Goal: Information Seeking & Learning: Learn about a topic

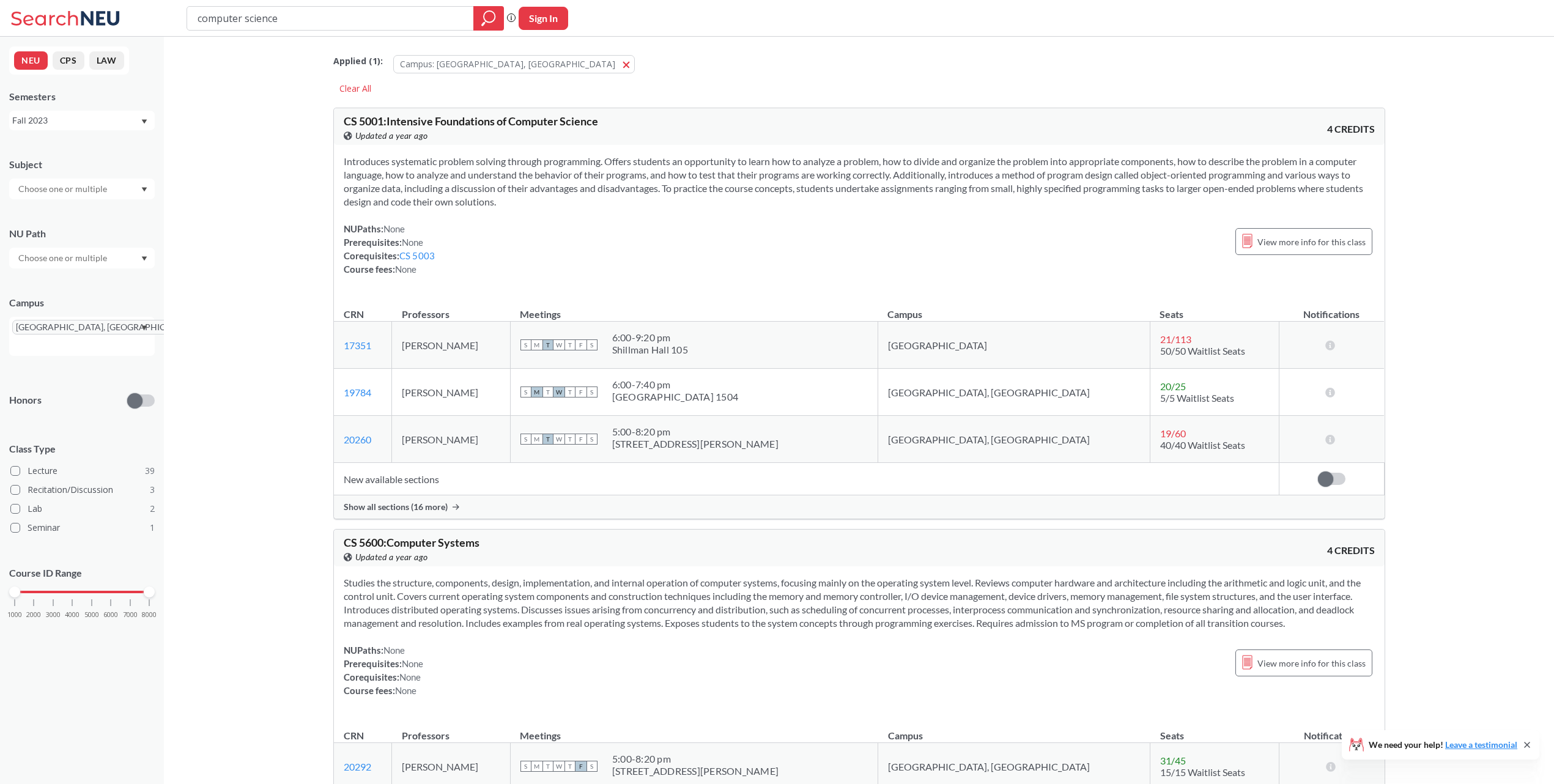
click at [139, 190] on div at bounding box center [82, 189] width 145 height 21
click at [140, 326] on div "[GEOGRAPHIC_DATA], [GEOGRAPHIC_DATA]" at bounding box center [82, 336] width 145 height 39
click at [106, 400] on div "Online ( 395 )" at bounding box center [85, 406] width 138 height 13
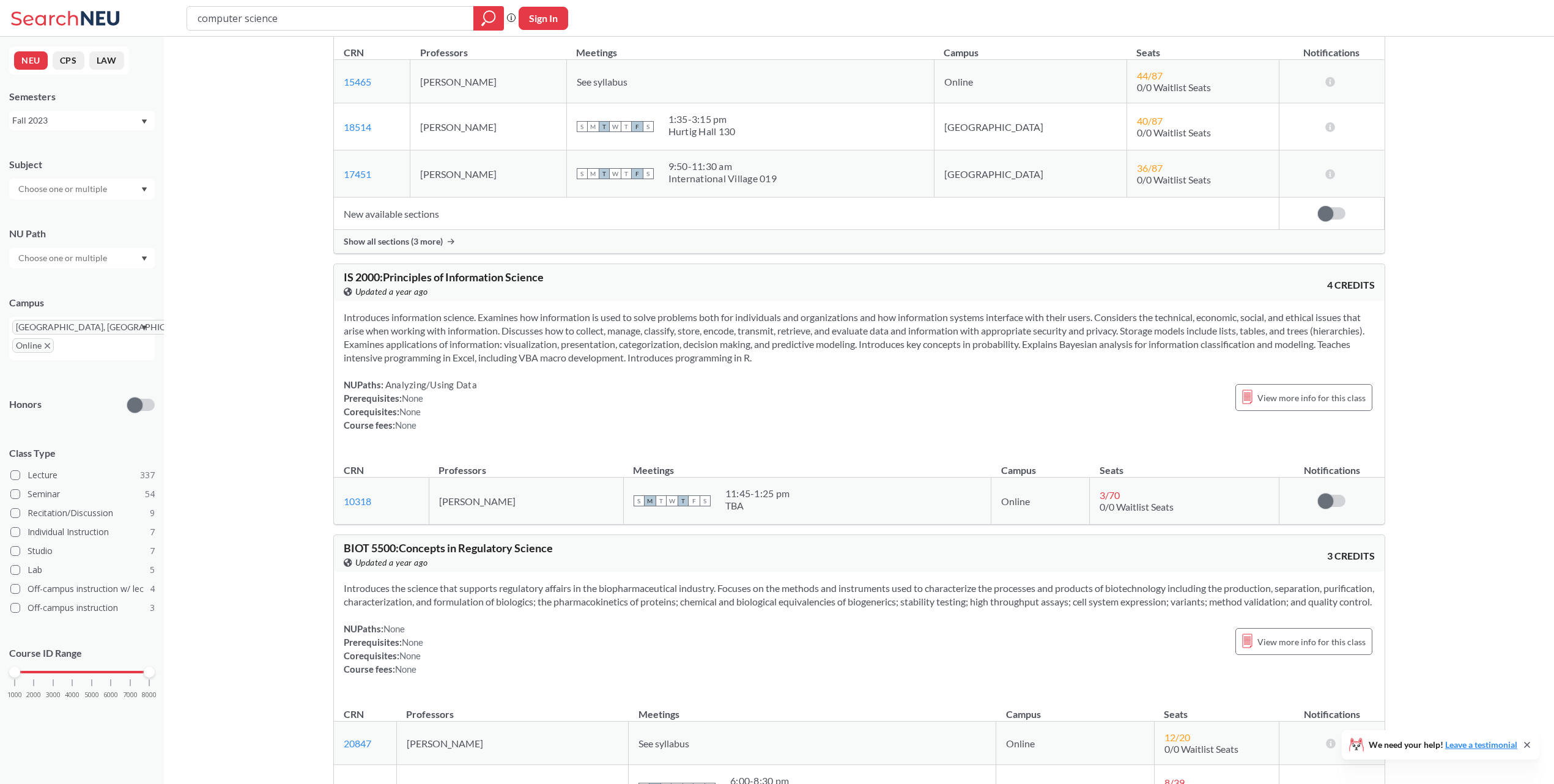
scroll to position [5295, 0]
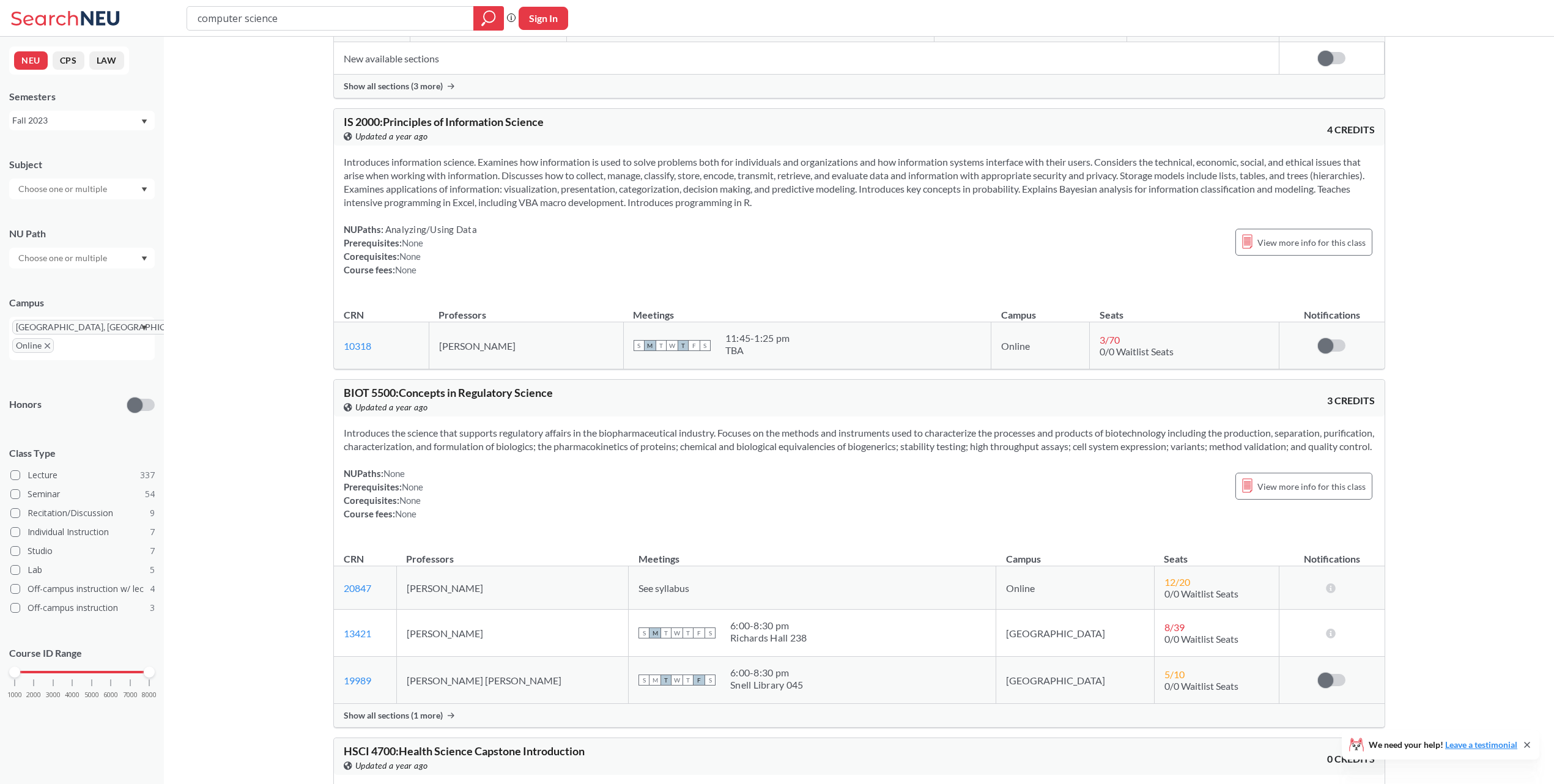
click at [140, 199] on div at bounding box center [82, 189] width 145 height 21
click at [124, 218] on p "Computer Science" at bounding box center [85, 223] width 138 height 12
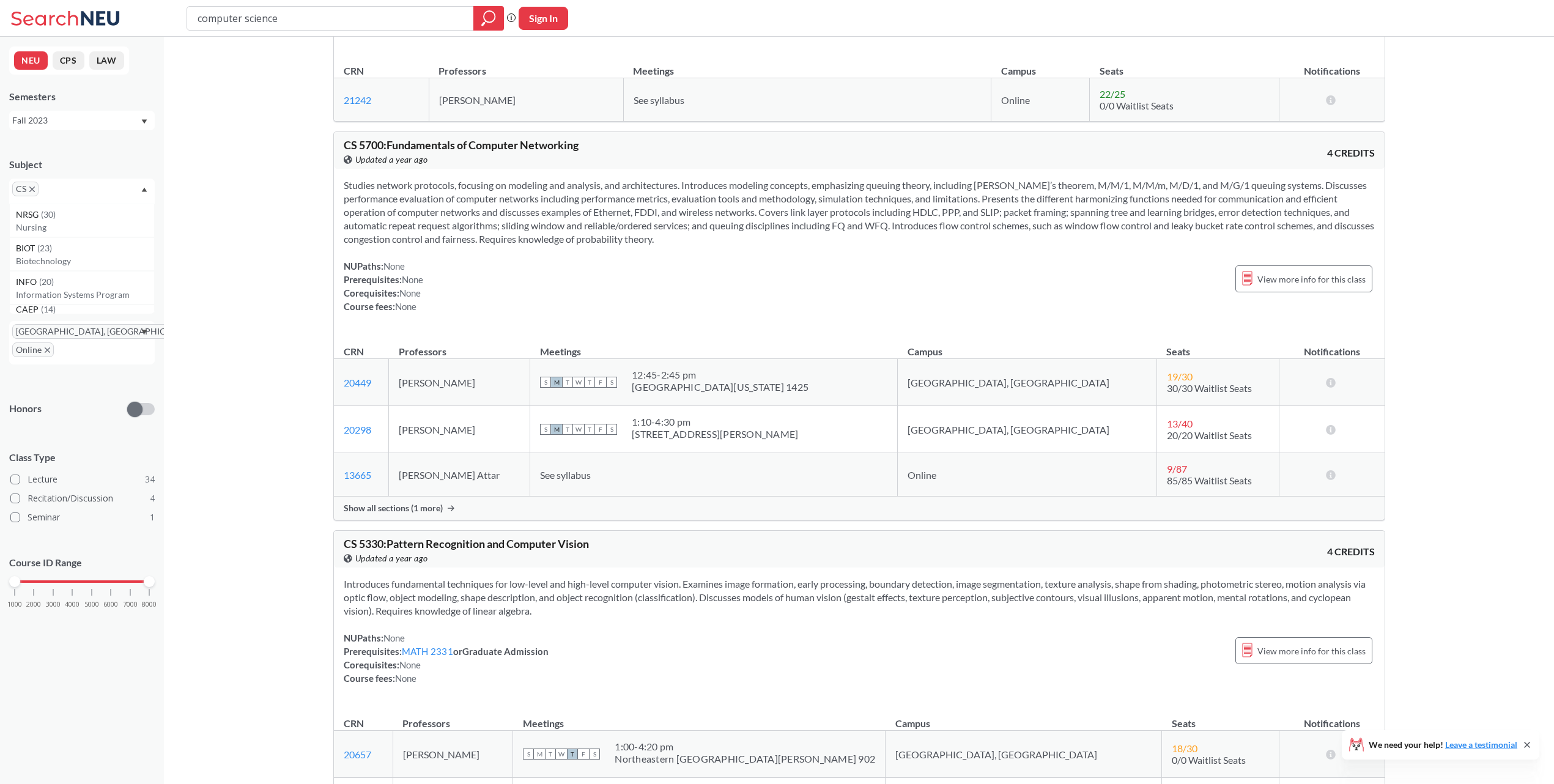
scroll to position [2369, 0]
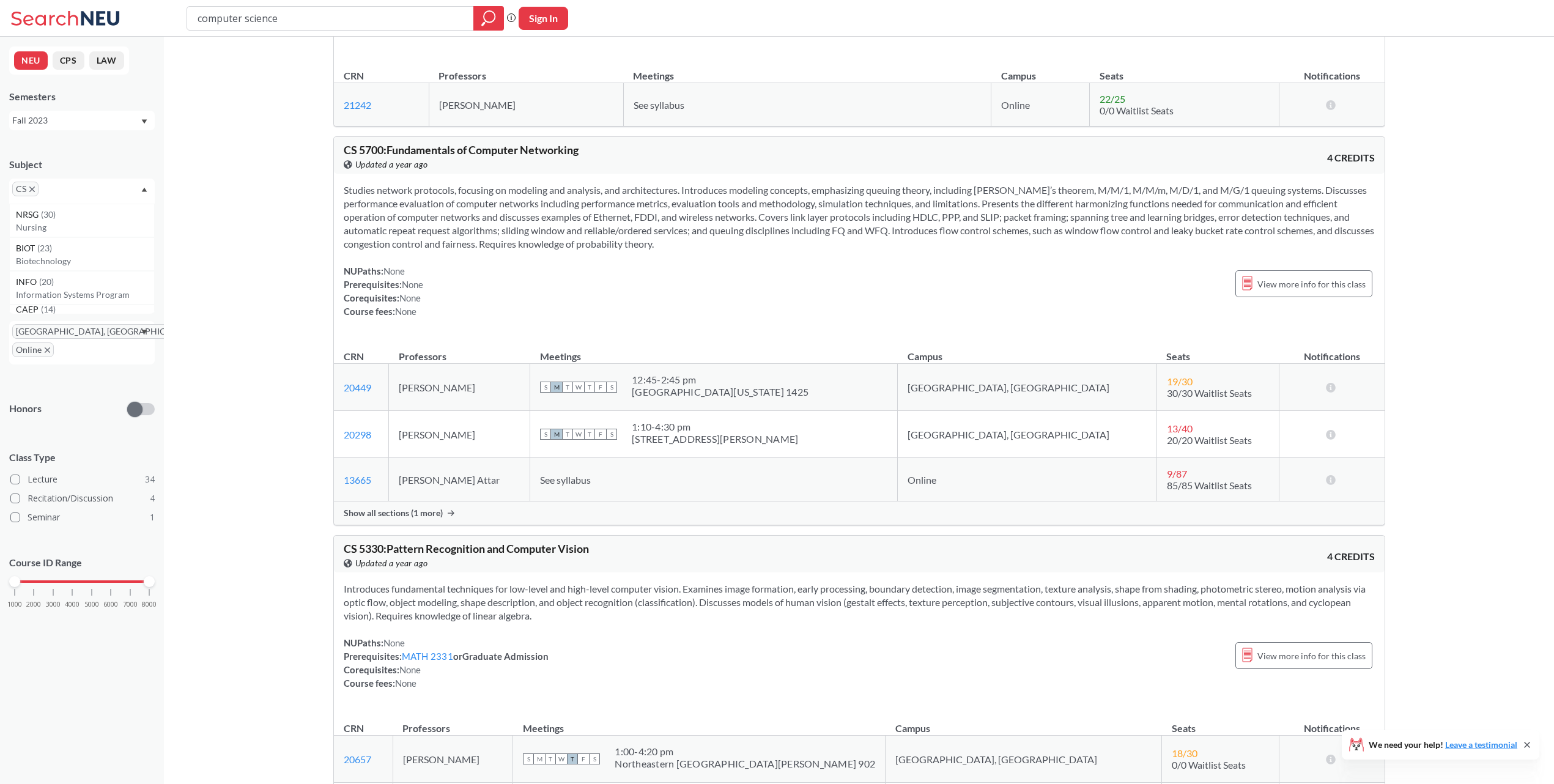
click at [448, 510] on icon at bounding box center [451, 513] width 7 height 6
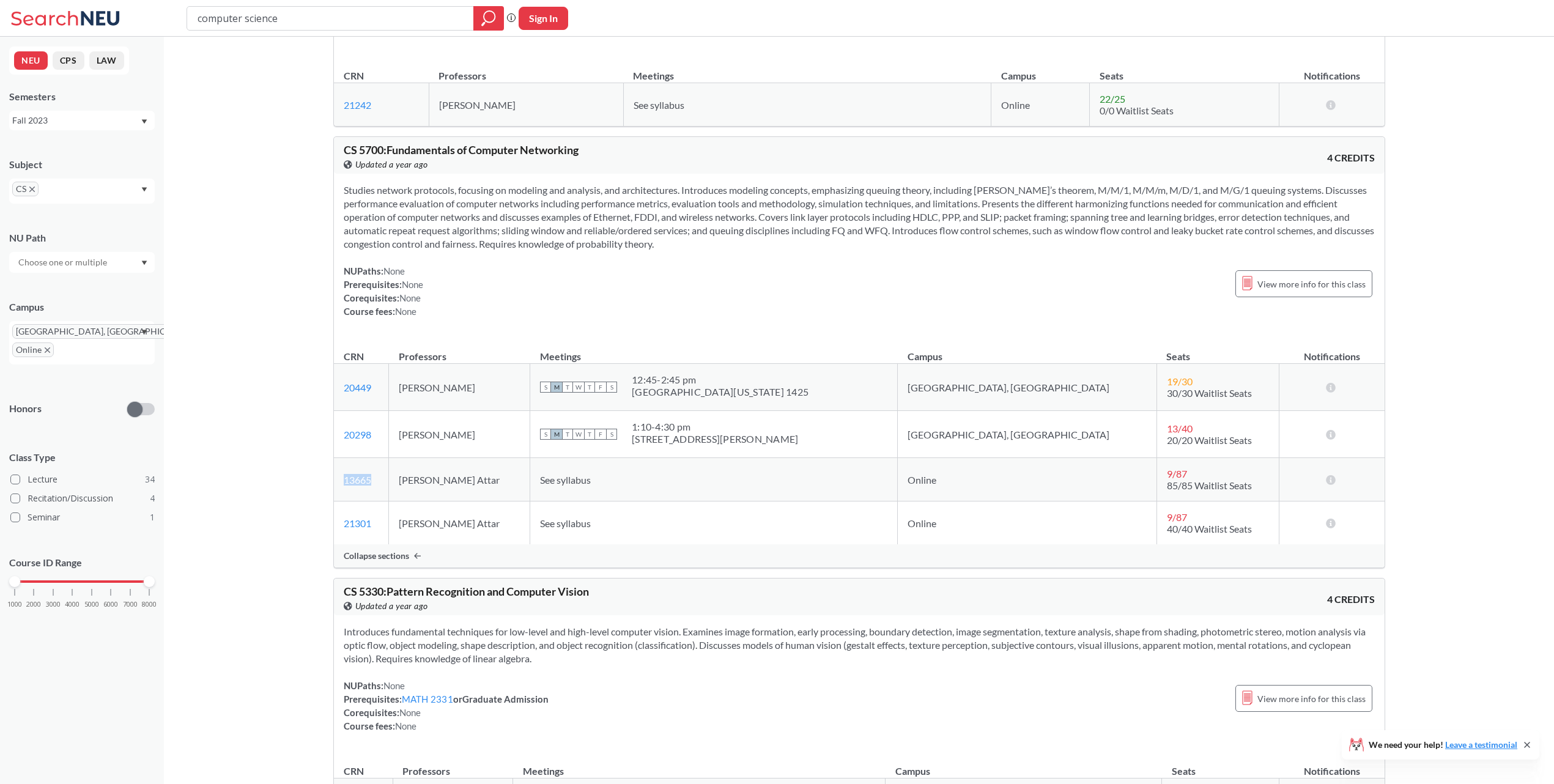
drag, startPoint x: 373, startPoint y: 484, endPoint x: 337, endPoint y: 474, distance: 37.4
click at [337, 474] on td "13665 View this section on Banner." at bounding box center [361, 480] width 55 height 43
copy link "13665"
click at [114, 120] on div "Fall 2023" at bounding box center [76, 120] width 128 height 13
click at [124, 145] on div "Fall 2025" at bounding box center [85, 147] width 138 height 13
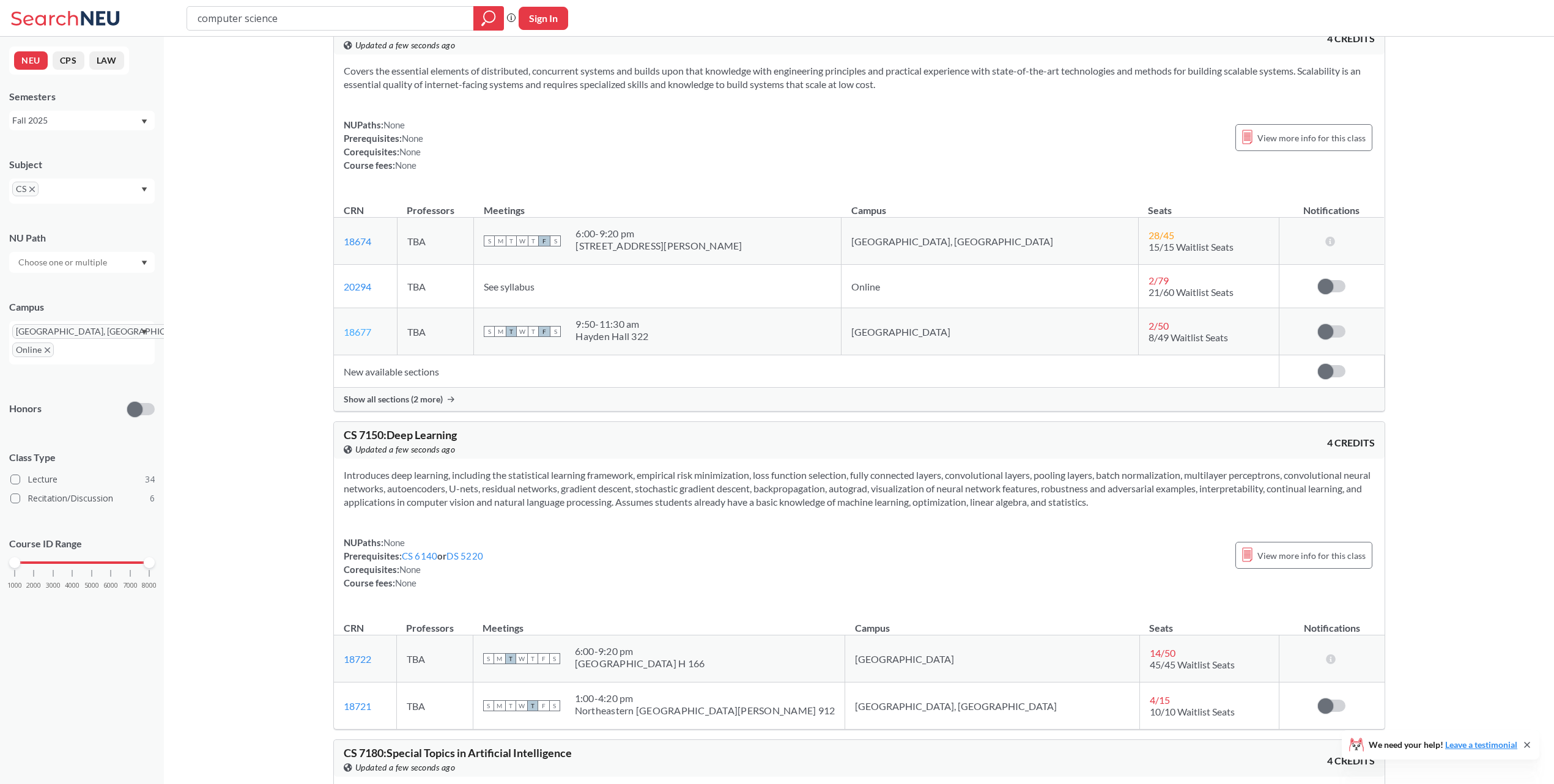
scroll to position [13162, 0]
click at [126, 262] on div at bounding box center [82, 262] width 145 height 21
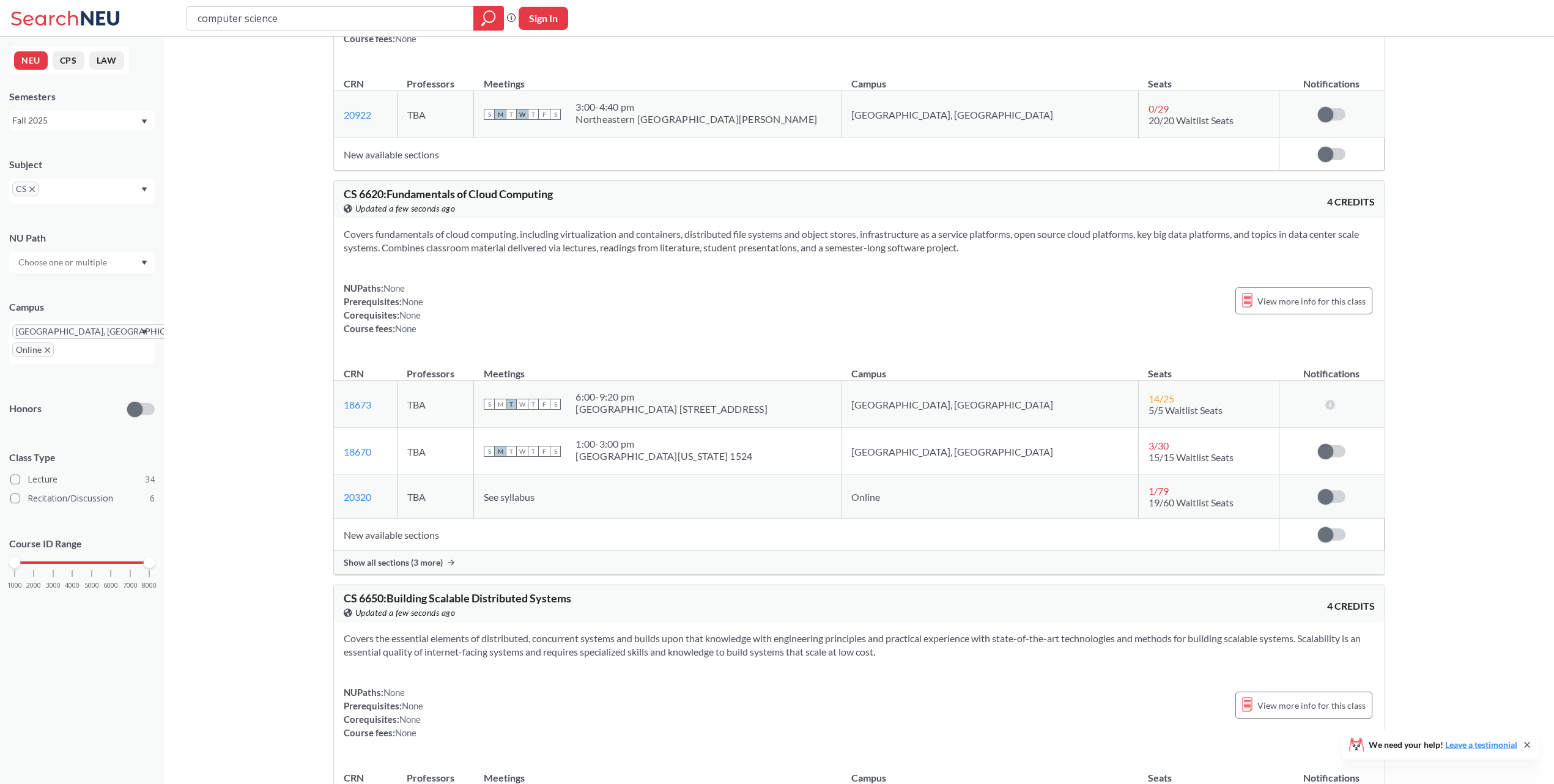
scroll to position [12522, 0]
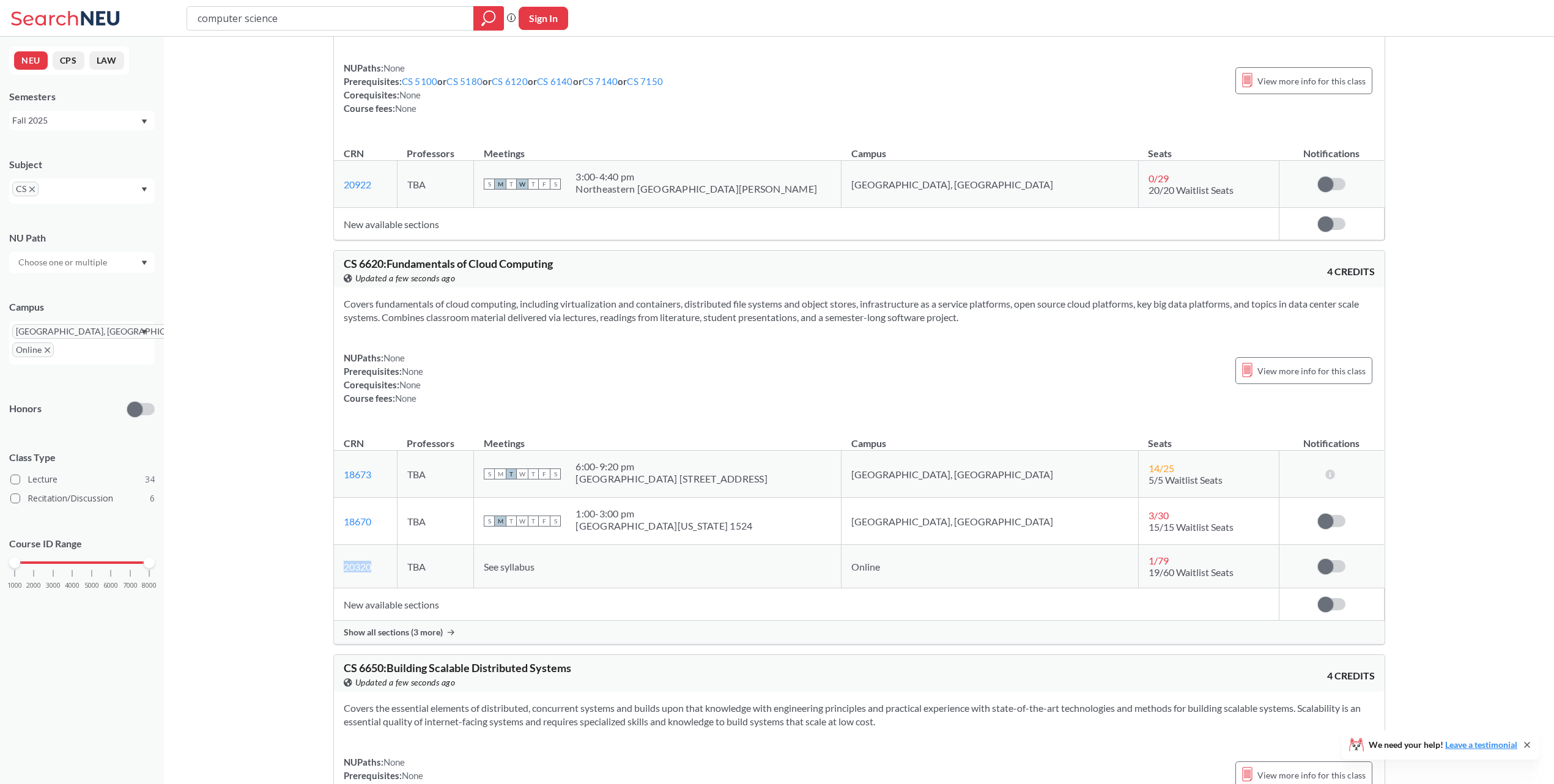
drag, startPoint x: 393, startPoint y: 599, endPoint x: 339, endPoint y: 612, distance: 55.5
click at [339, 588] on td "20320 View this section on Banner." at bounding box center [366, 566] width 64 height 43
copy link "20320"
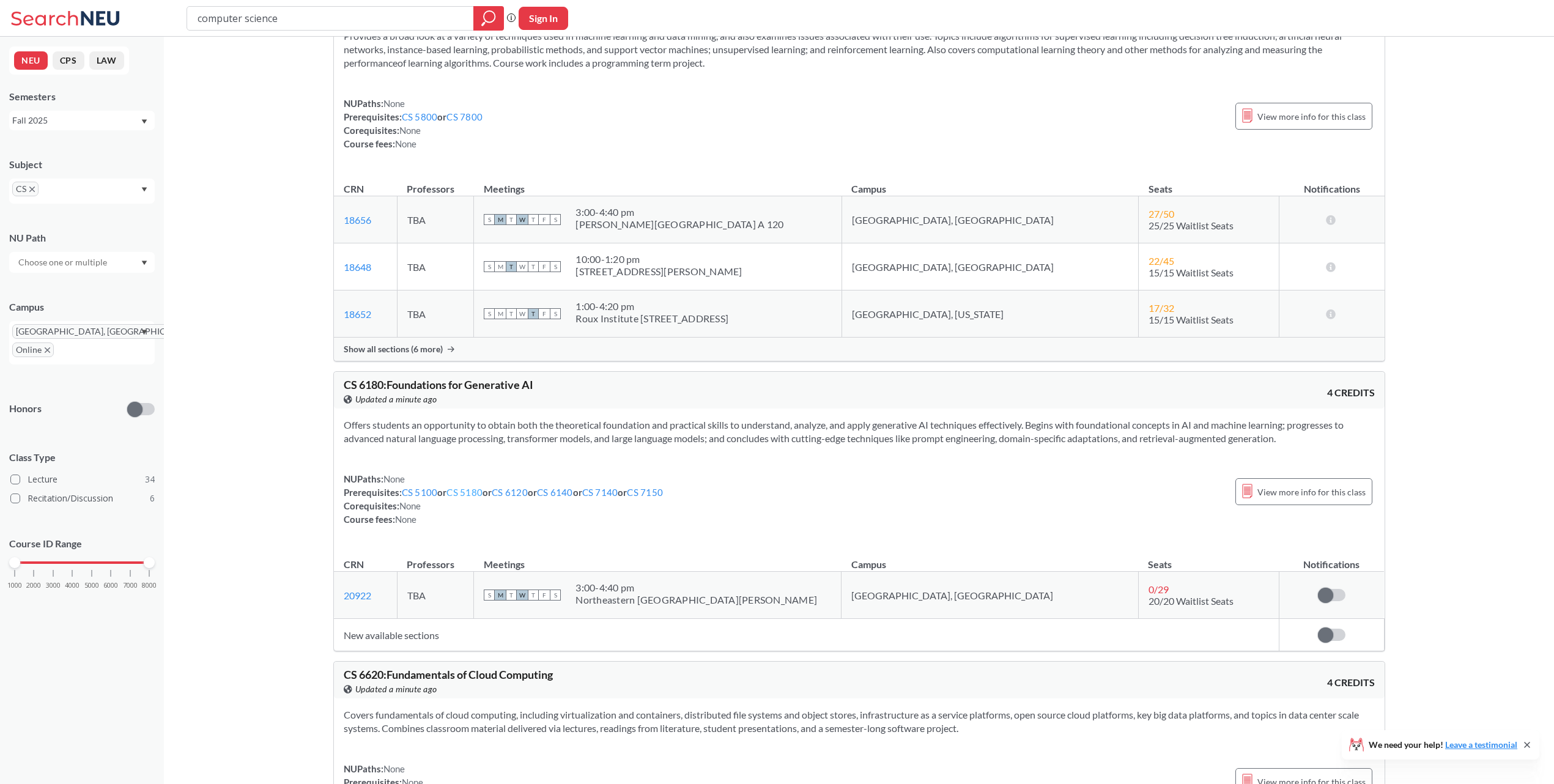
scroll to position [12063, 0]
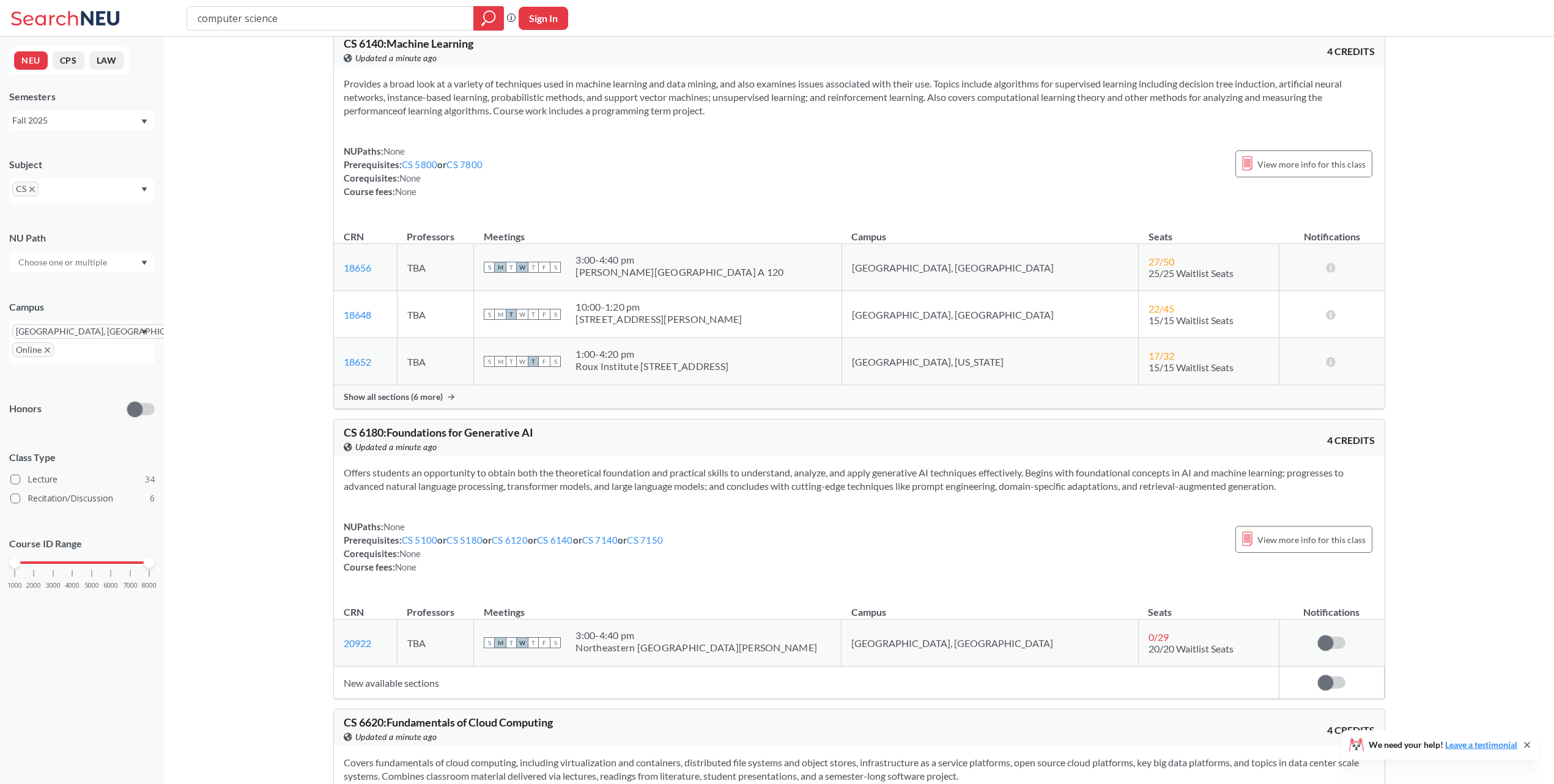
click at [438, 408] on div "Show all sections (6 more)" at bounding box center [859, 397] width 1051 height 23
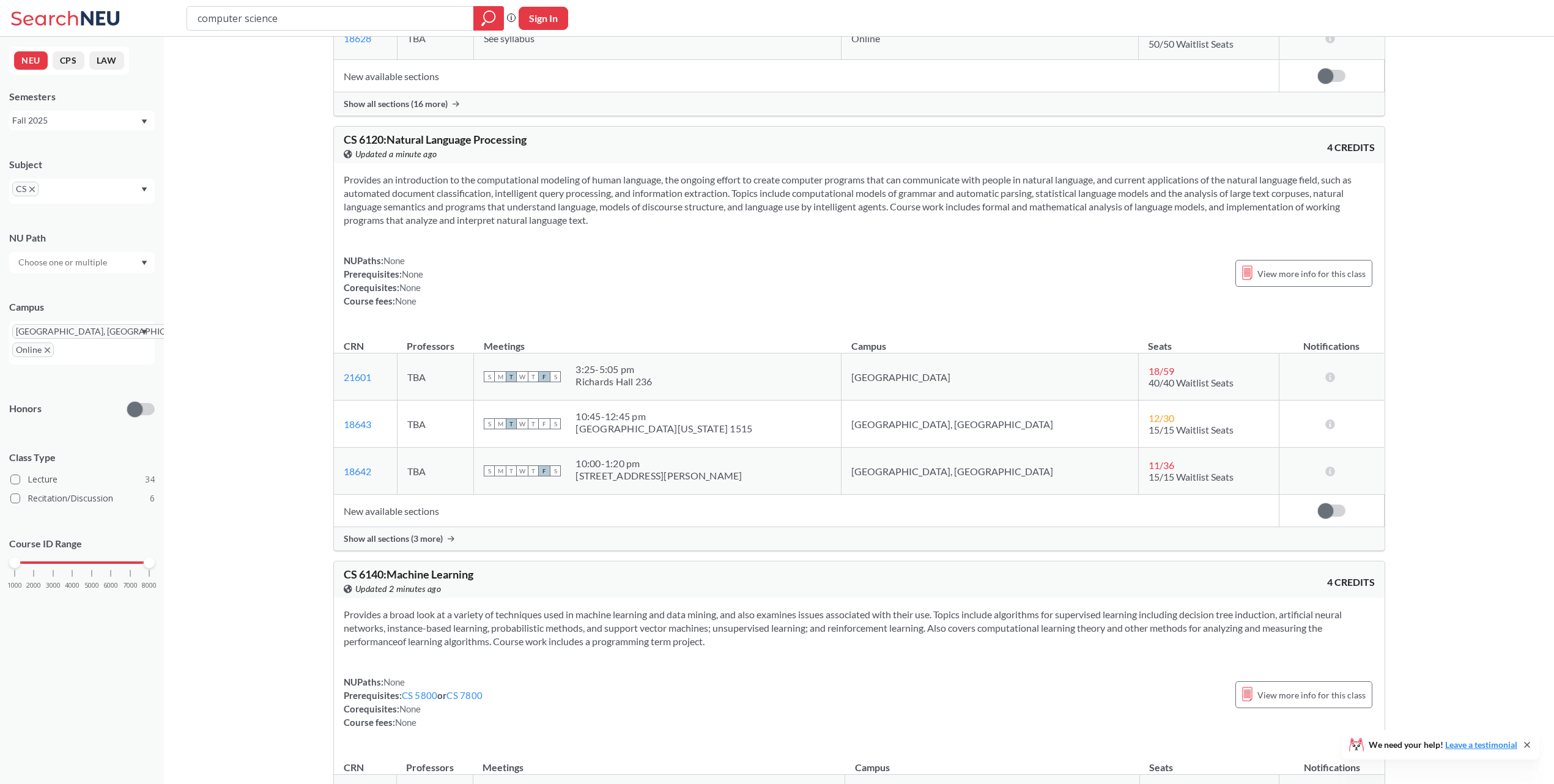
scroll to position [11528, 0]
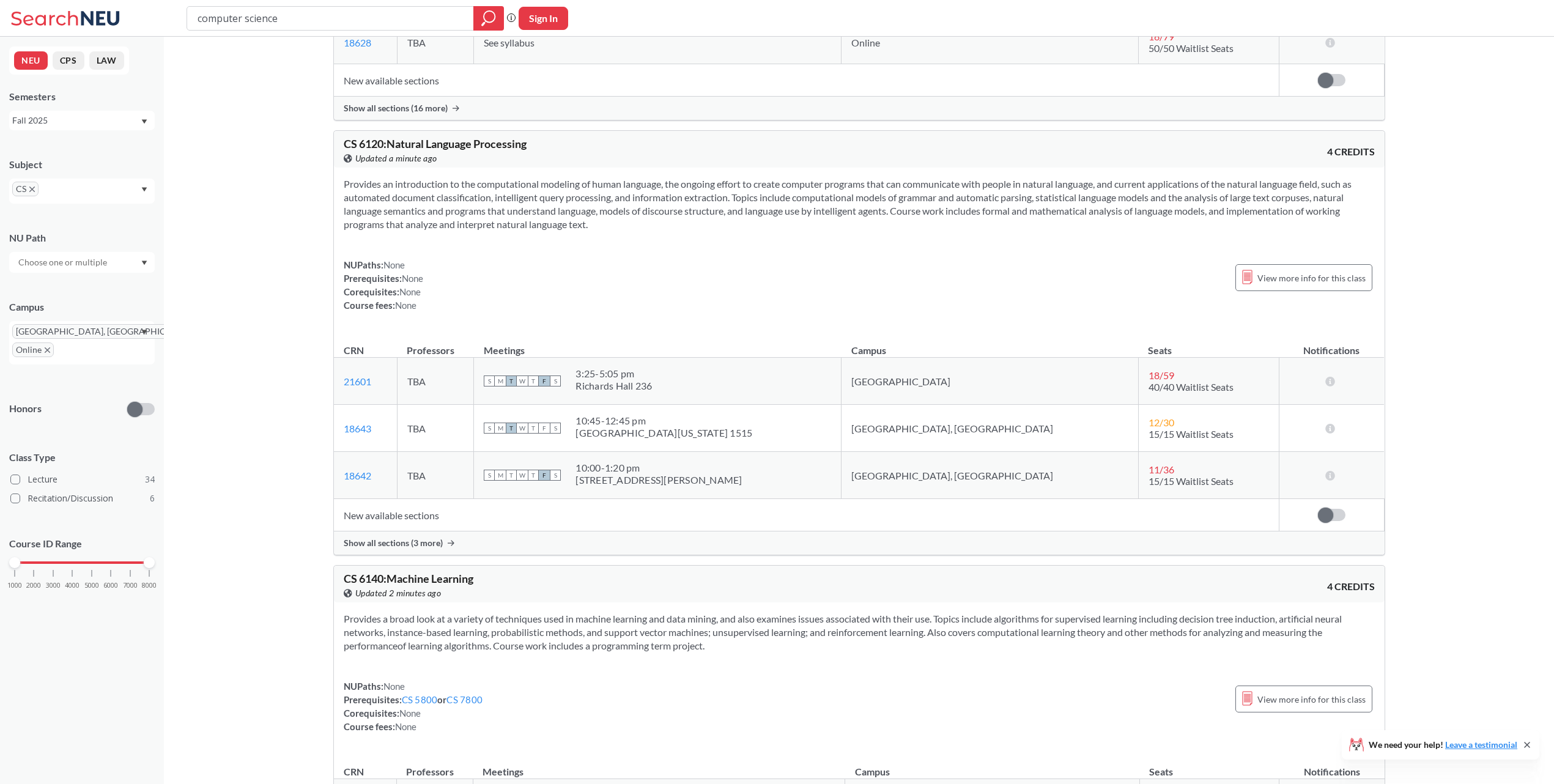
click at [414, 548] on span "Show all sections (3 more)" at bounding box center [393, 543] width 99 height 11
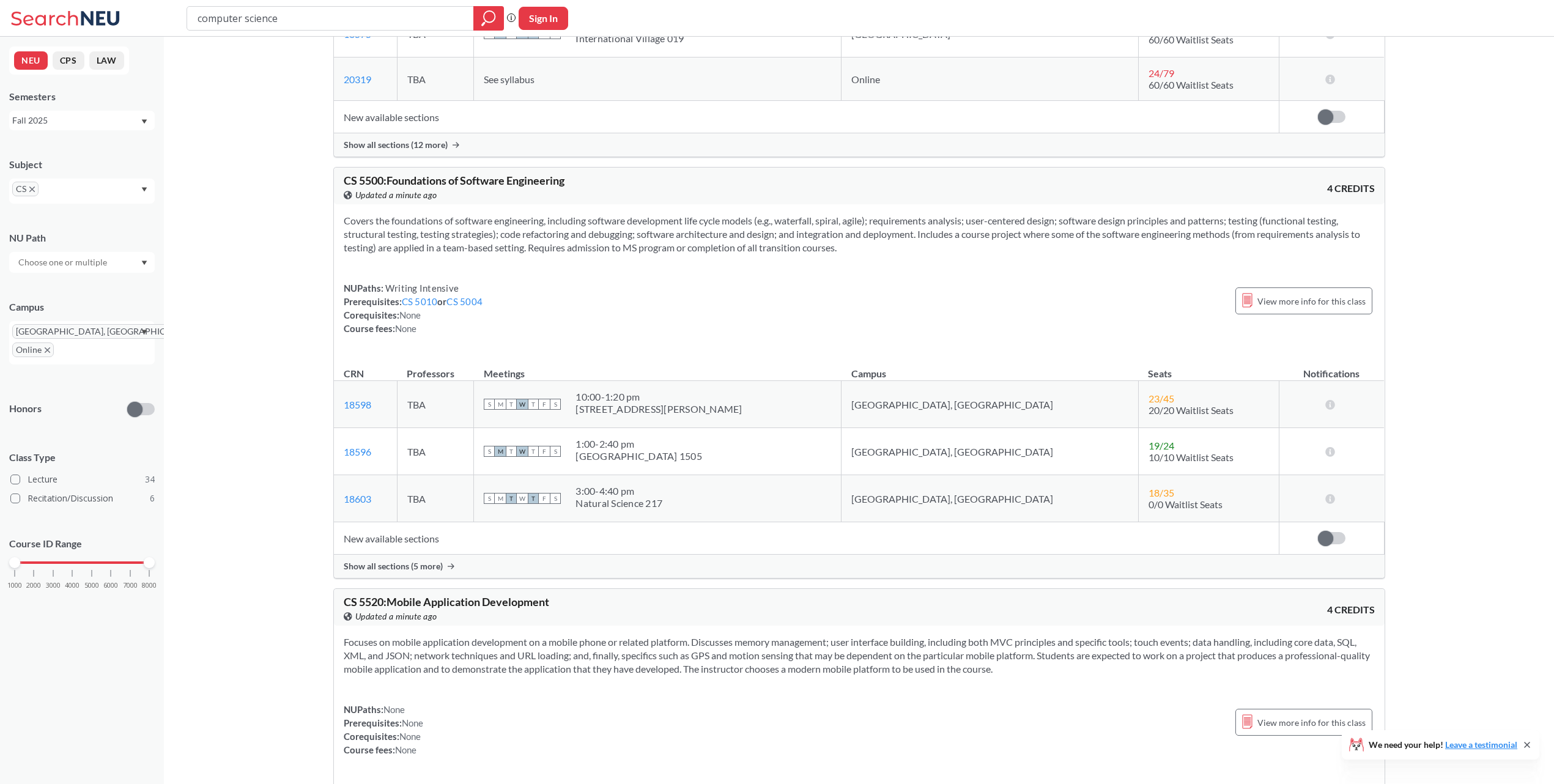
scroll to position [9847, 0]
click at [356, 571] on span "Show all sections (5 more)" at bounding box center [393, 565] width 99 height 11
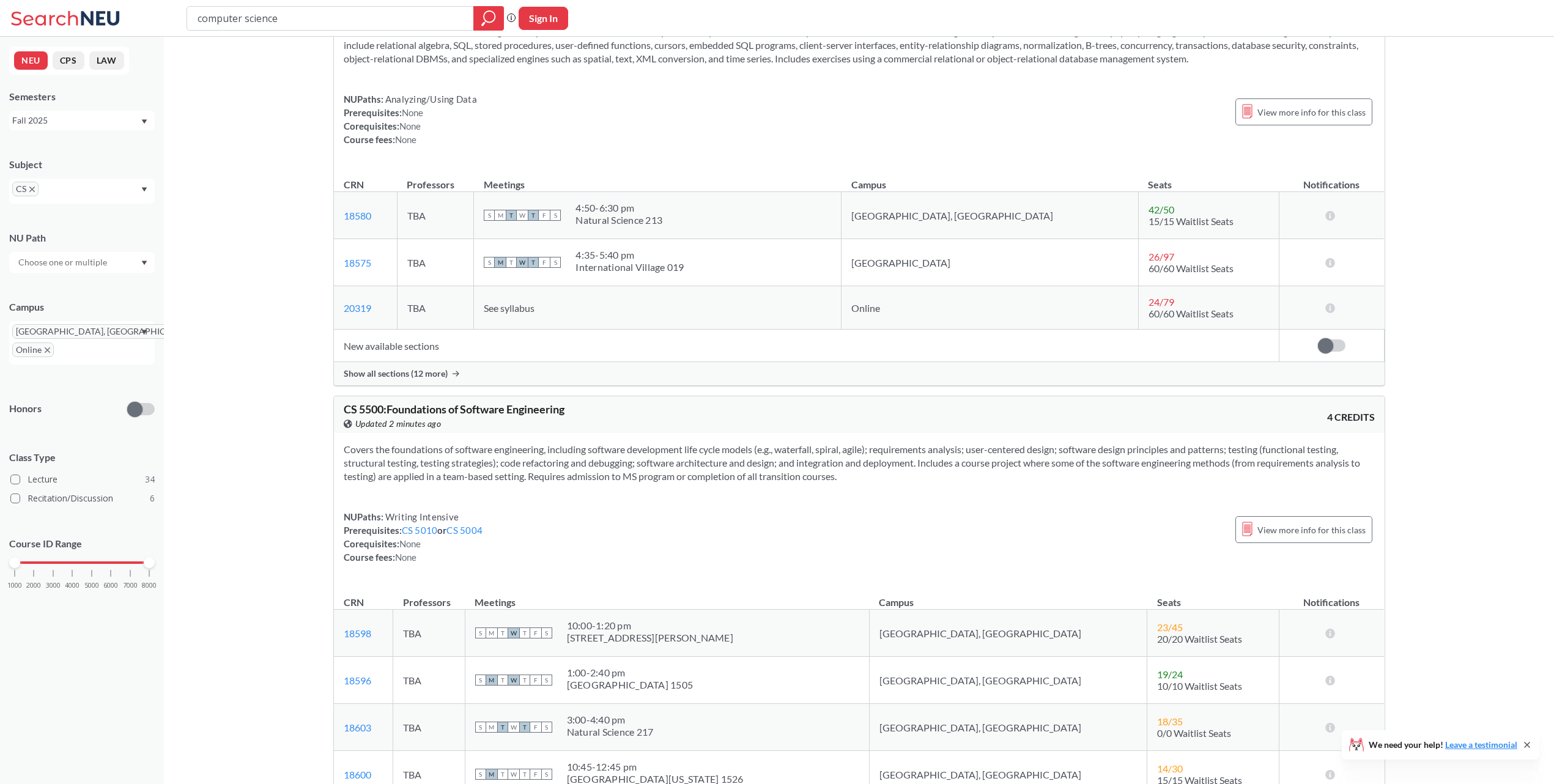
scroll to position [9388, 0]
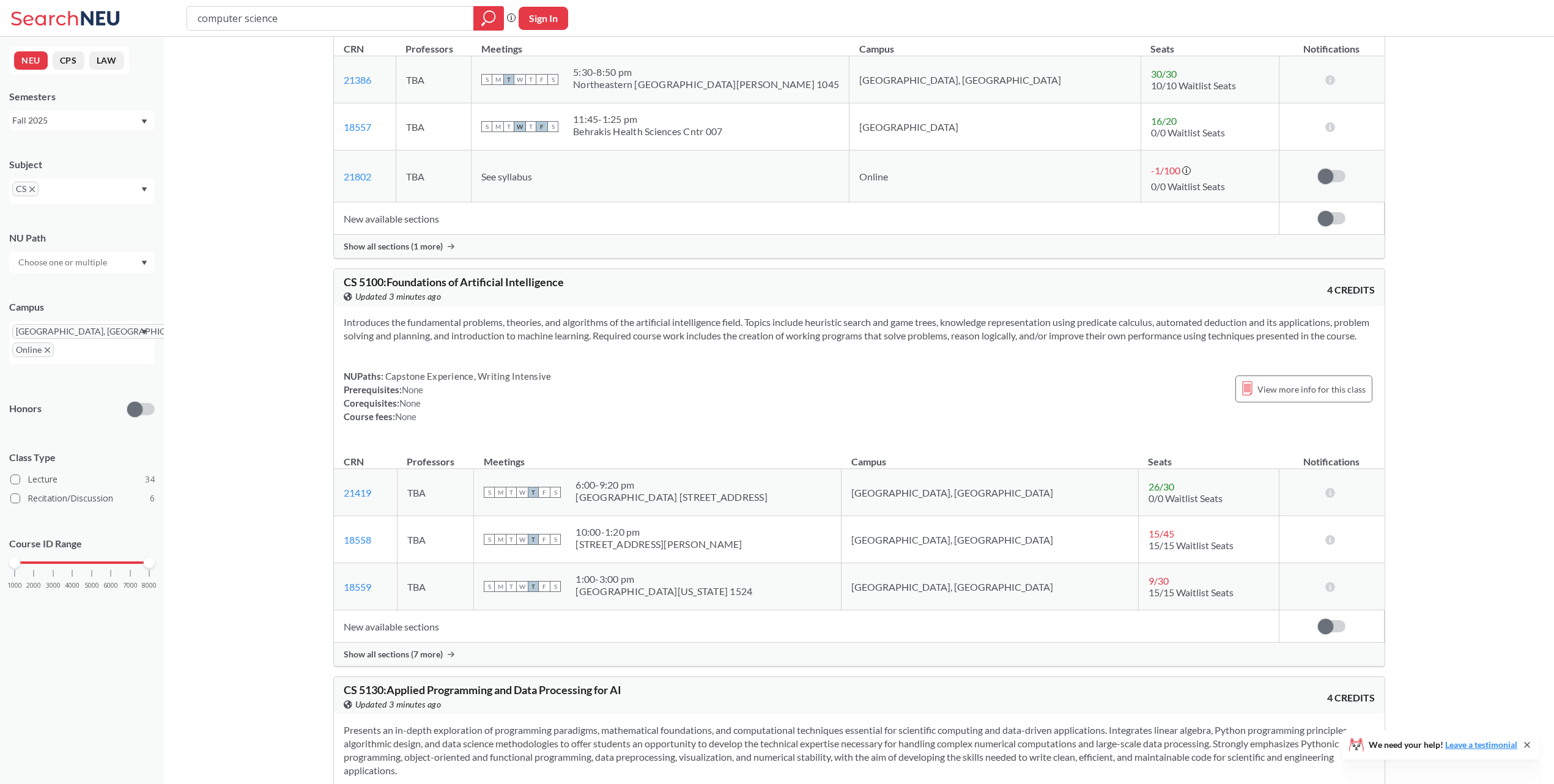
scroll to position [8395, 0]
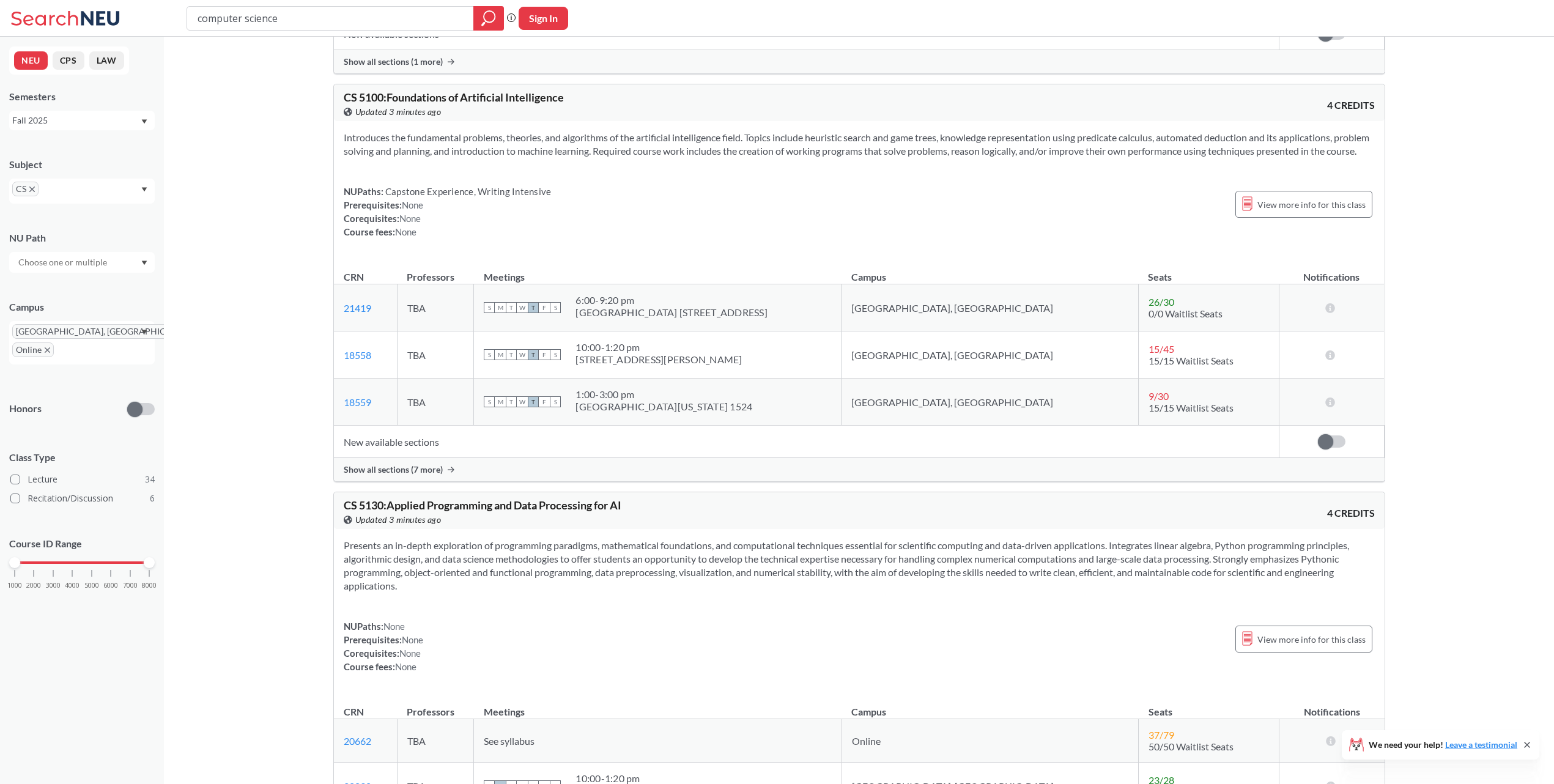
click at [449, 481] on div "Show all sections (7 more)" at bounding box center [859, 469] width 1051 height 23
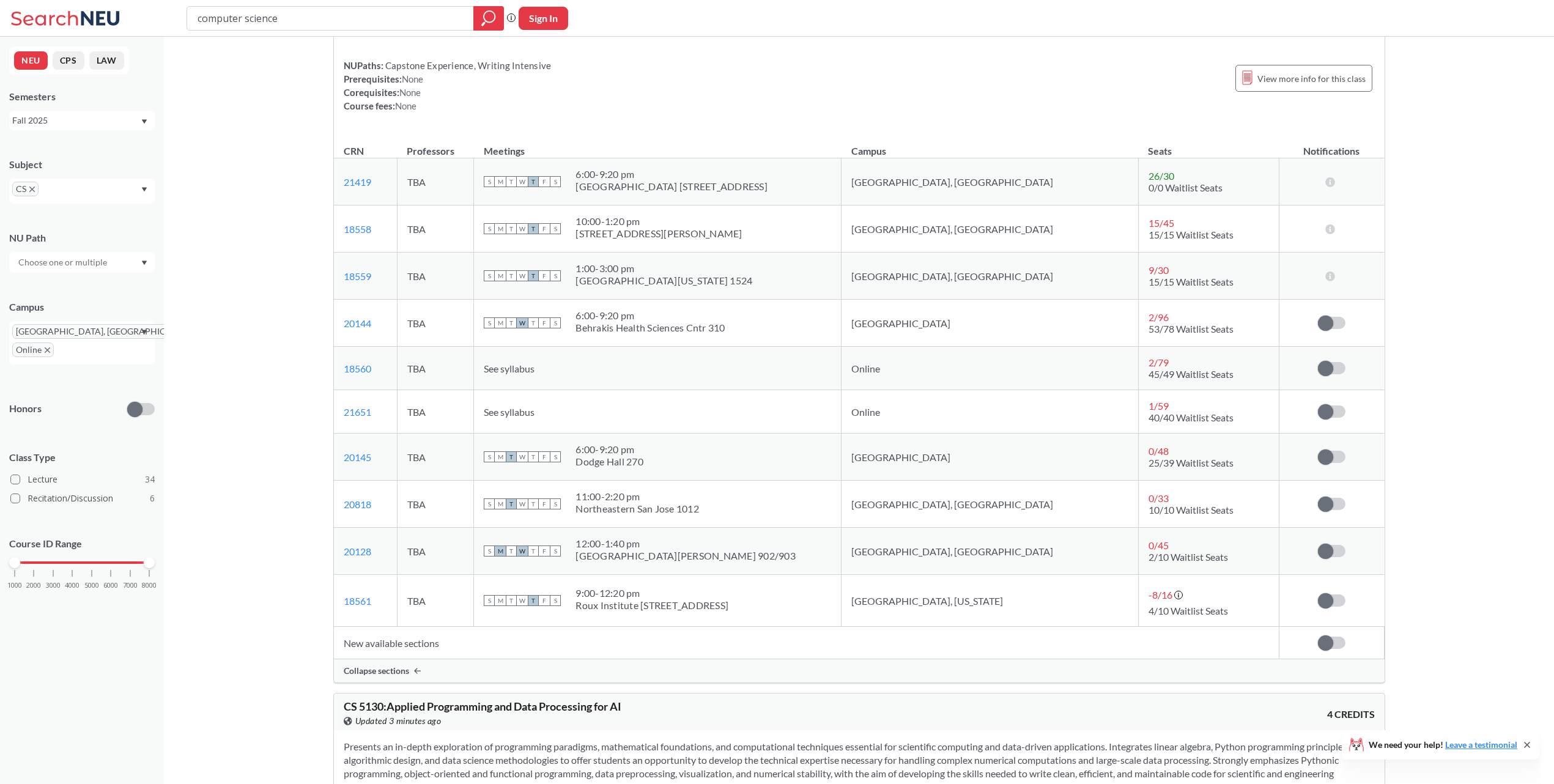
scroll to position [8548, 0]
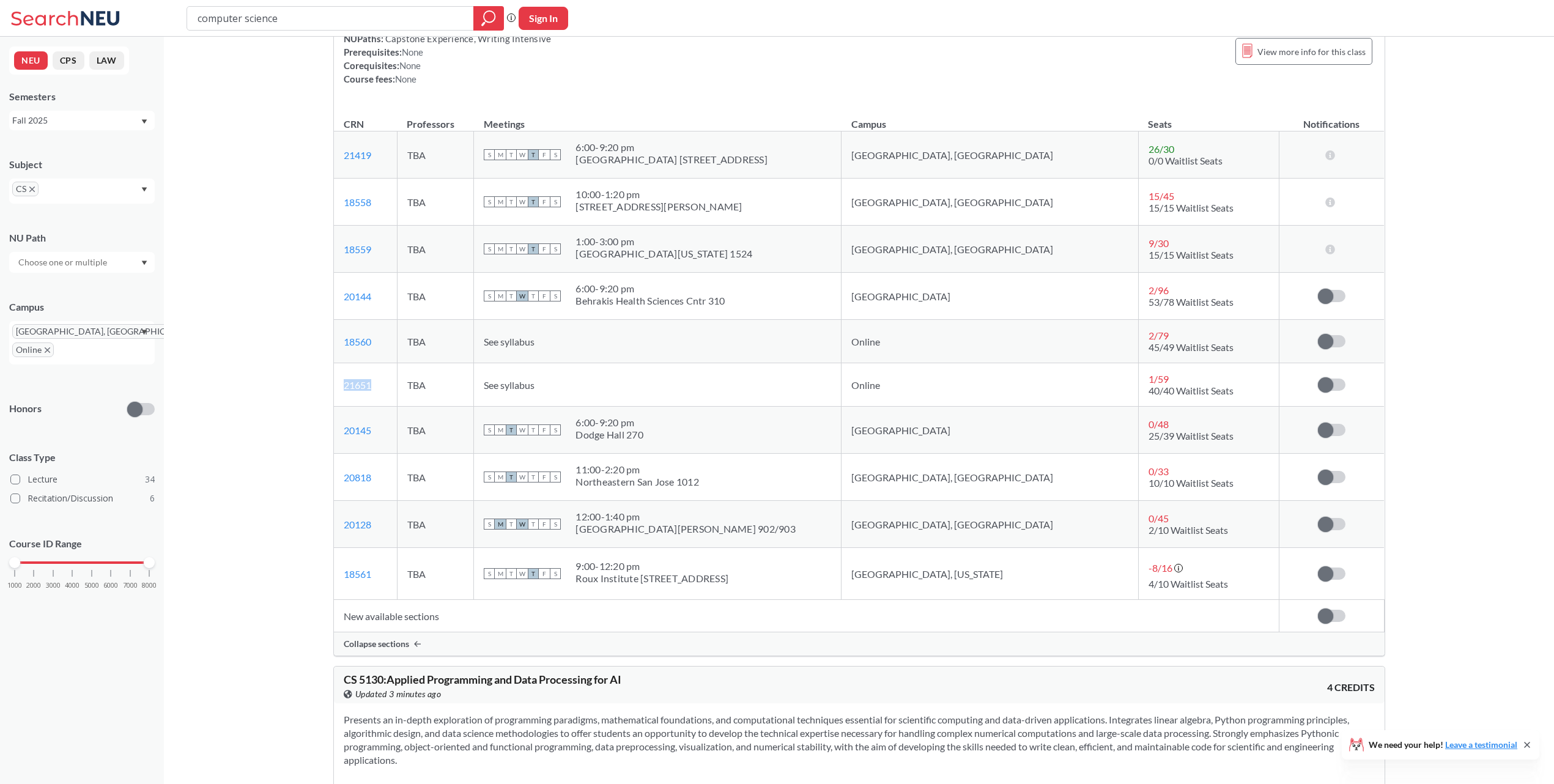
drag, startPoint x: 380, startPoint y: 421, endPoint x: 342, endPoint y: 426, distance: 38.3
click at [342, 406] on td "21651 View this section on Banner." at bounding box center [366, 385] width 64 height 43
copy link "21651"
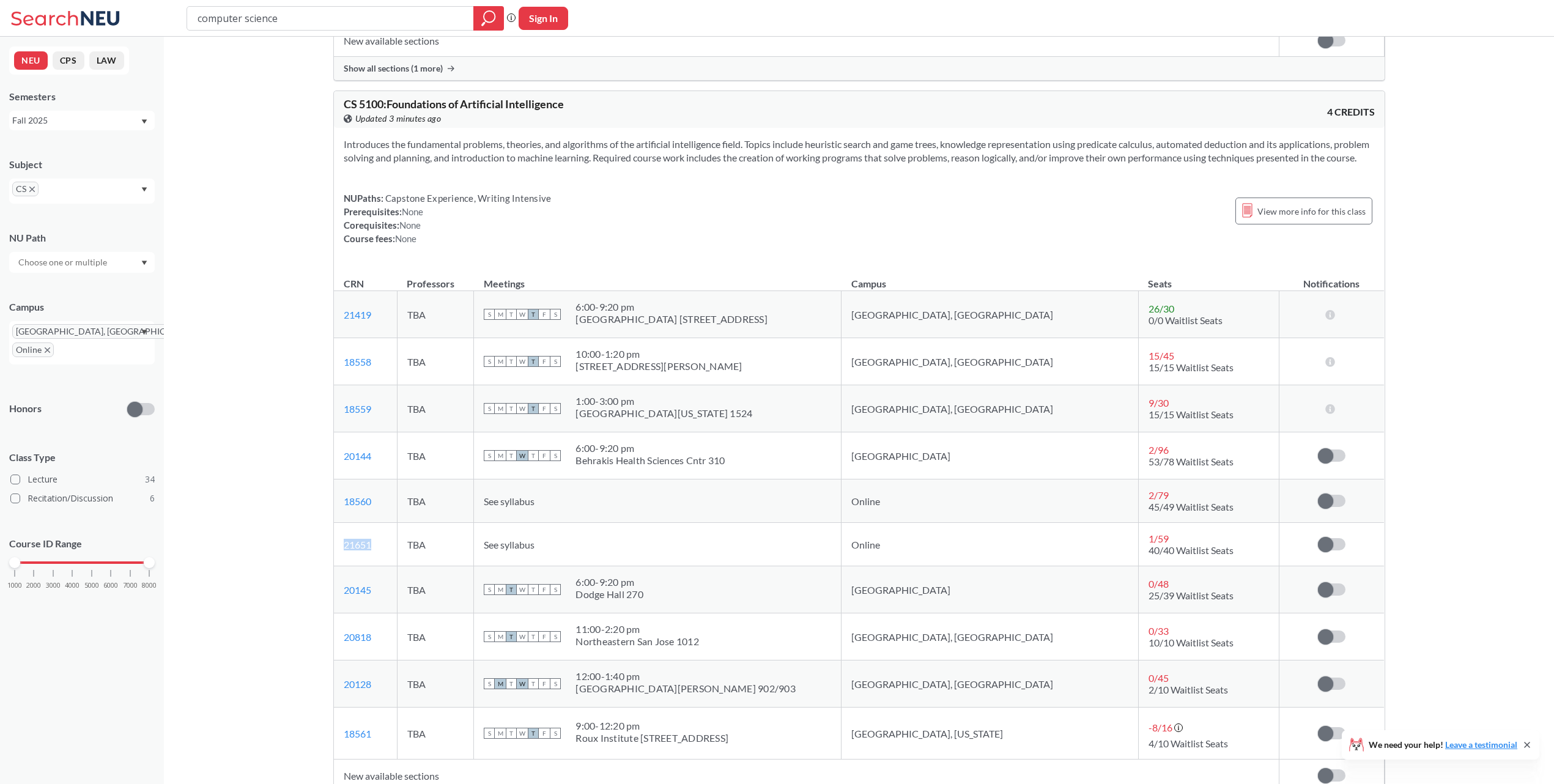
scroll to position [8395, 0]
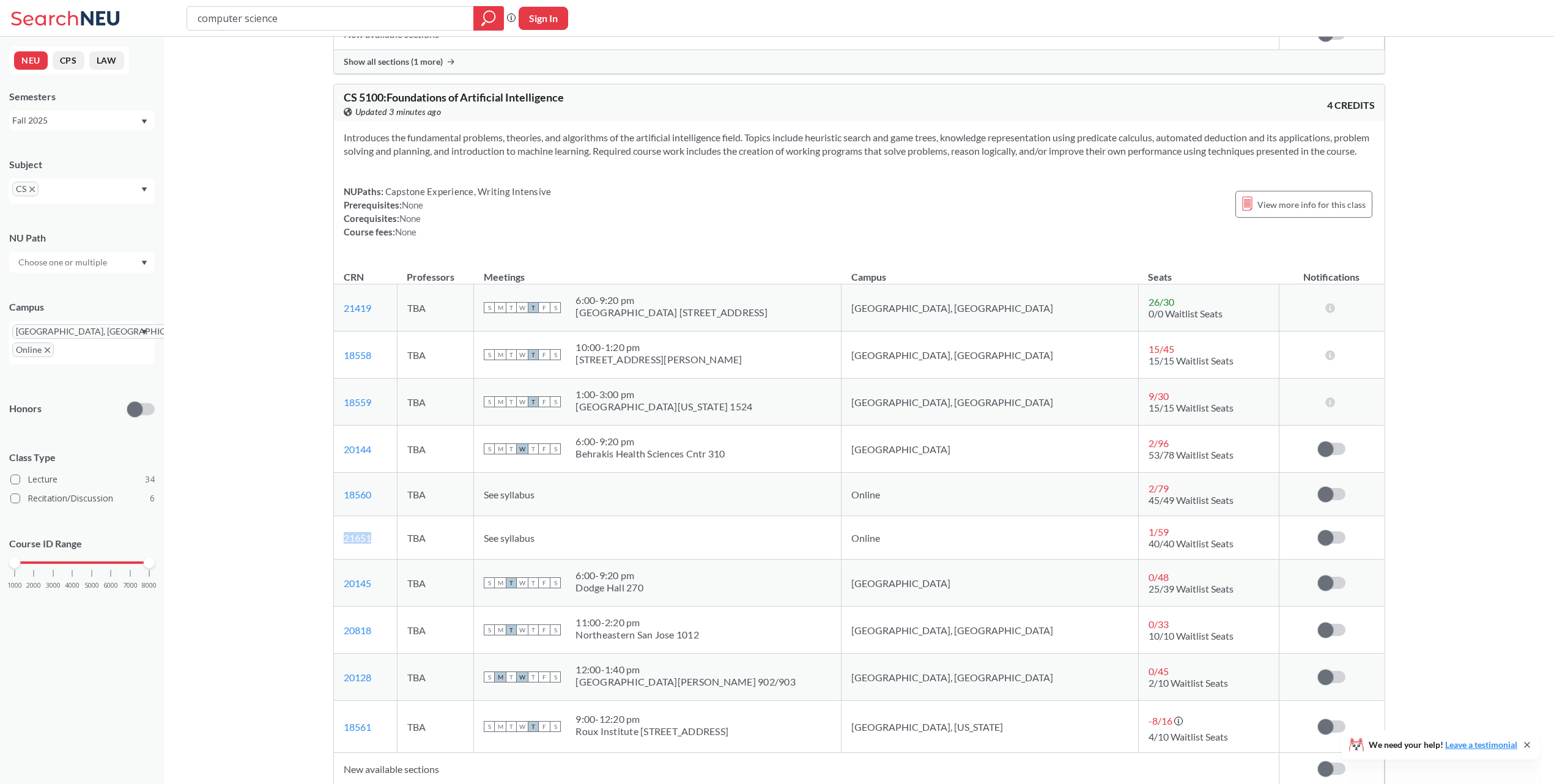
copy link "21651"
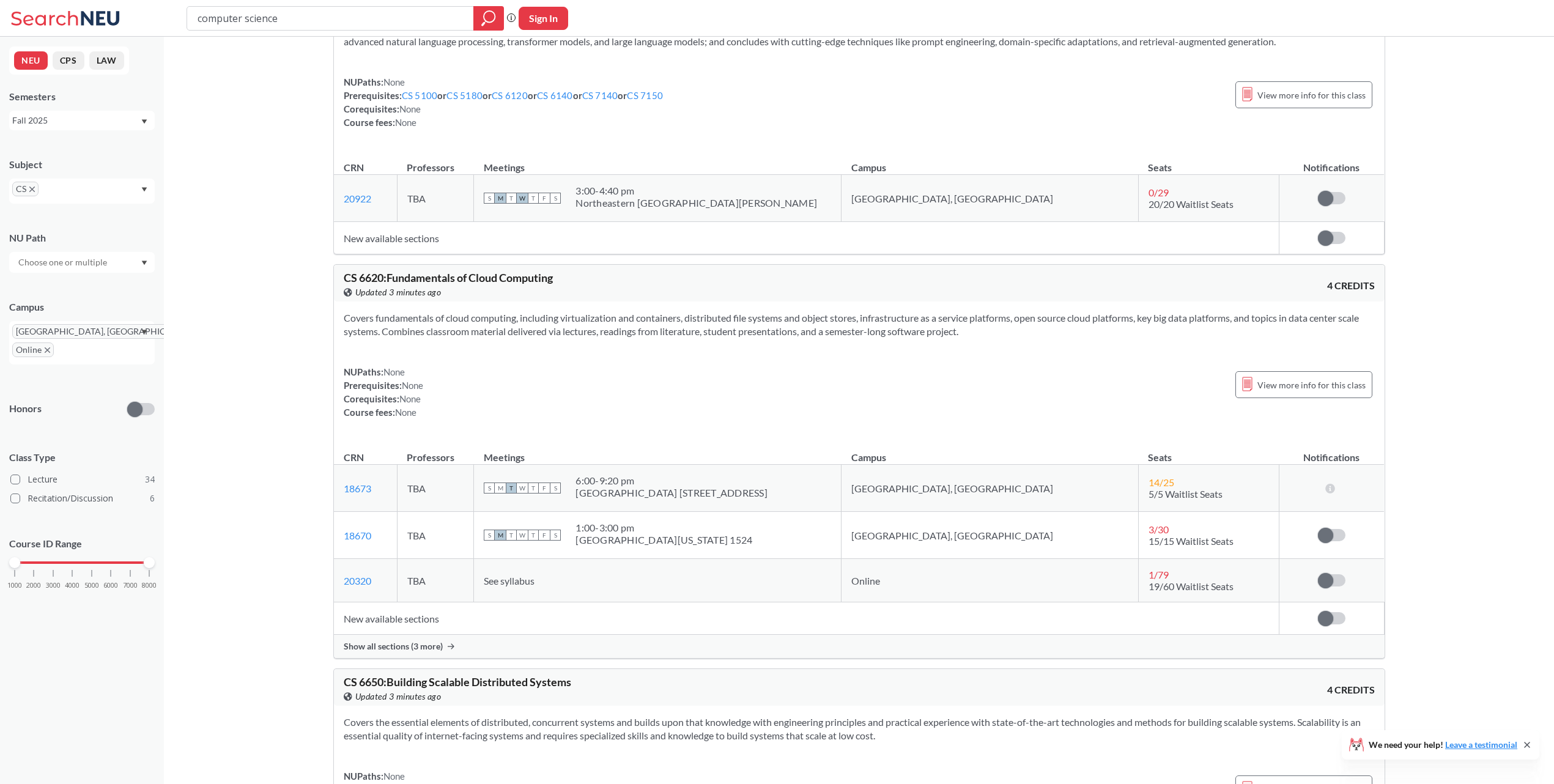
scroll to position [13523, 0]
click at [433, 649] on span "Show all sections (3 more)" at bounding box center [393, 643] width 99 height 11
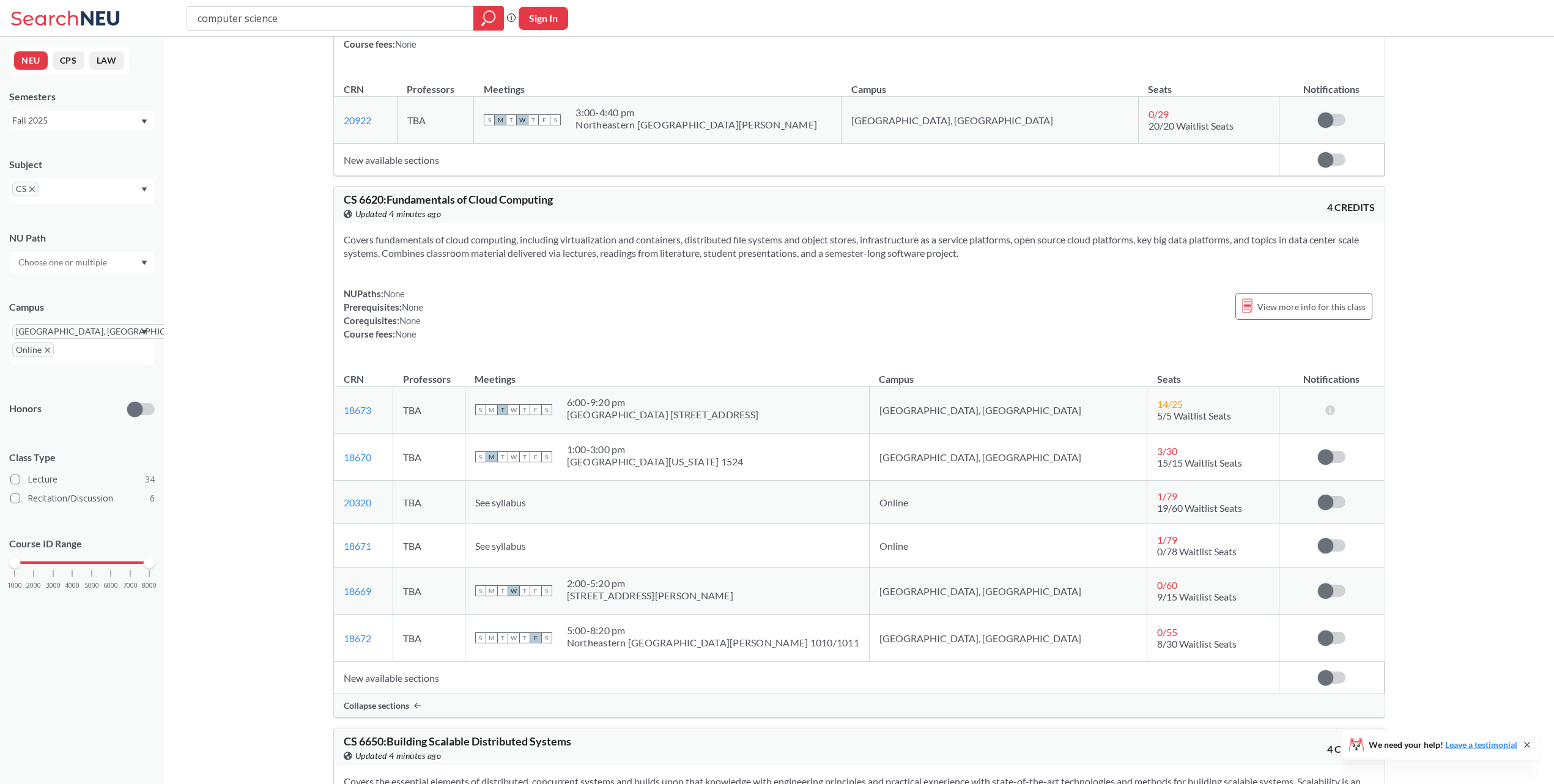
scroll to position [13599, 0]
drag, startPoint x: 387, startPoint y: 674, endPoint x: 335, endPoint y: 680, distance: 52.3
click at [335, 661] on td "18672 View this section on Banner." at bounding box center [363, 638] width 59 height 47
copy link "18672"
click at [387, 661] on td "18672 View this section on Banner." at bounding box center [363, 638] width 59 height 47
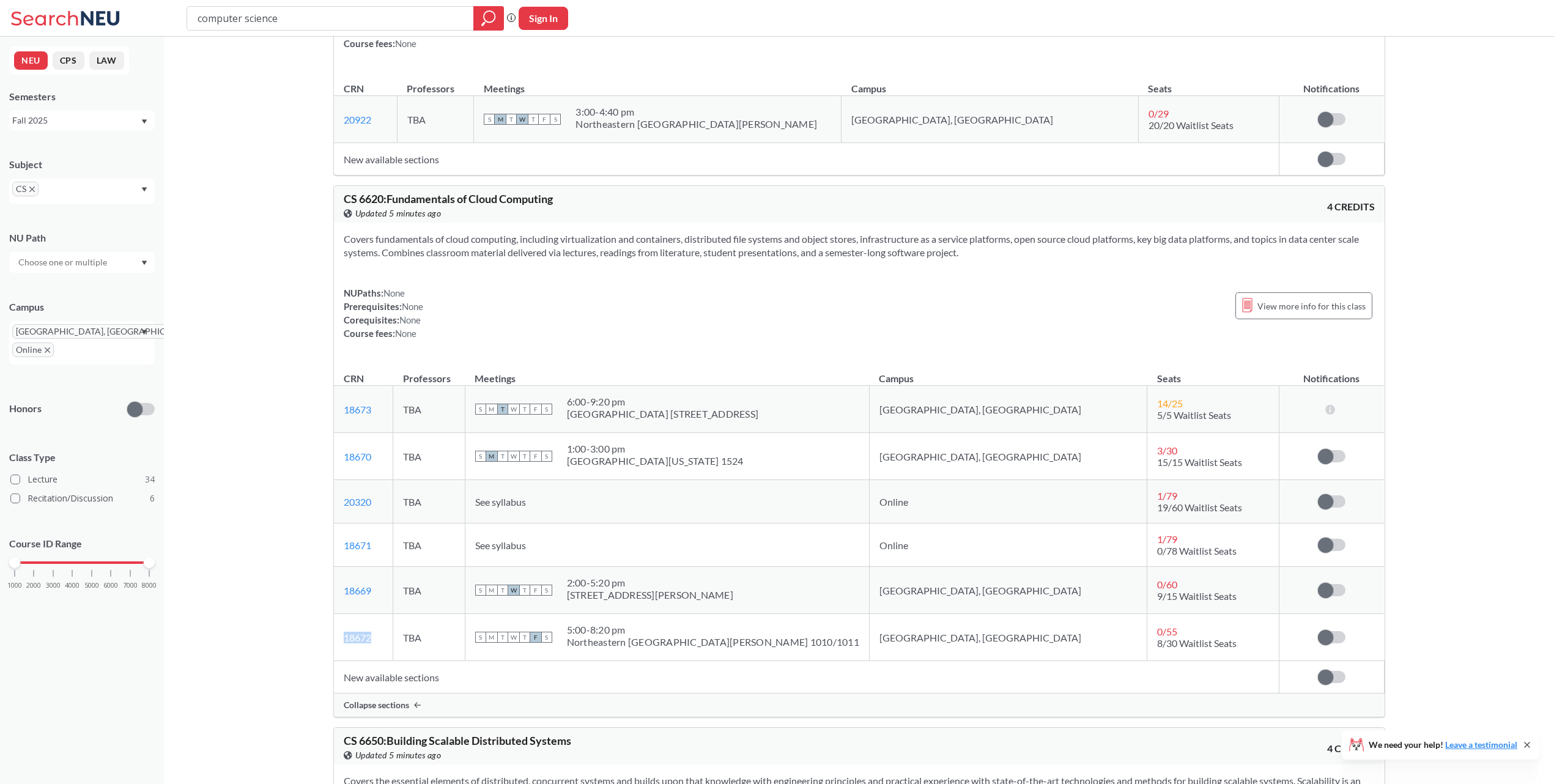
drag, startPoint x: 387, startPoint y: 680, endPoint x: 339, endPoint y: 680, distance: 48.0
click at [339, 661] on td "18672 View this section on Banner." at bounding box center [363, 638] width 59 height 47
copy link "18672"
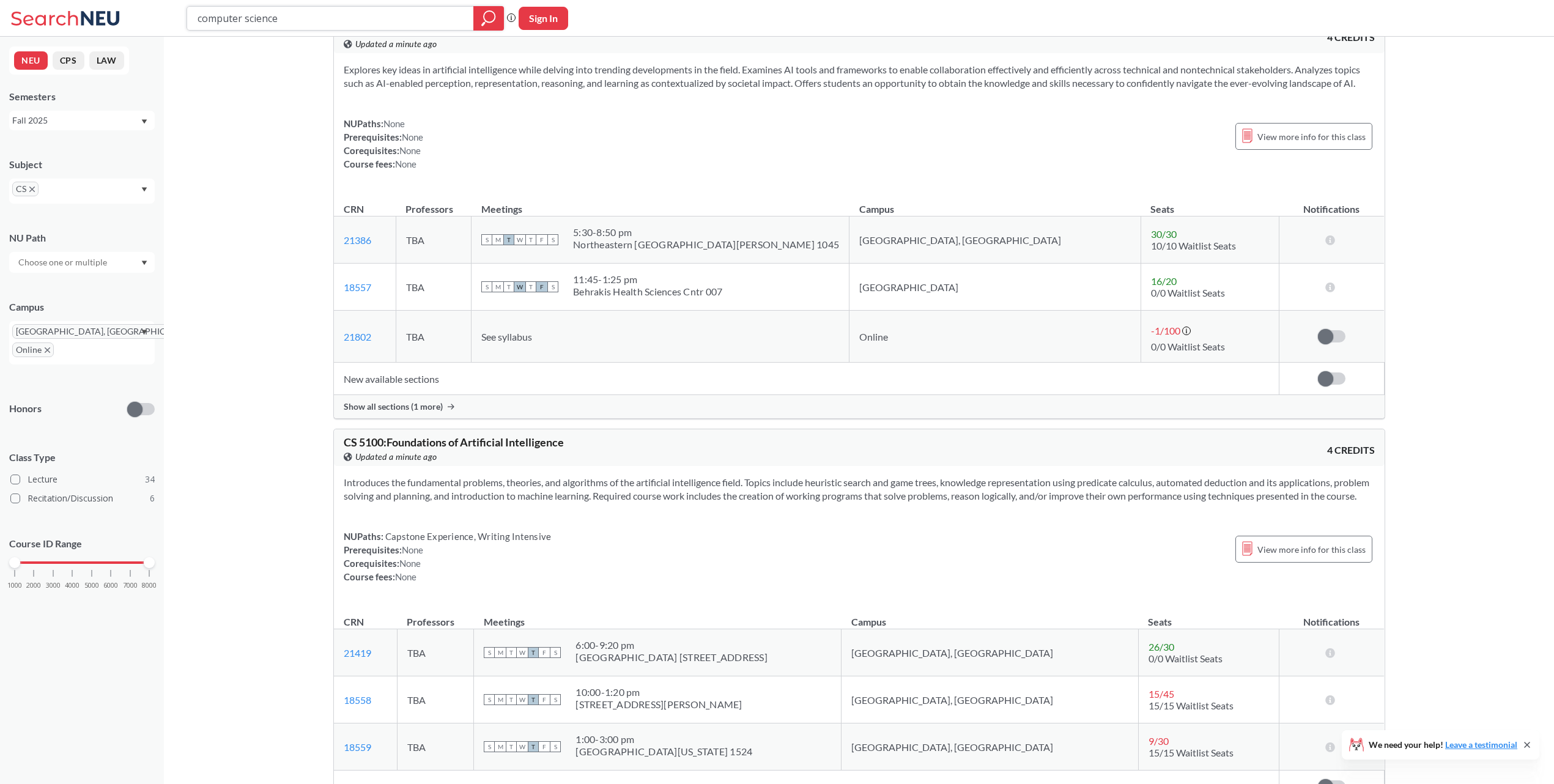
scroll to position [8024, 0]
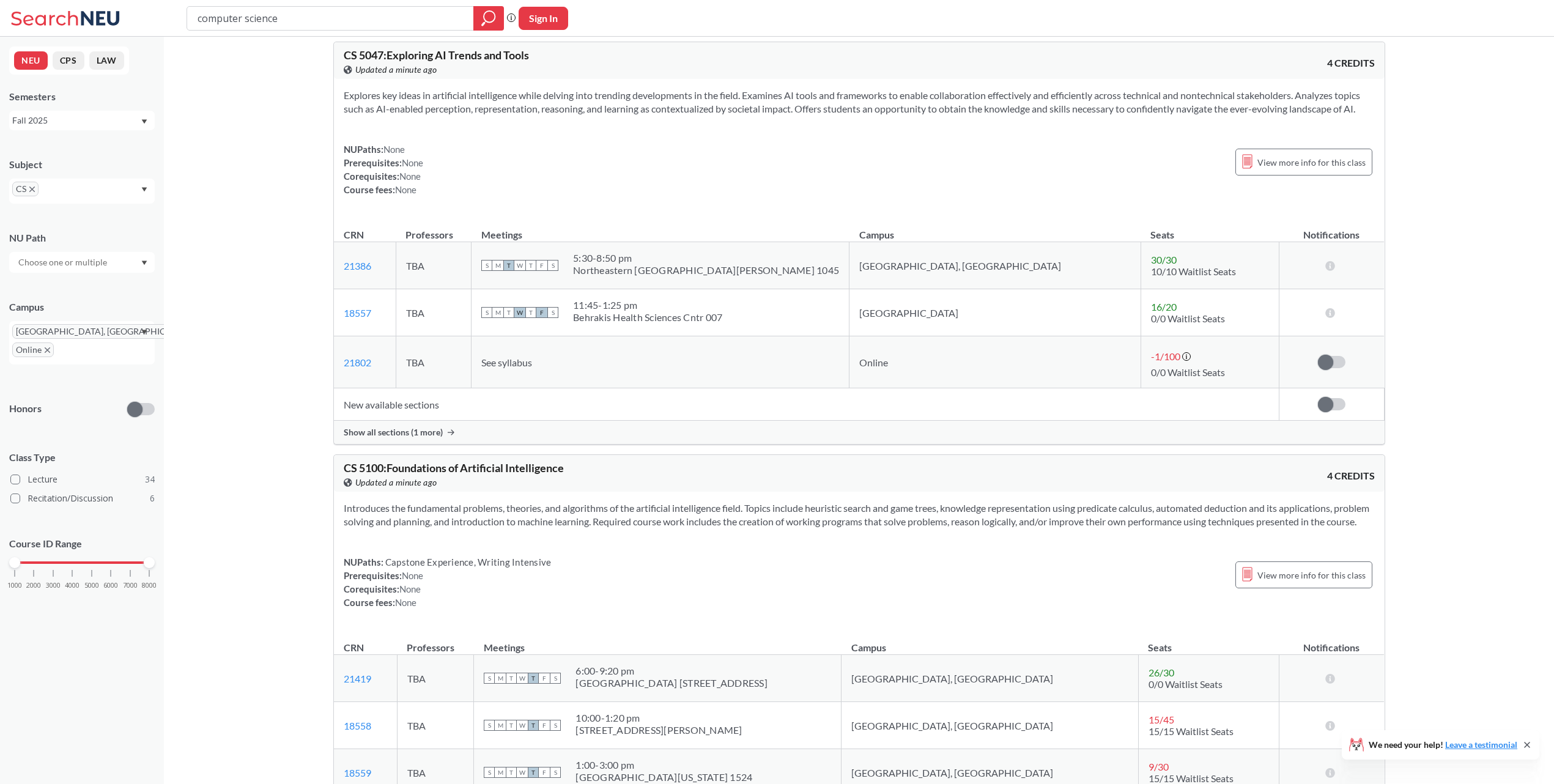
click at [405, 438] on span "Show all sections (1 more)" at bounding box center [393, 432] width 99 height 11
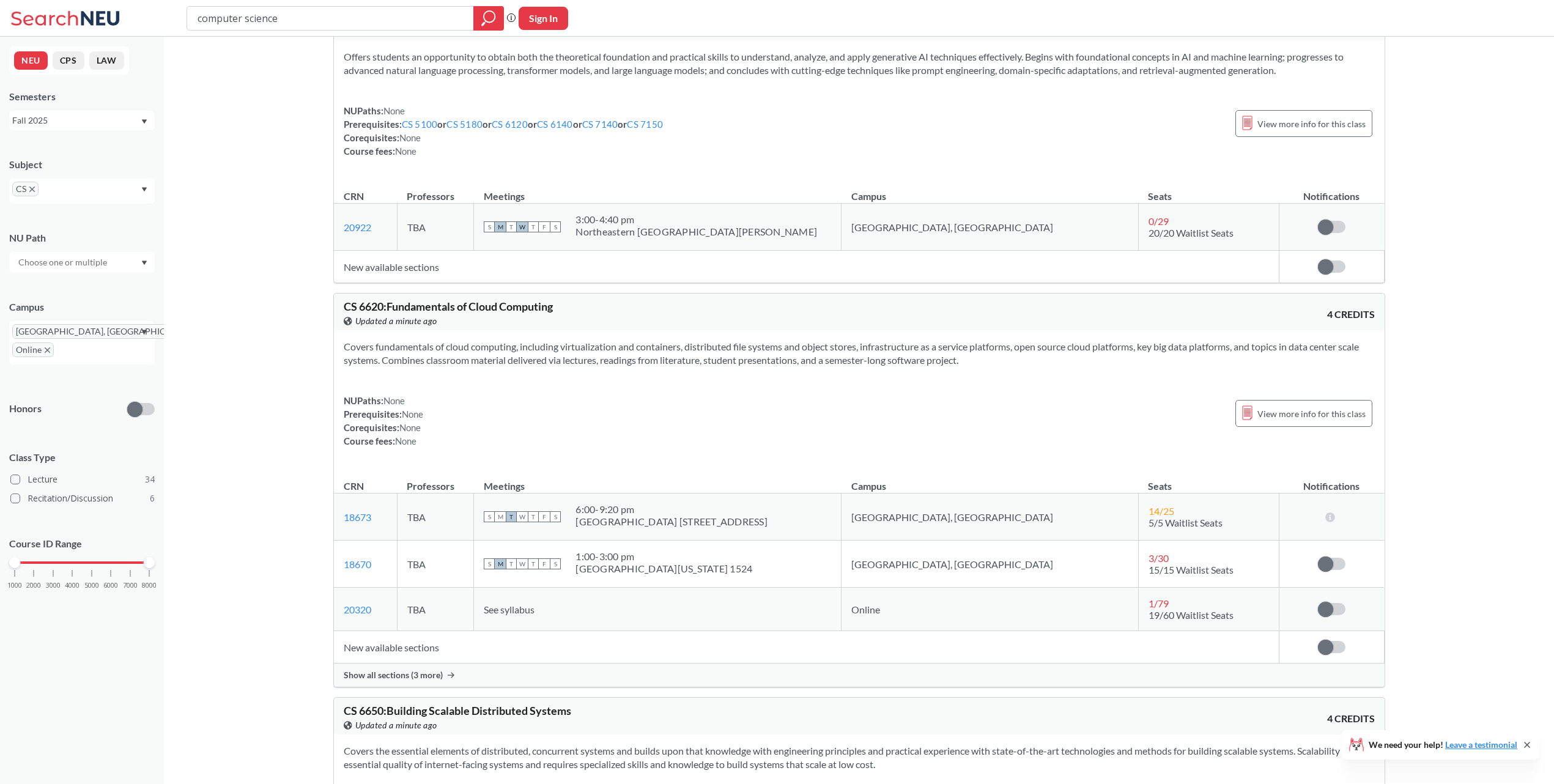
scroll to position [12610, 0]
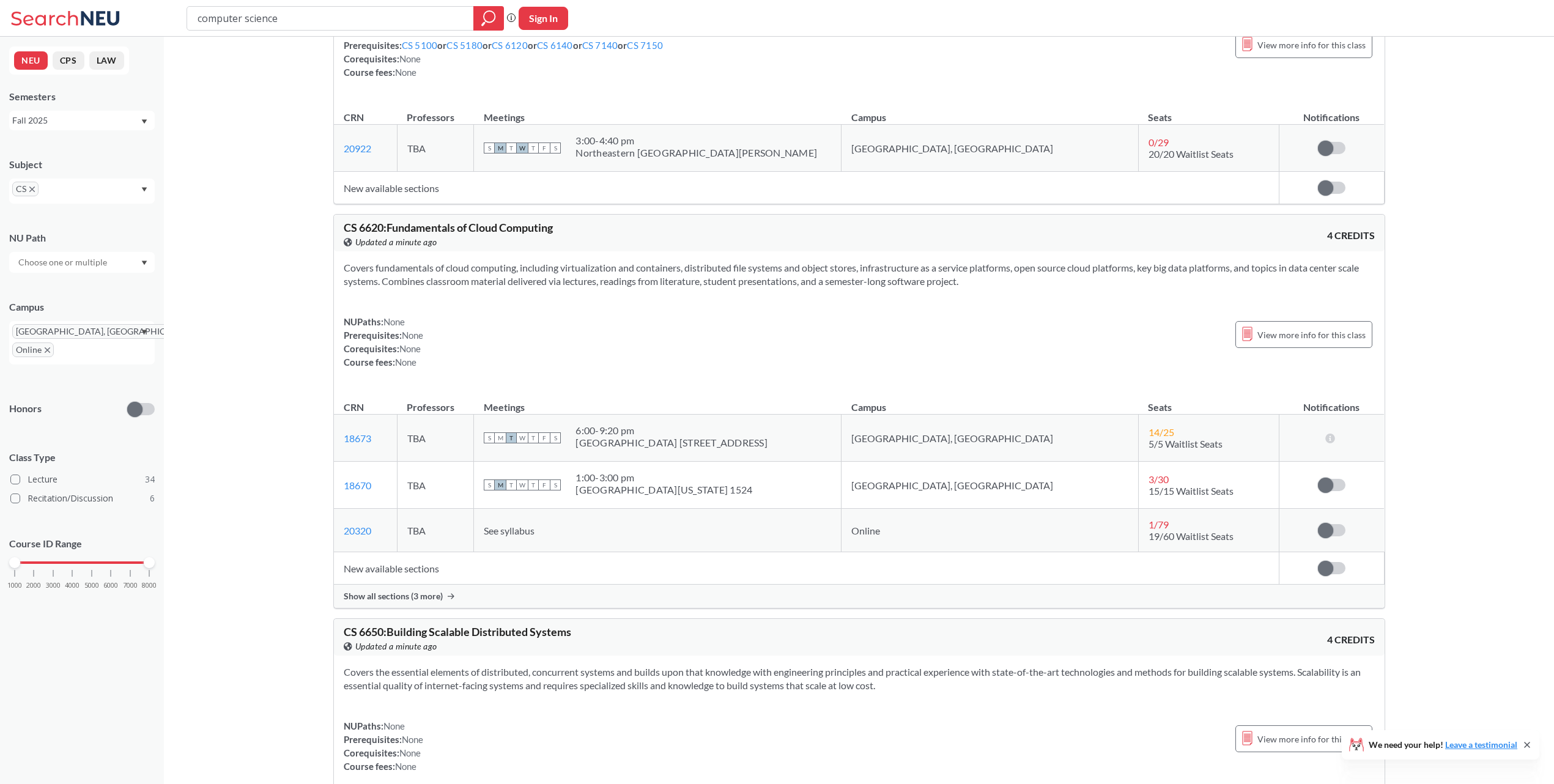
click at [415, 602] on span "Show all sections (3 more)" at bounding box center [393, 595] width 99 height 11
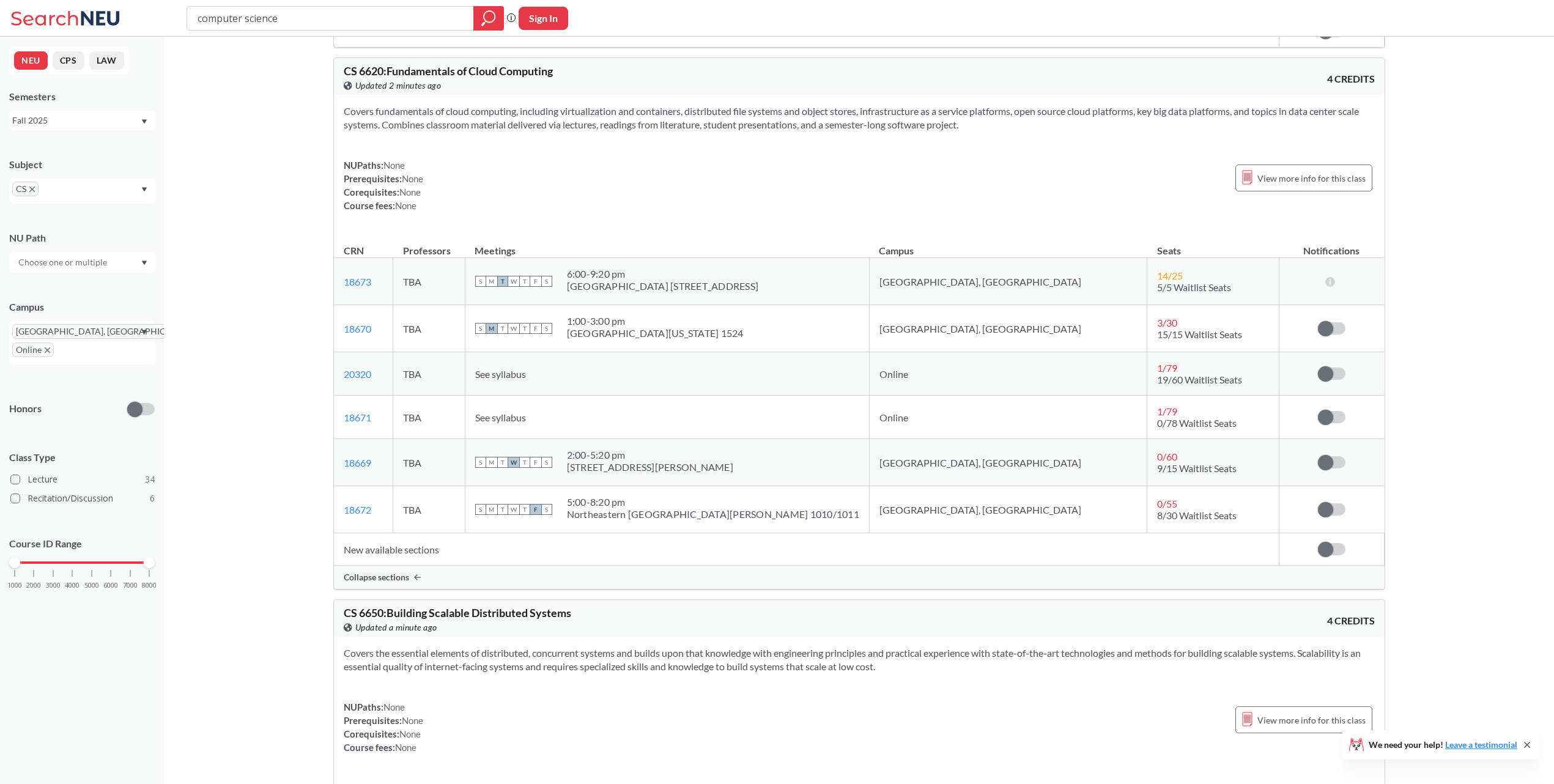
scroll to position [12762, 0]
click at [361, 82] on span "CS 6620 : Fundamentals of Cloud Computing" at bounding box center [448, 75] width 209 height 13
copy span "6620"
drag, startPoint x: 369, startPoint y: 567, endPoint x: 381, endPoint y: 559, distance: 14.4
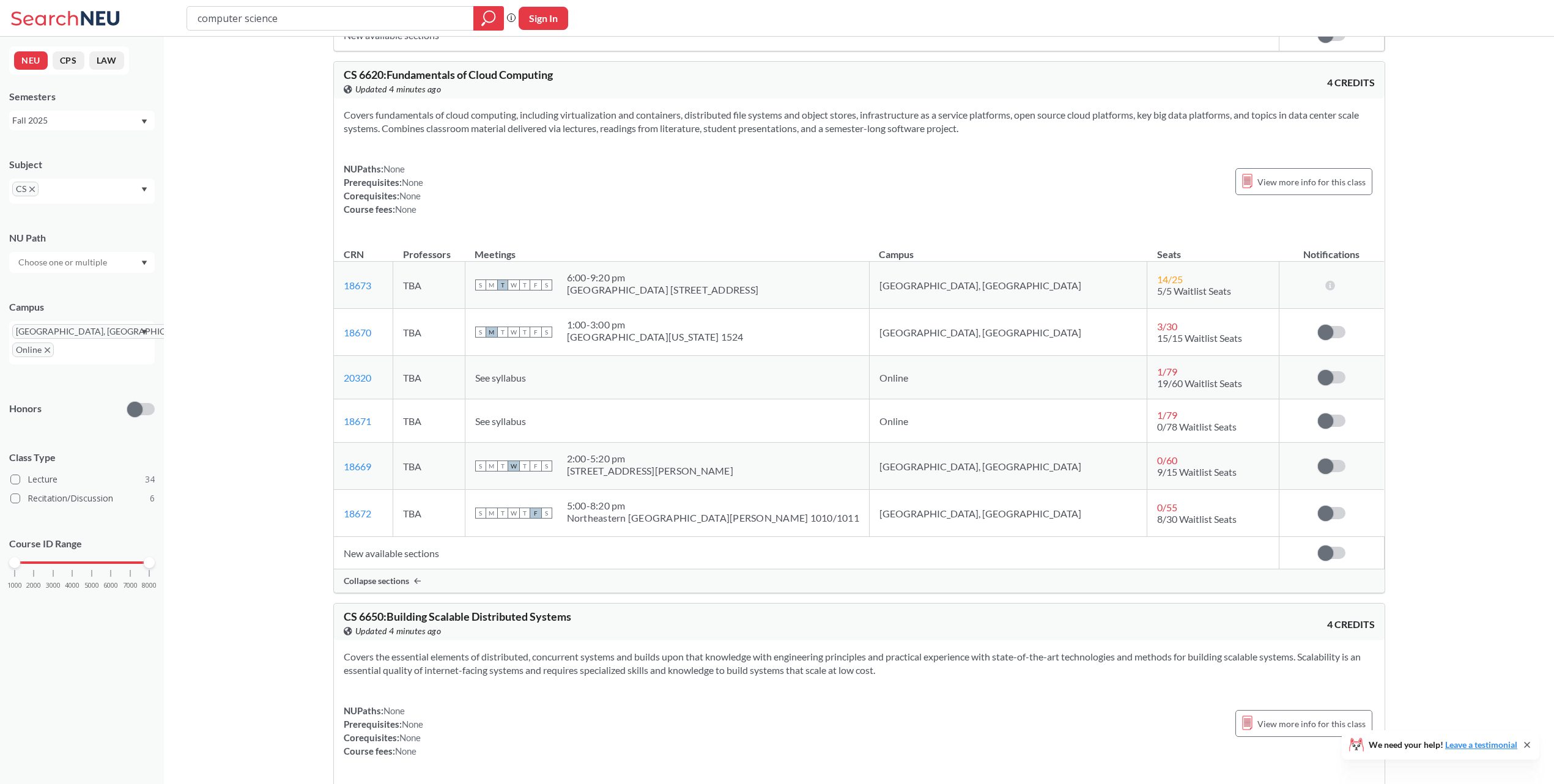
click at [370, 537] on td "18672 View this section on Banner." at bounding box center [363, 513] width 59 height 47
click at [393, 537] on td "18672 View this section on Banner." at bounding box center [363, 513] width 59 height 47
drag, startPoint x: 392, startPoint y: 554, endPoint x: 345, endPoint y: 557, distance: 47.1
click at [345, 537] on td "18672 View this section on Banner." at bounding box center [363, 513] width 59 height 47
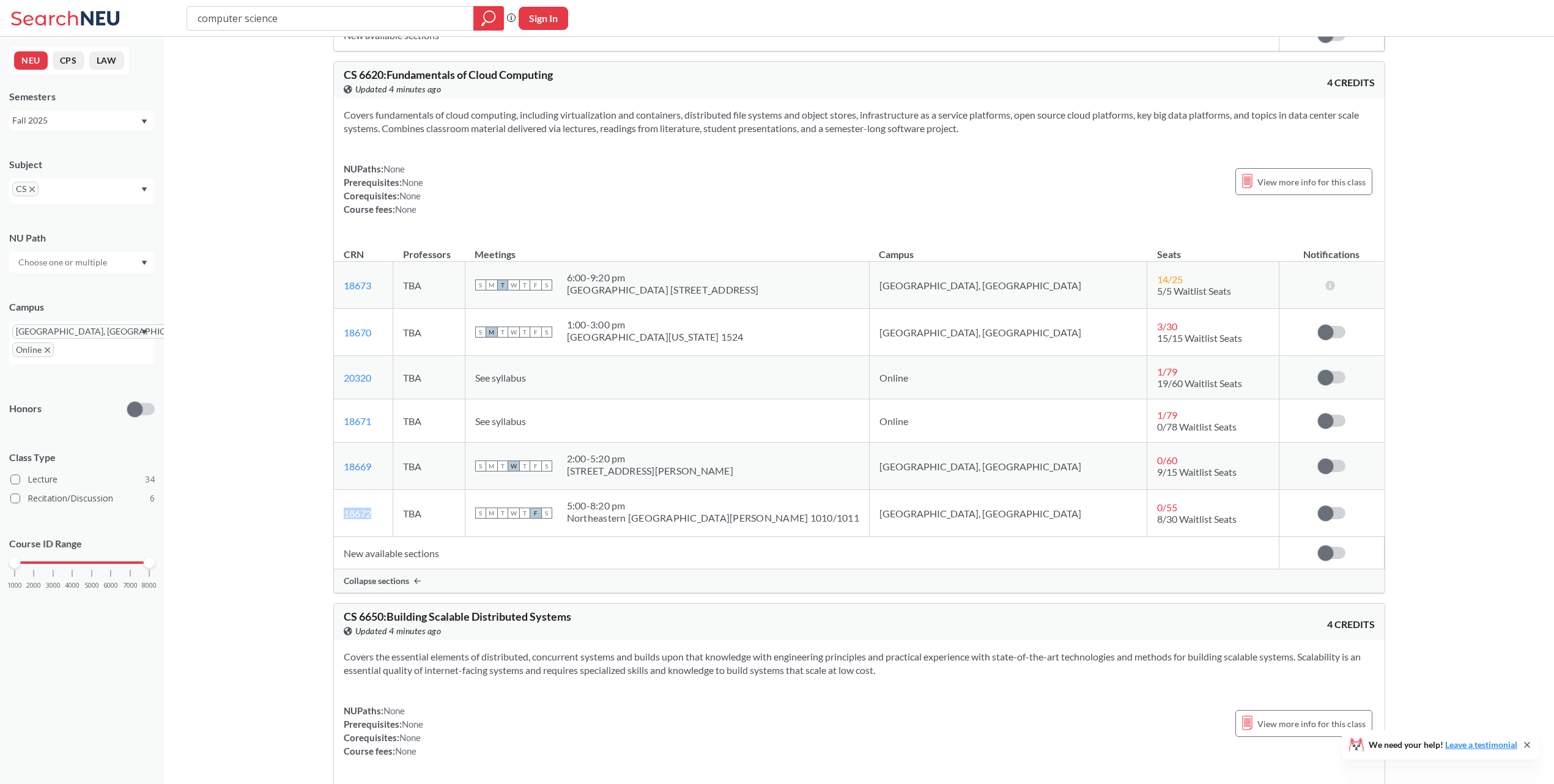
copy link "18672"
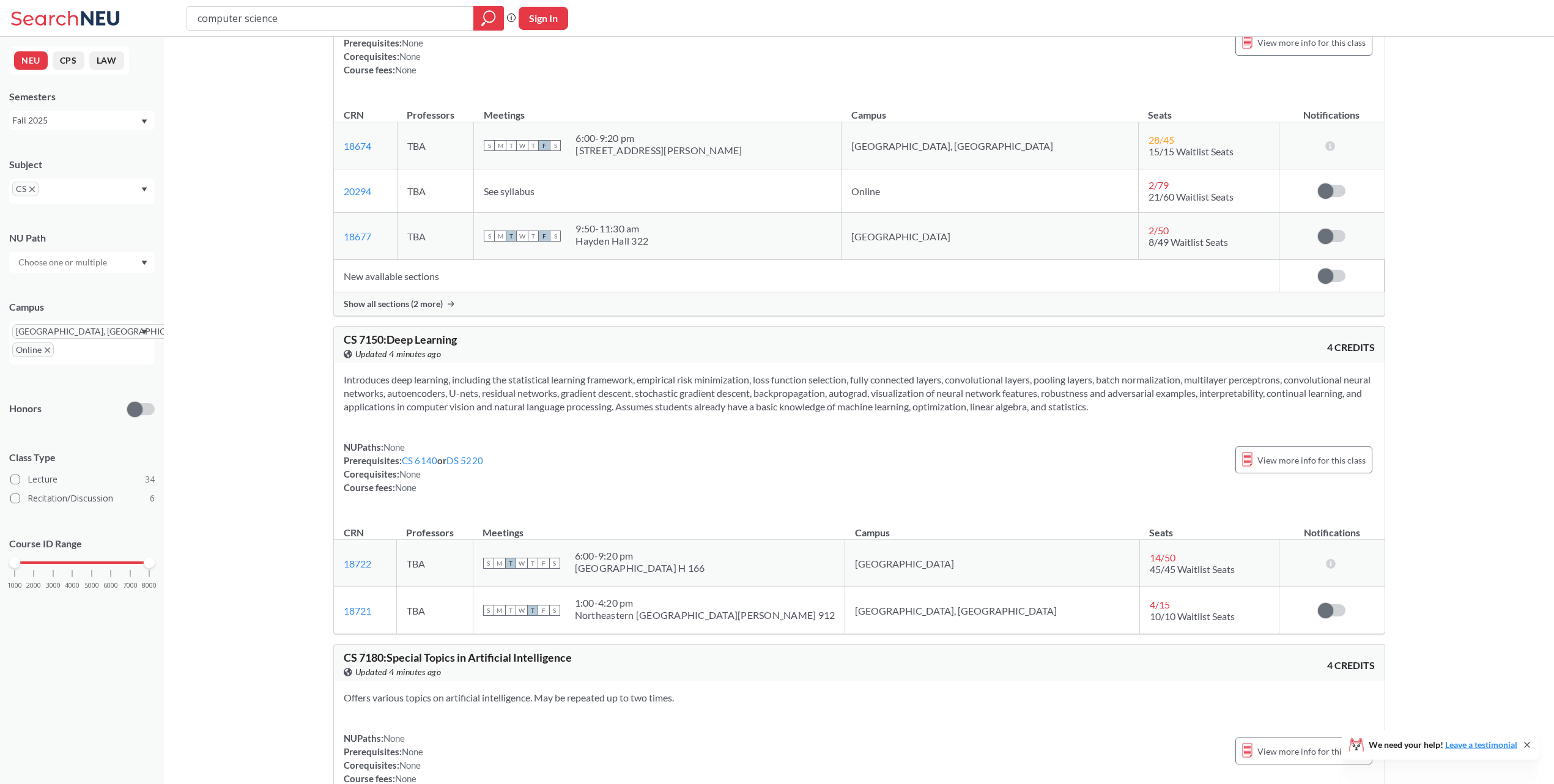
scroll to position [13450, 0]
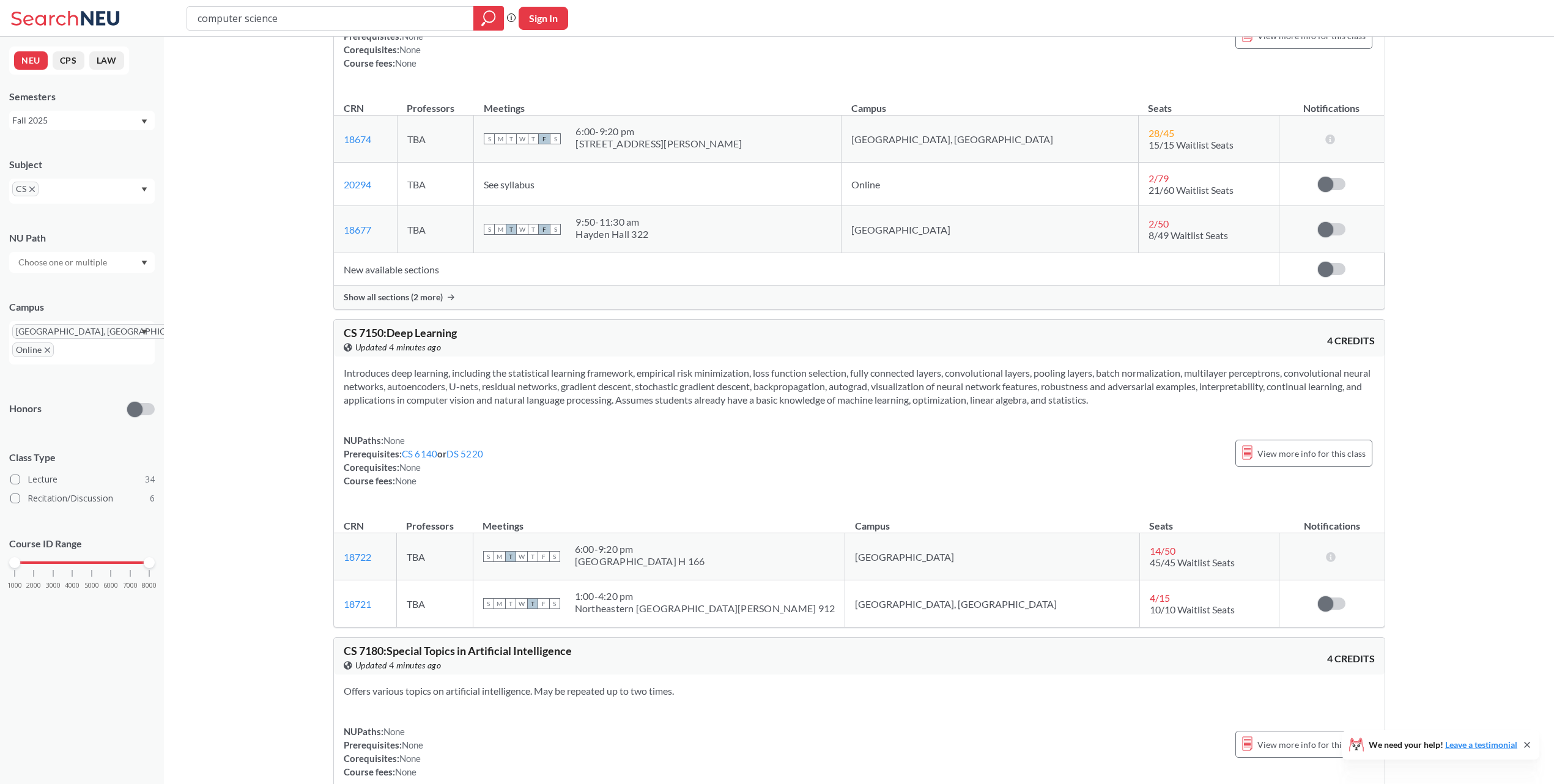
drag, startPoint x: 425, startPoint y: 496, endPoint x: 331, endPoint y: 427, distance: 116.6
drag, startPoint x: 428, startPoint y: 489, endPoint x: 369, endPoint y: 457, distance: 67.1
click at [347, 406] on section "Introduces deep learning, including the statistical learning framework, empiric…" at bounding box center [859, 386] width 1031 height 40
click at [425, 459] on link "CS 6140" at bounding box center [420, 453] width 36 height 11
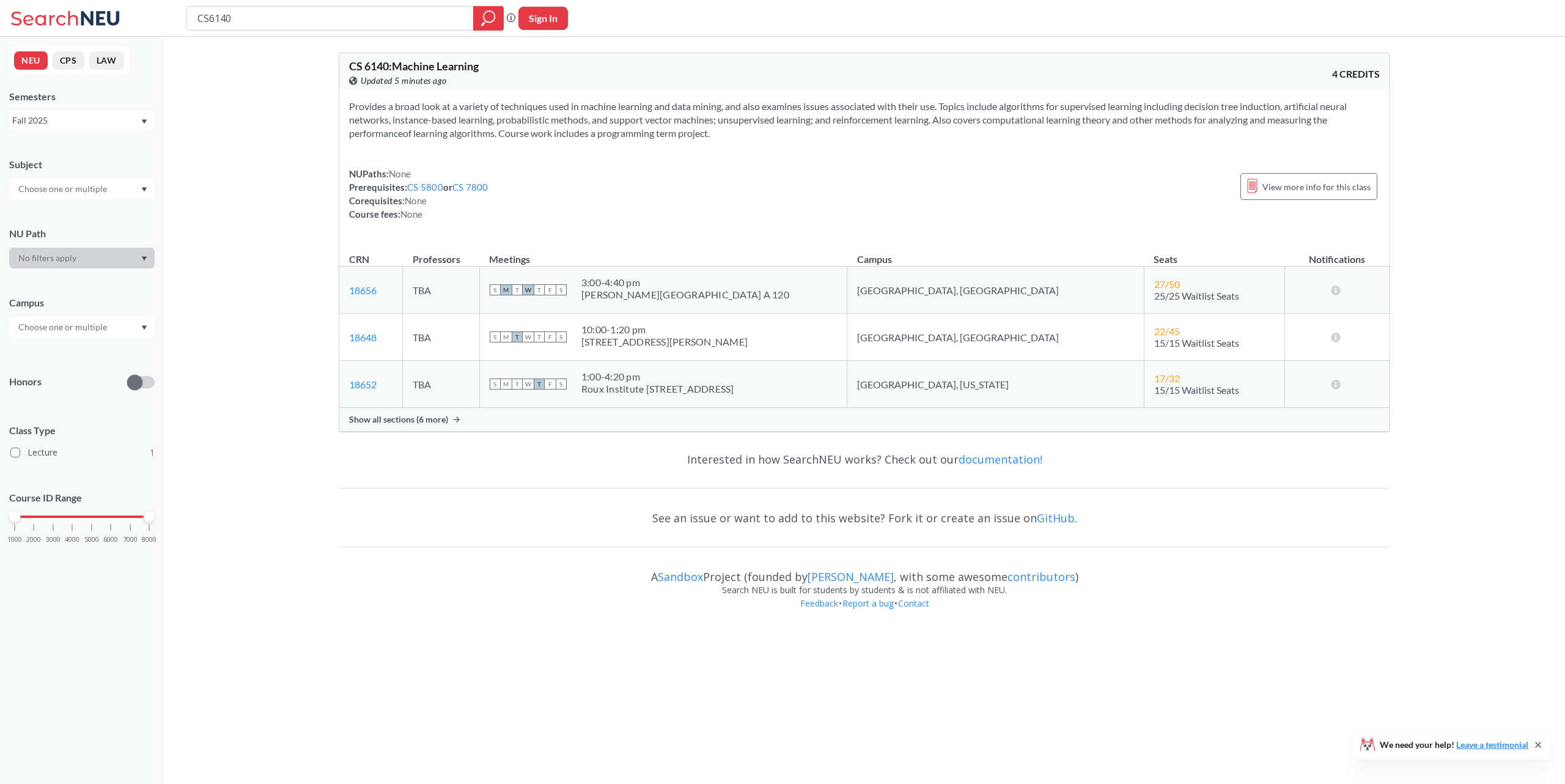
type input "computer science"
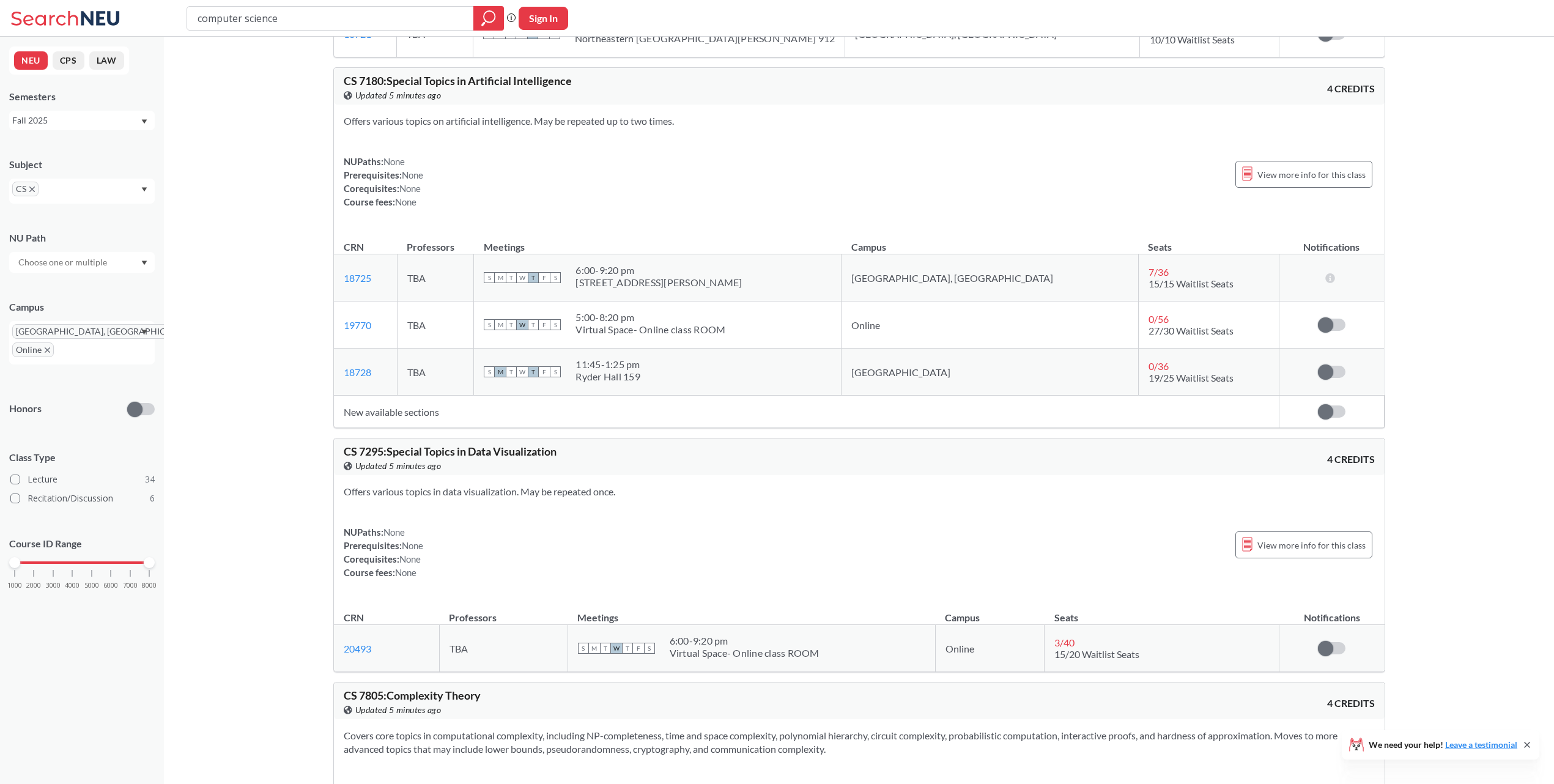
scroll to position [13909, 0]
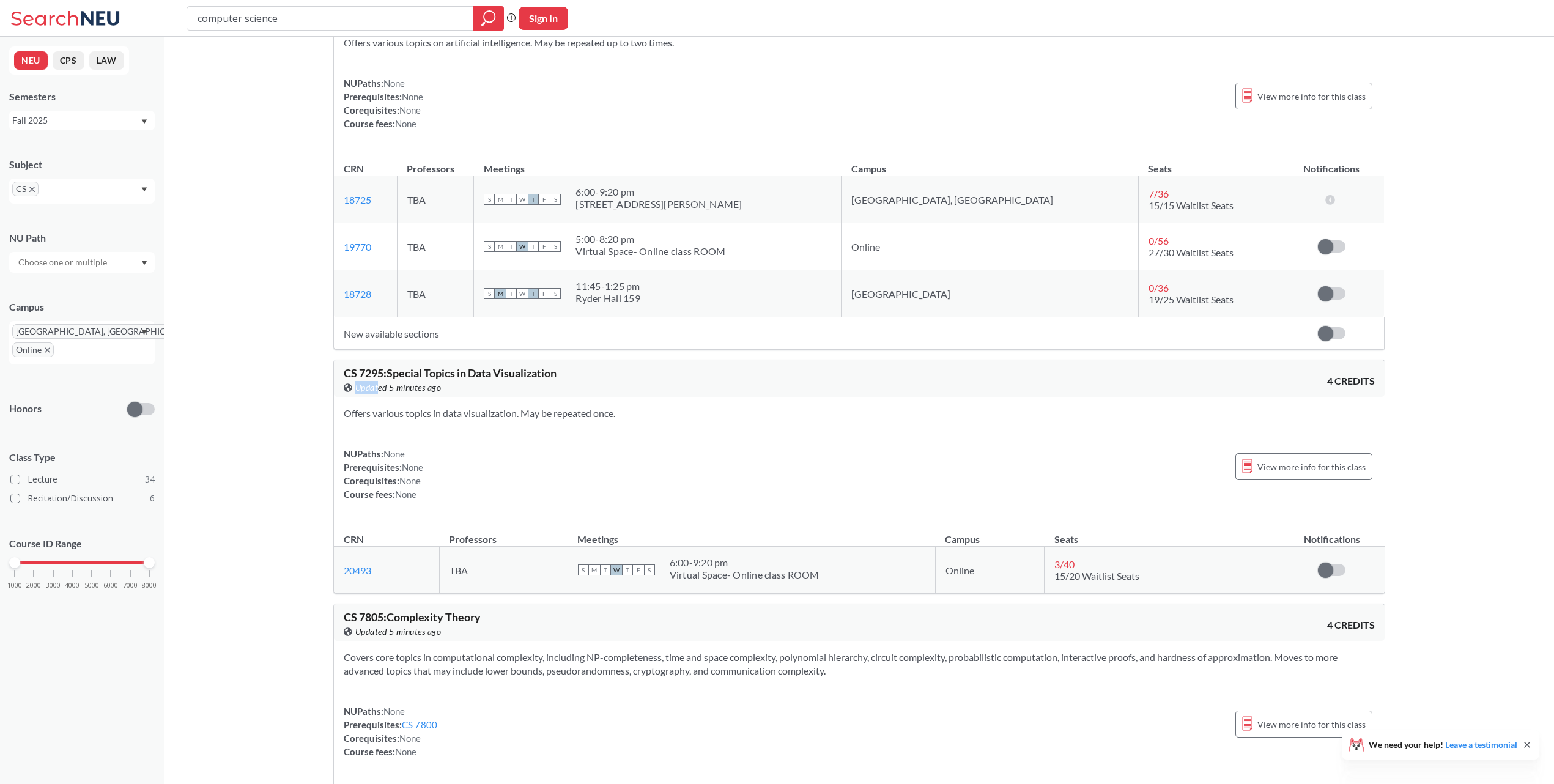
drag, startPoint x: 575, startPoint y: 416, endPoint x: 379, endPoint y: 421, distance: 196.1
click at [379, 394] on div "CS 7295 : Special Topics in Data Visualization View this course on Banner. Upda…" at bounding box center [601, 381] width 515 height 27
click at [371, 380] on span "CS 7295 : Special Topics in Data Visualization" at bounding box center [450, 373] width 213 height 13
copy span "7295"
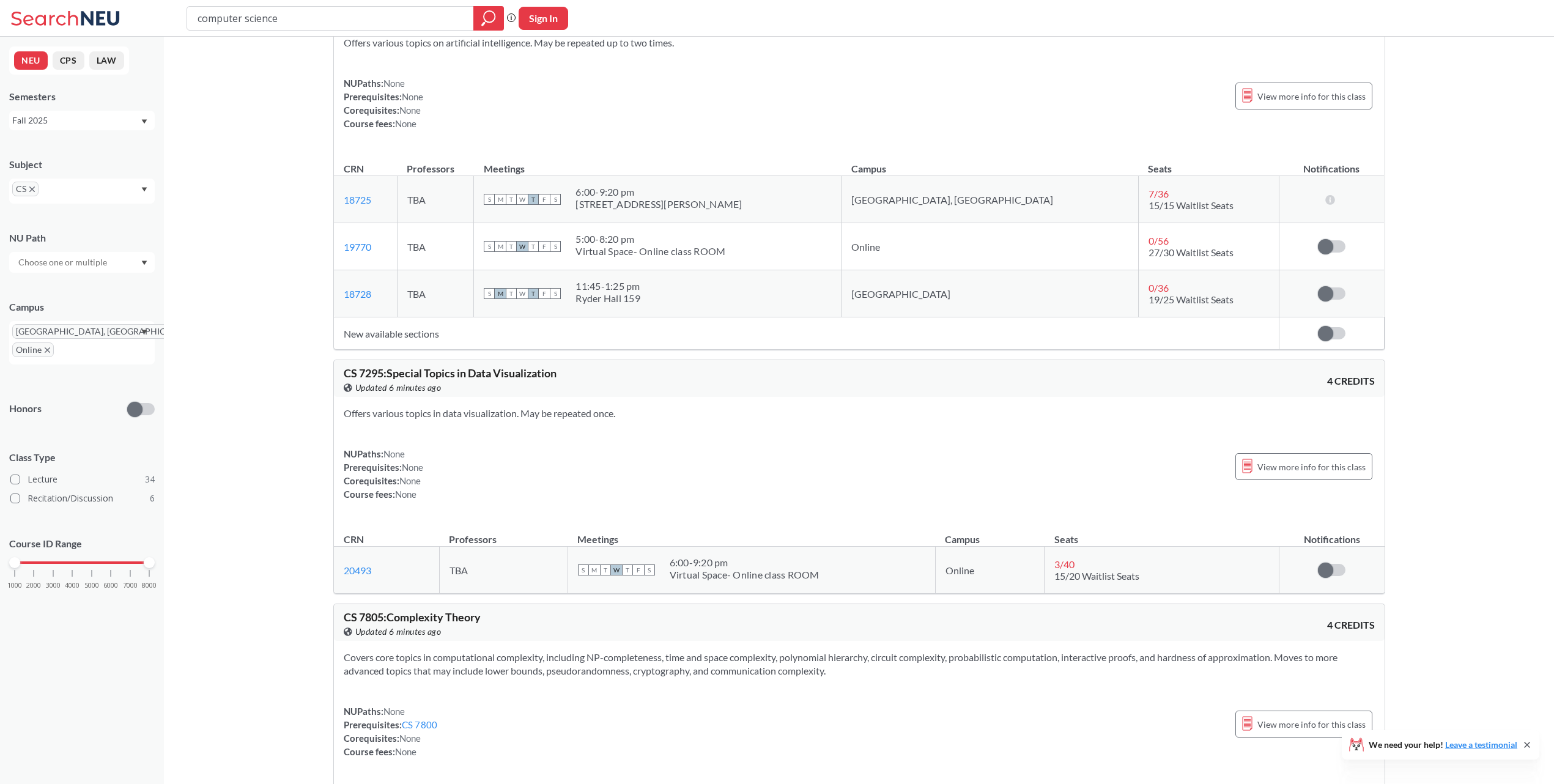
click at [431, 496] on div "NUPaths: None Prerequisites: None Corequisites: None Course fees: None View mor…" at bounding box center [859, 474] width 1031 height 53
click at [364, 380] on span "CS 7295 : Special Topics in Data Visualization" at bounding box center [450, 373] width 213 height 13
copy span "7295"
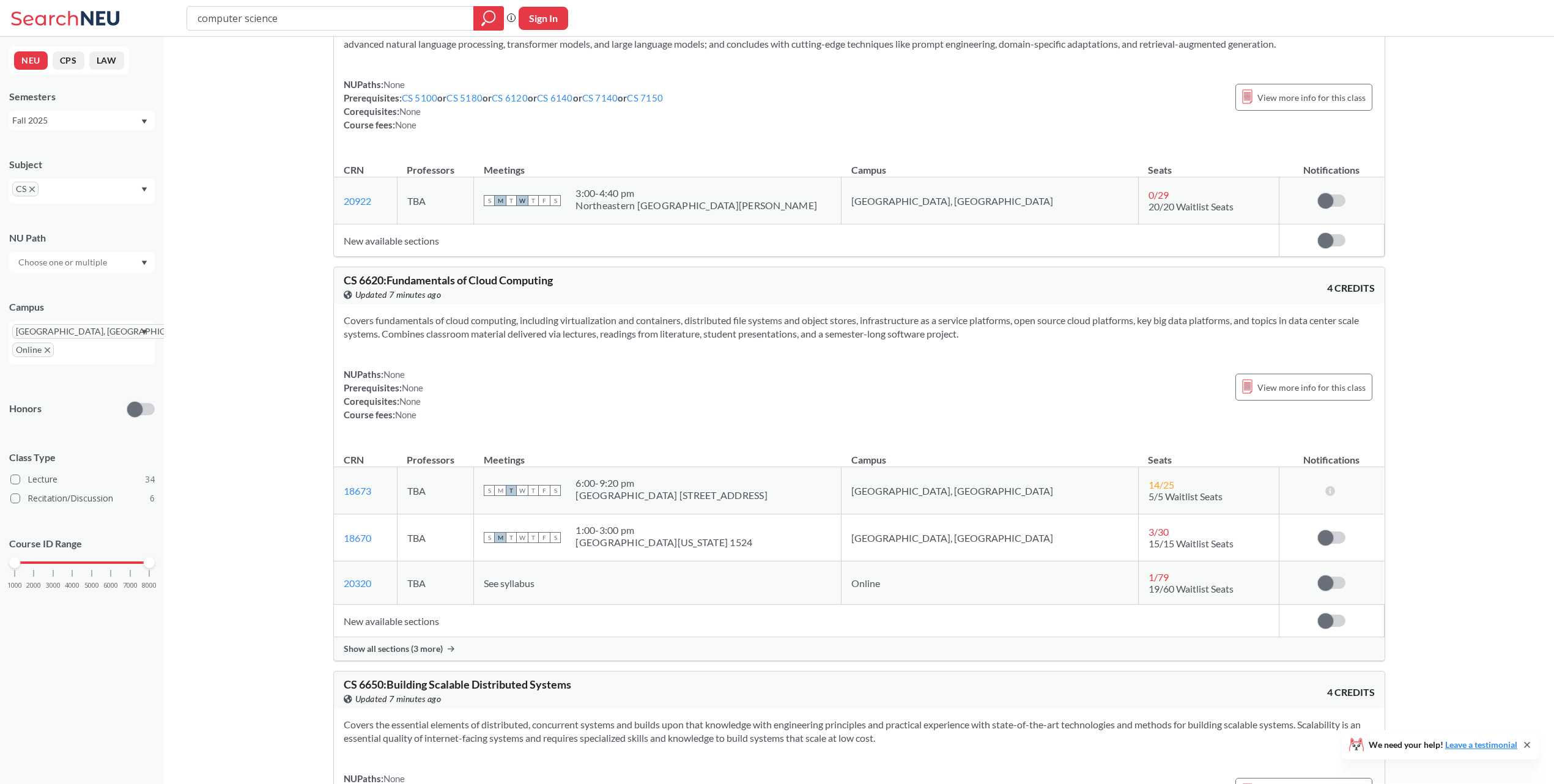
scroll to position [12445, 0]
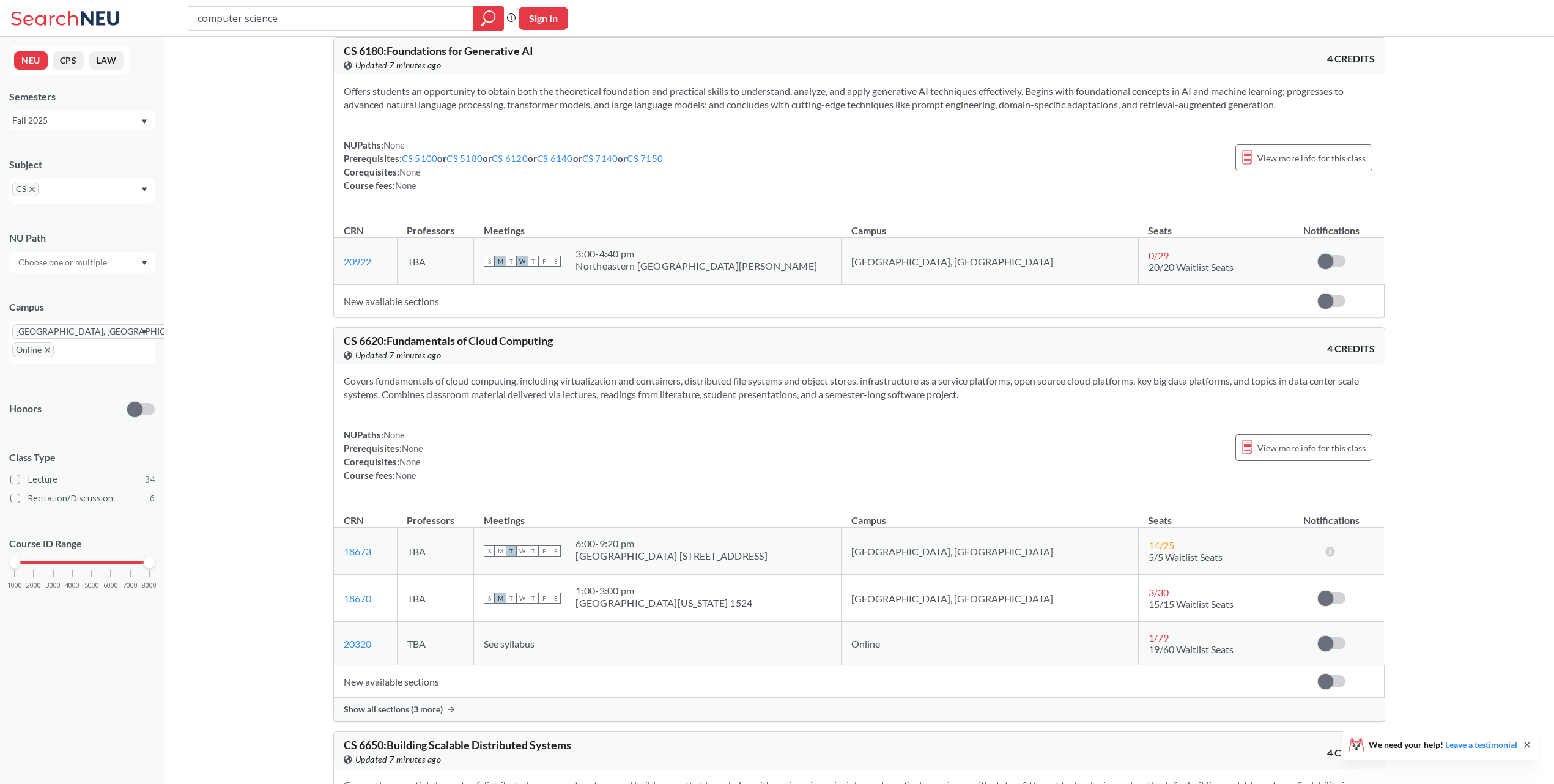
click at [351, 715] on span "Show all sections (3 more)" at bounding box center [393, 709] width 99 height 11
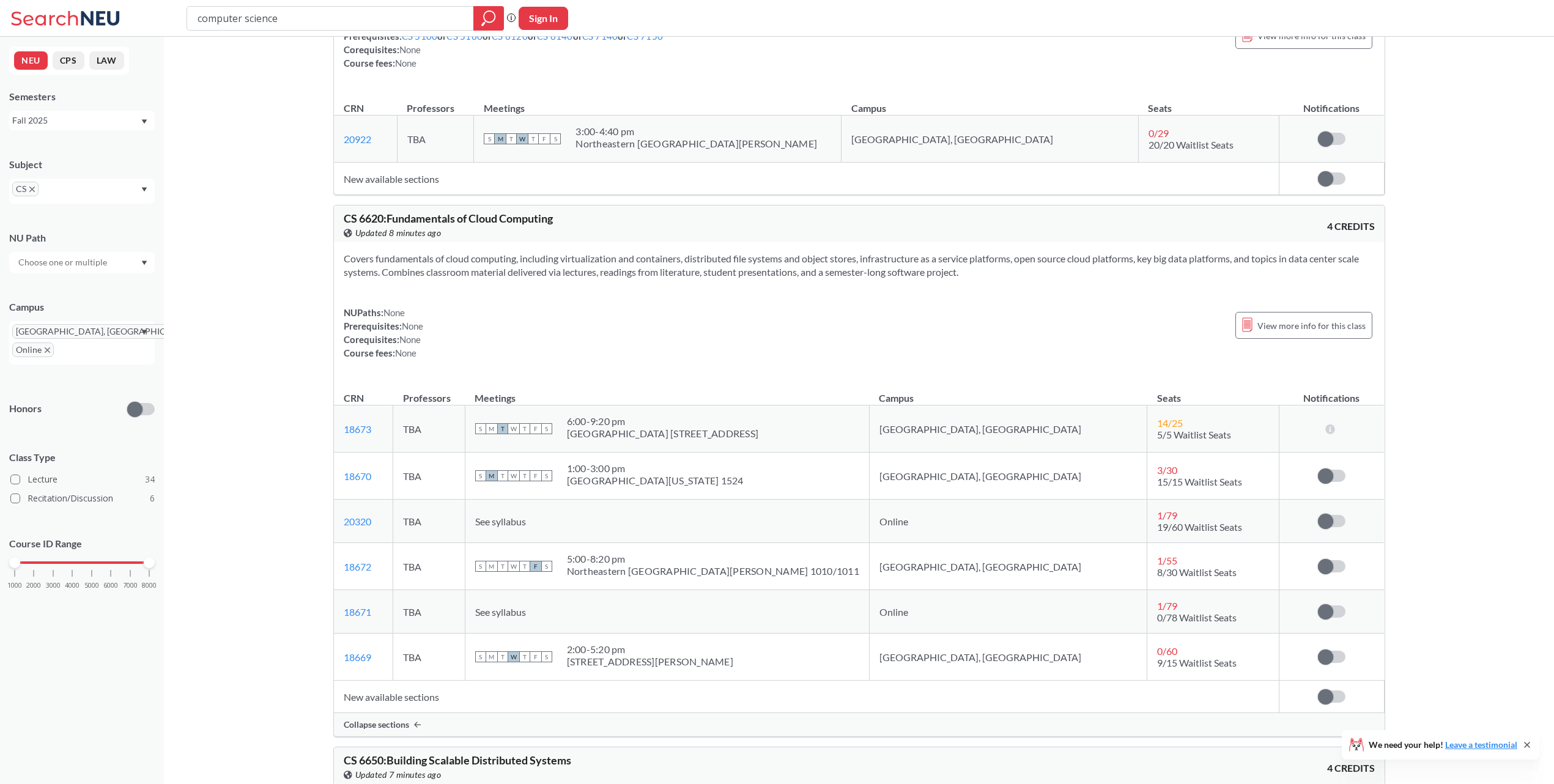
scroll to position [12597, 0]
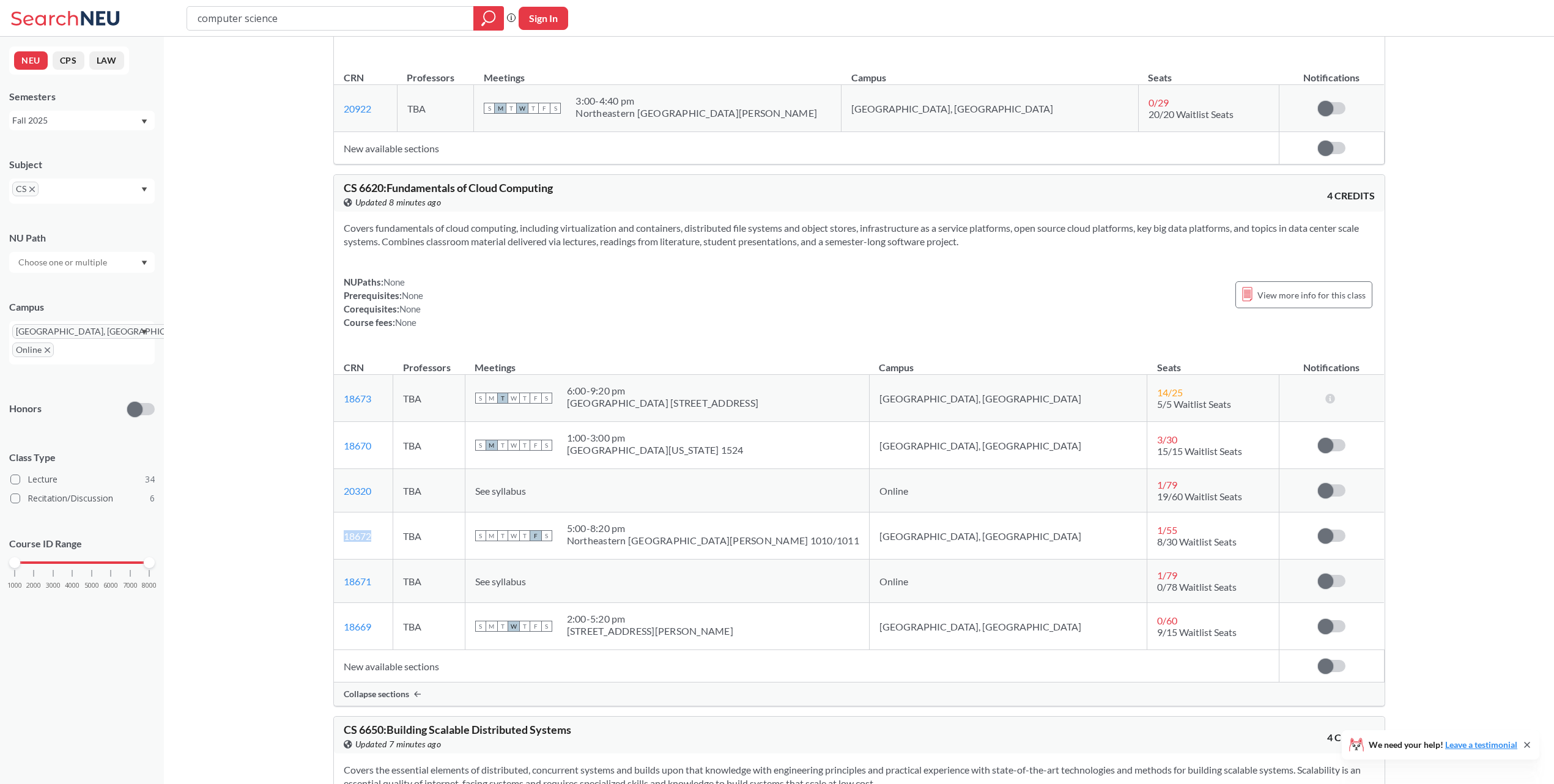
drag, startPoint x: 410, startPoint y: 572, endPoint x: 341, endPoint y: 578, distance: 69.3
click at [341, 559] on td "18672 View this section on Banner." at bounding box center [363, 536] width 59 height 47
copy link "18672"
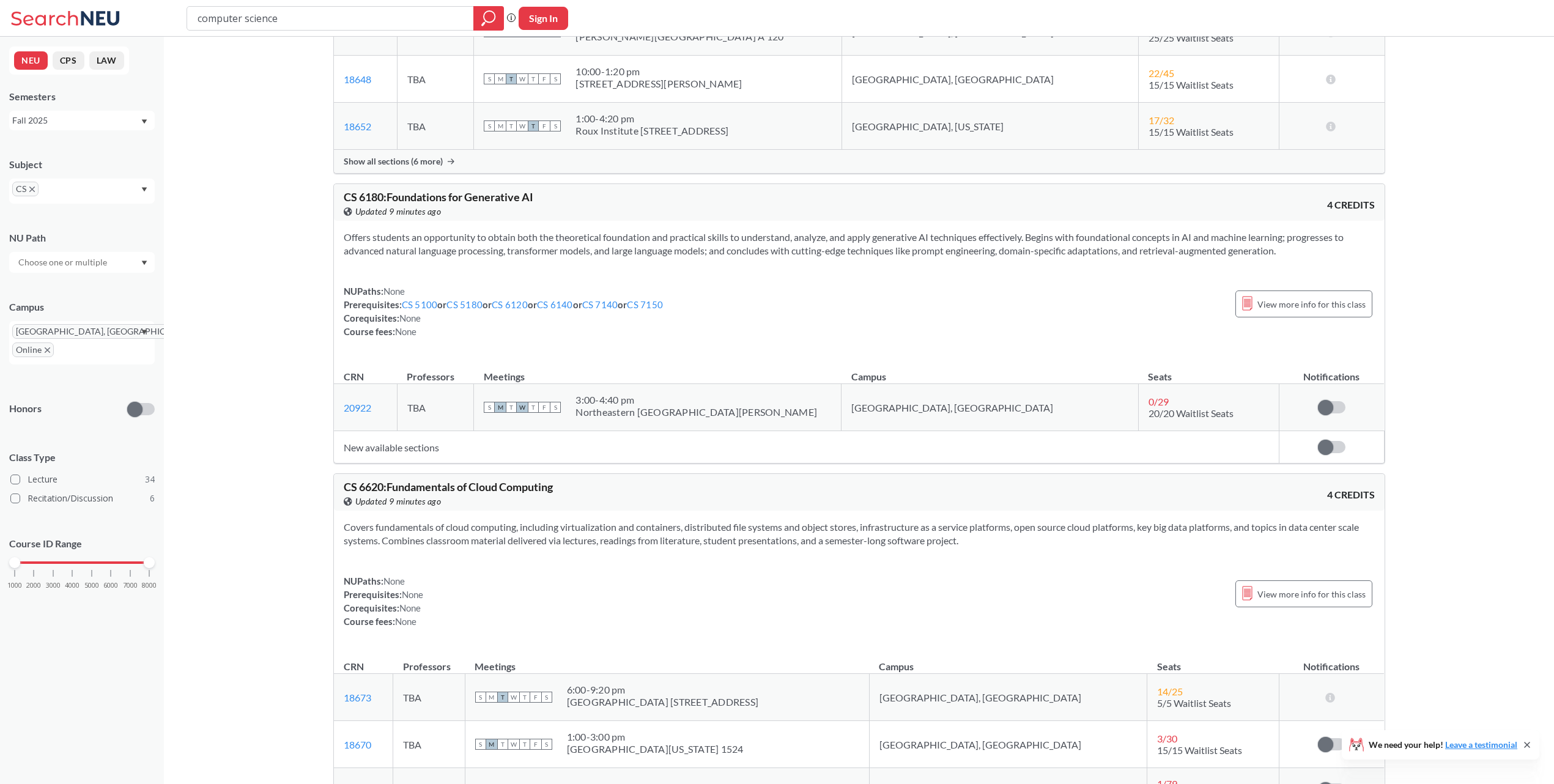
scroll to position [12292, 0]
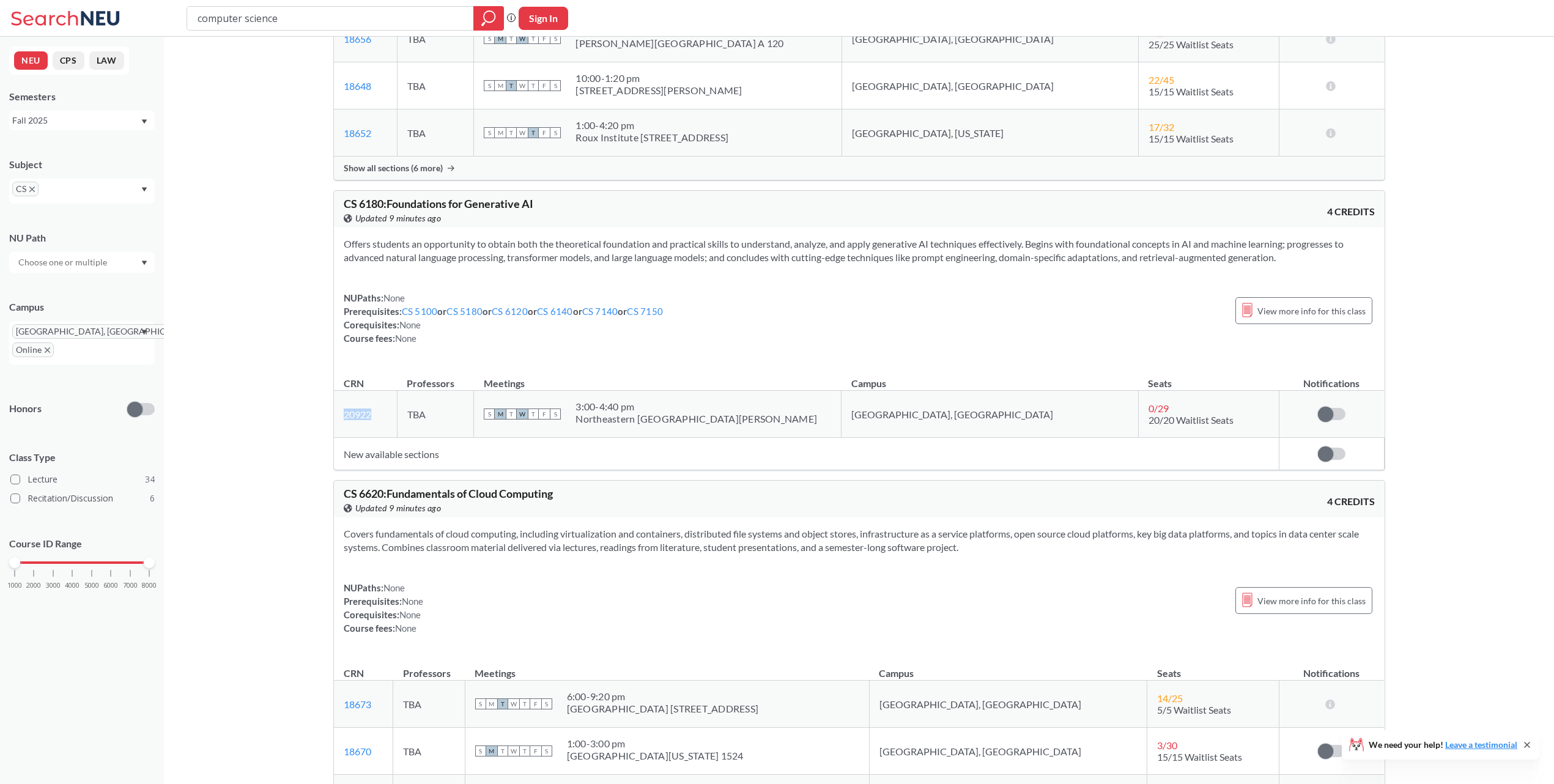
drag, startPoint x: 387, startPoint y: 457, endPoint x: 341, endPoint y: 456, distance: 46.0
click at [341, 438] on td "20922 View this section on Banner." at bounding box center [366, 414] width 64 height 47
copy link "20922"
drag, startPoint x: 417, startPoint y: 350, endPoint x: 386, endPoint y: 381, distance: 43.8
click at [386, 345] on div "NUPaths: None Prerequisites: CS 5100 or CS 5180 or CS 6120 or CS 6140 or CS 714…" at bounding box center [503, 318] width 320 height 53
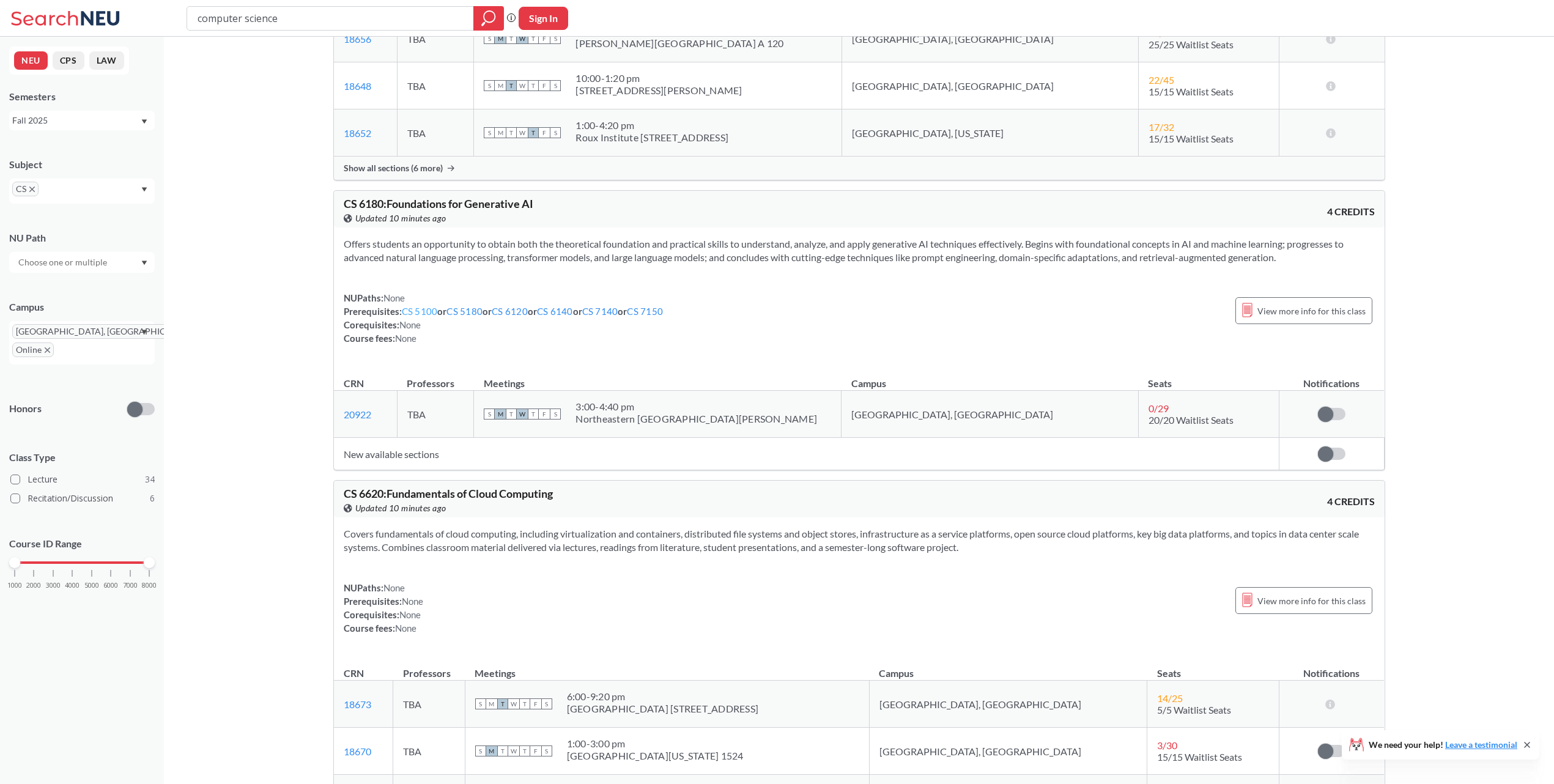
click at [422, 317] on link "CS 5100" at bounding box center [420, 311] width 36 height 11
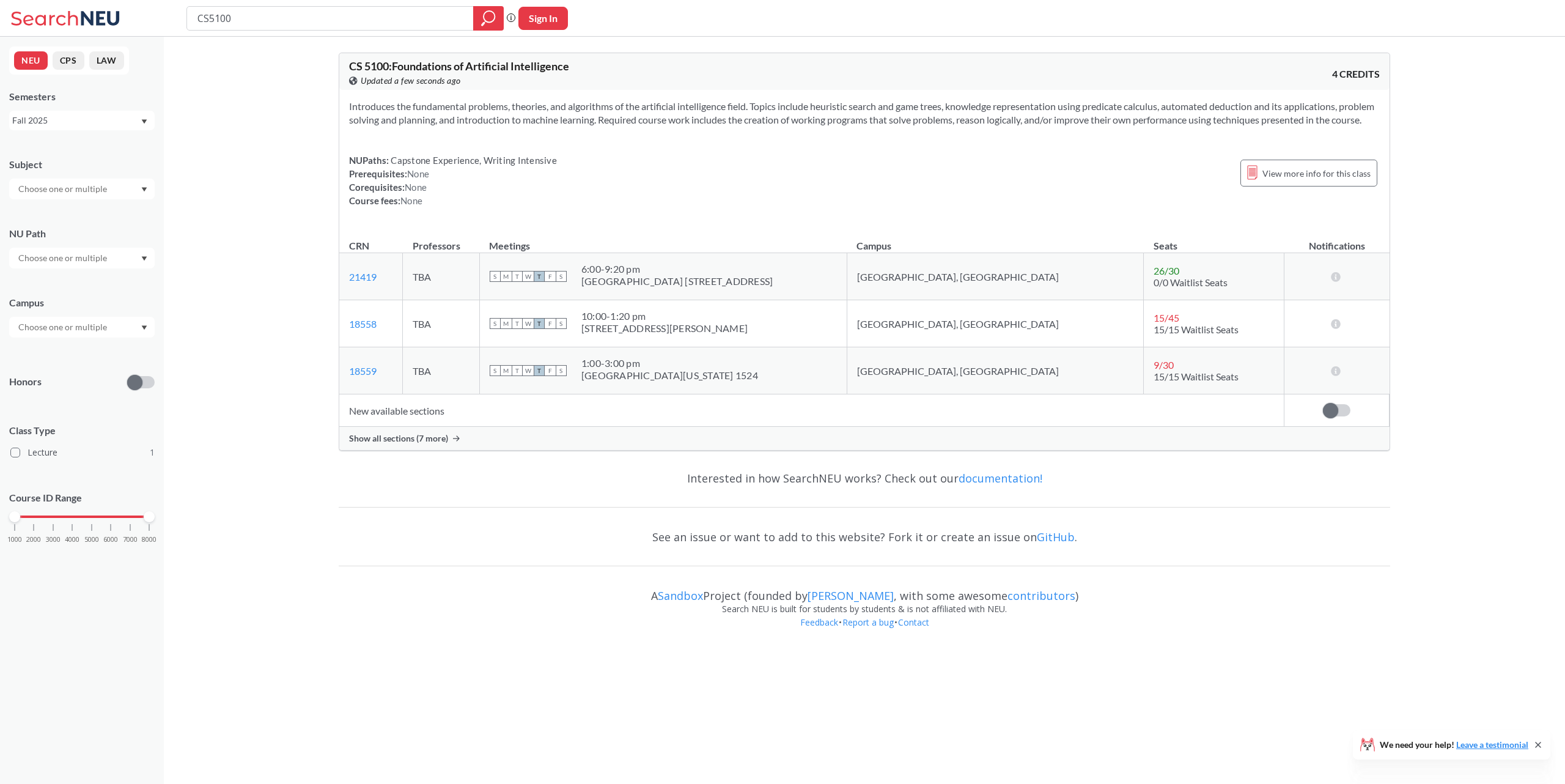
type input "computer science"
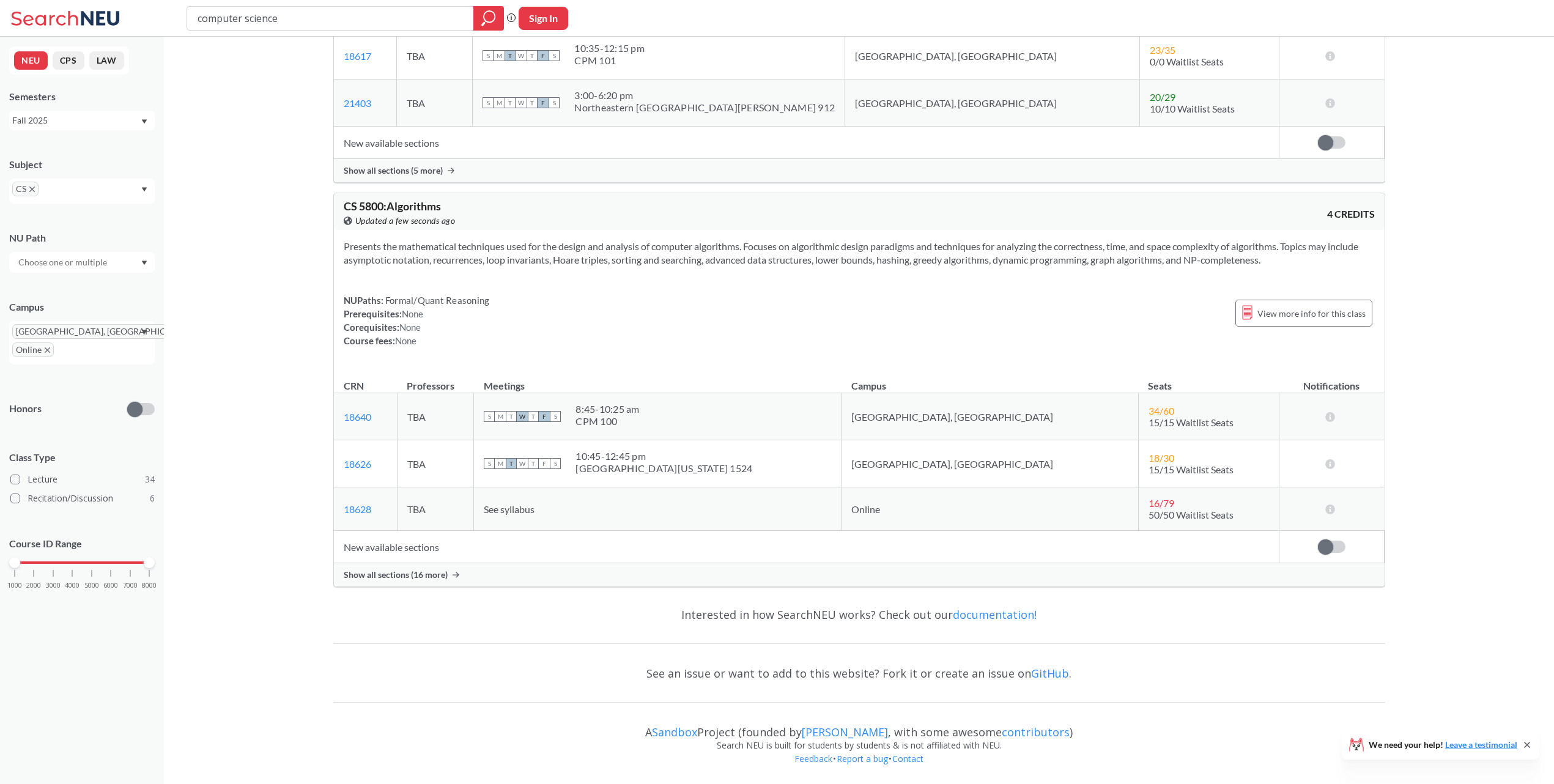
scroll to position [12292, 0]
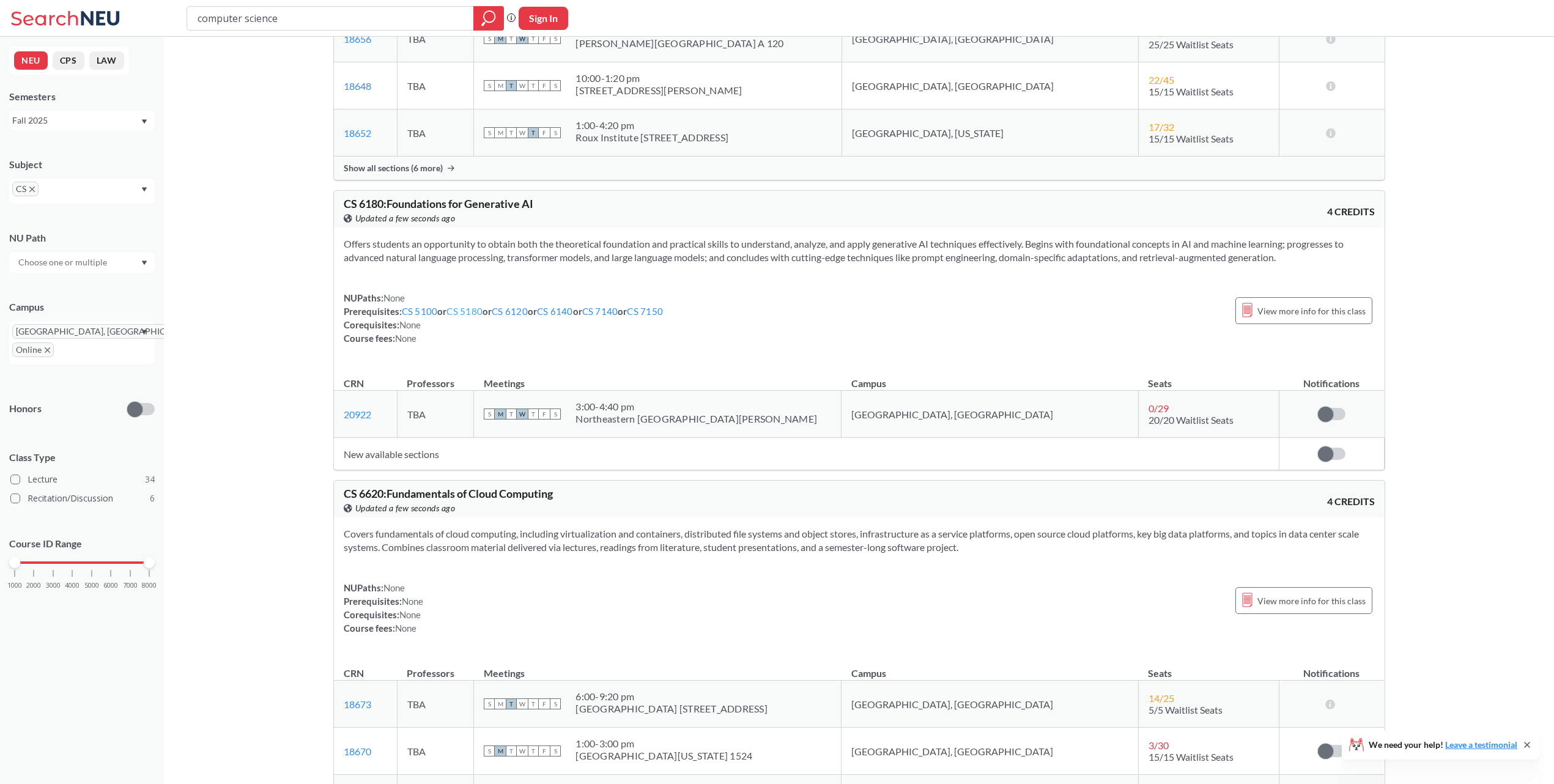
click at [471, 317] on link "CS 5180" at bounding box center [464, 311] width 36 height 11
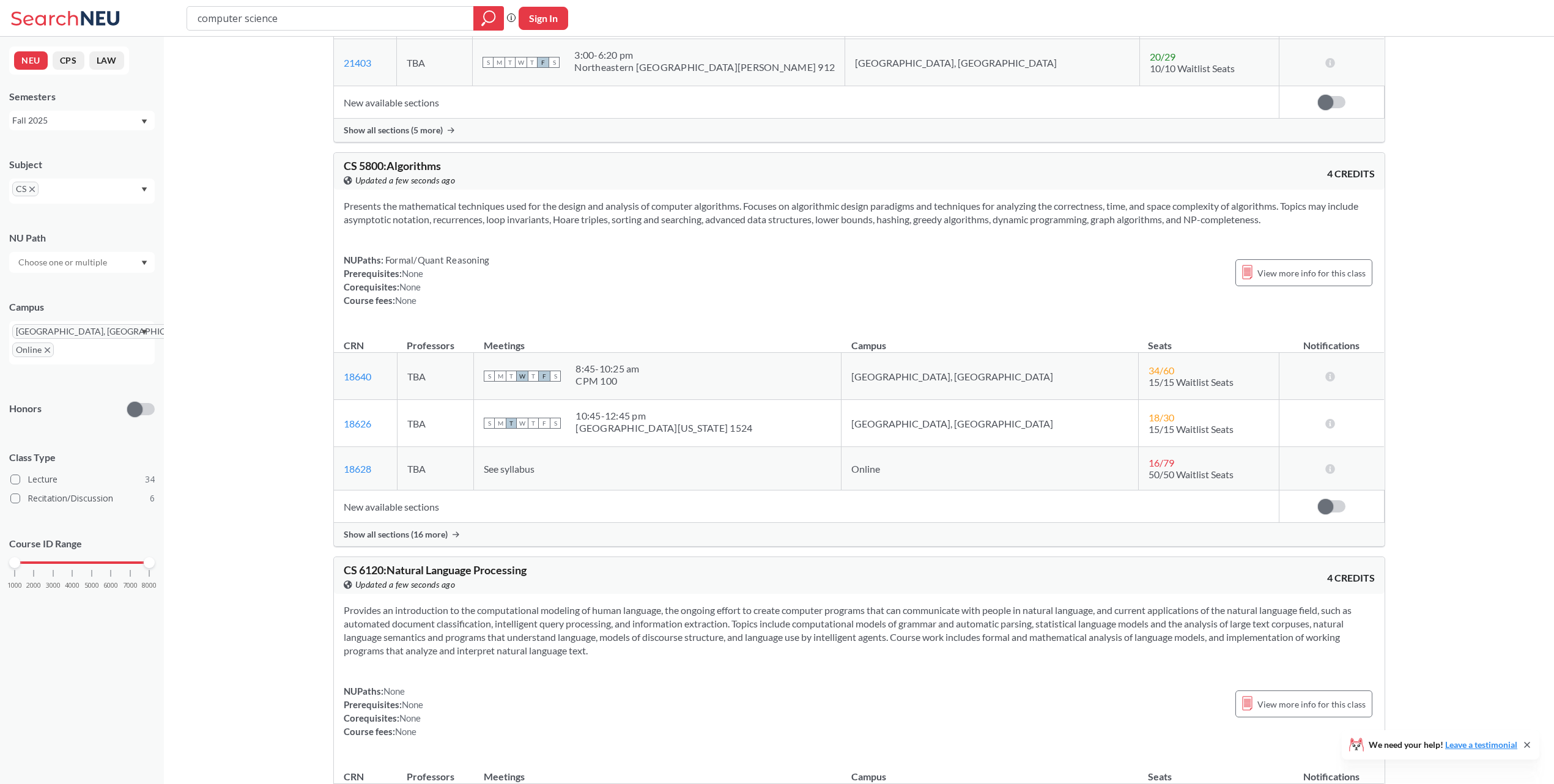
scroll to position [12292, 0]
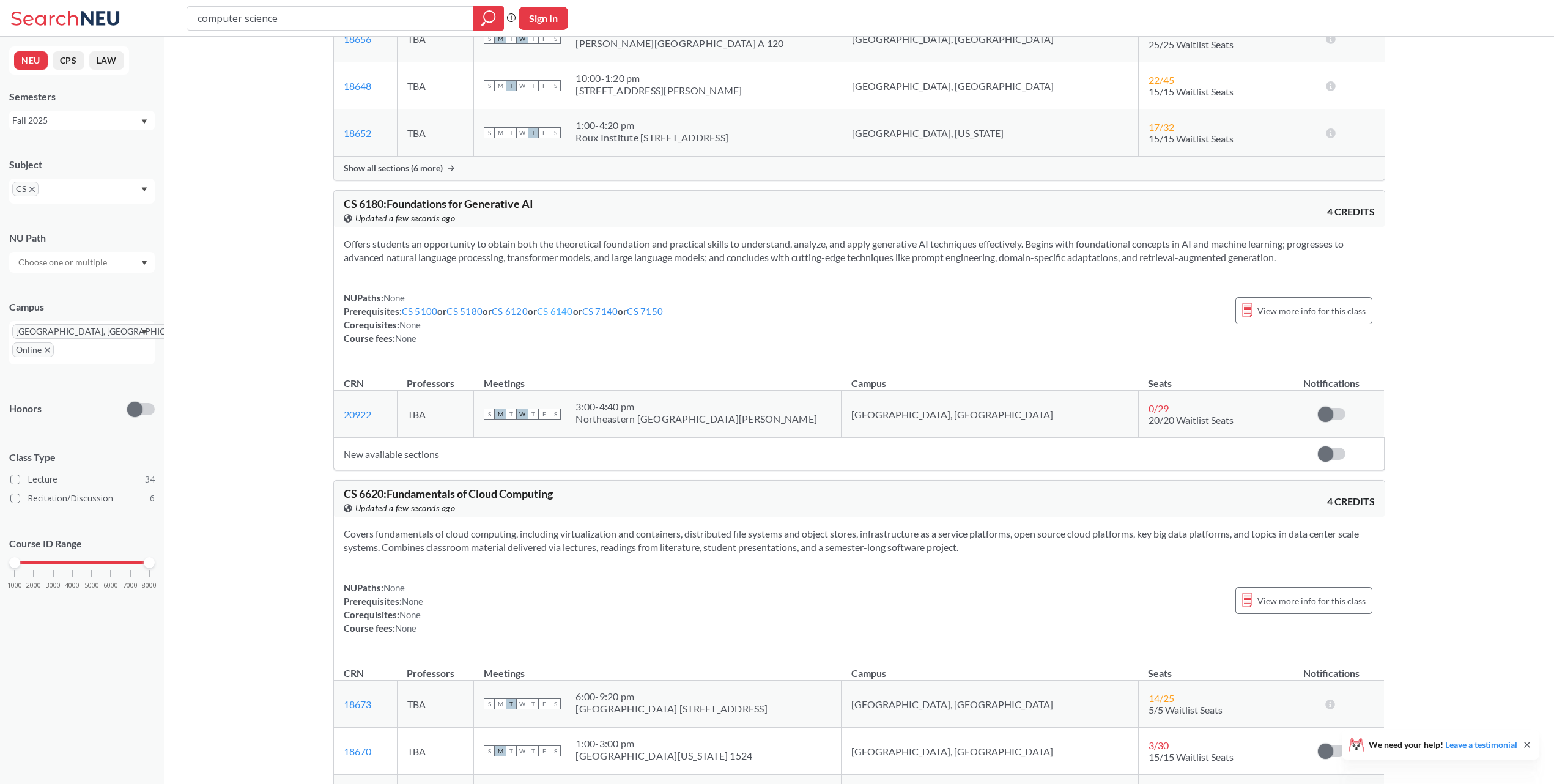
click at [563, 317] on link "CS 6140" at bounding box center [555, 311] width 36 height 11
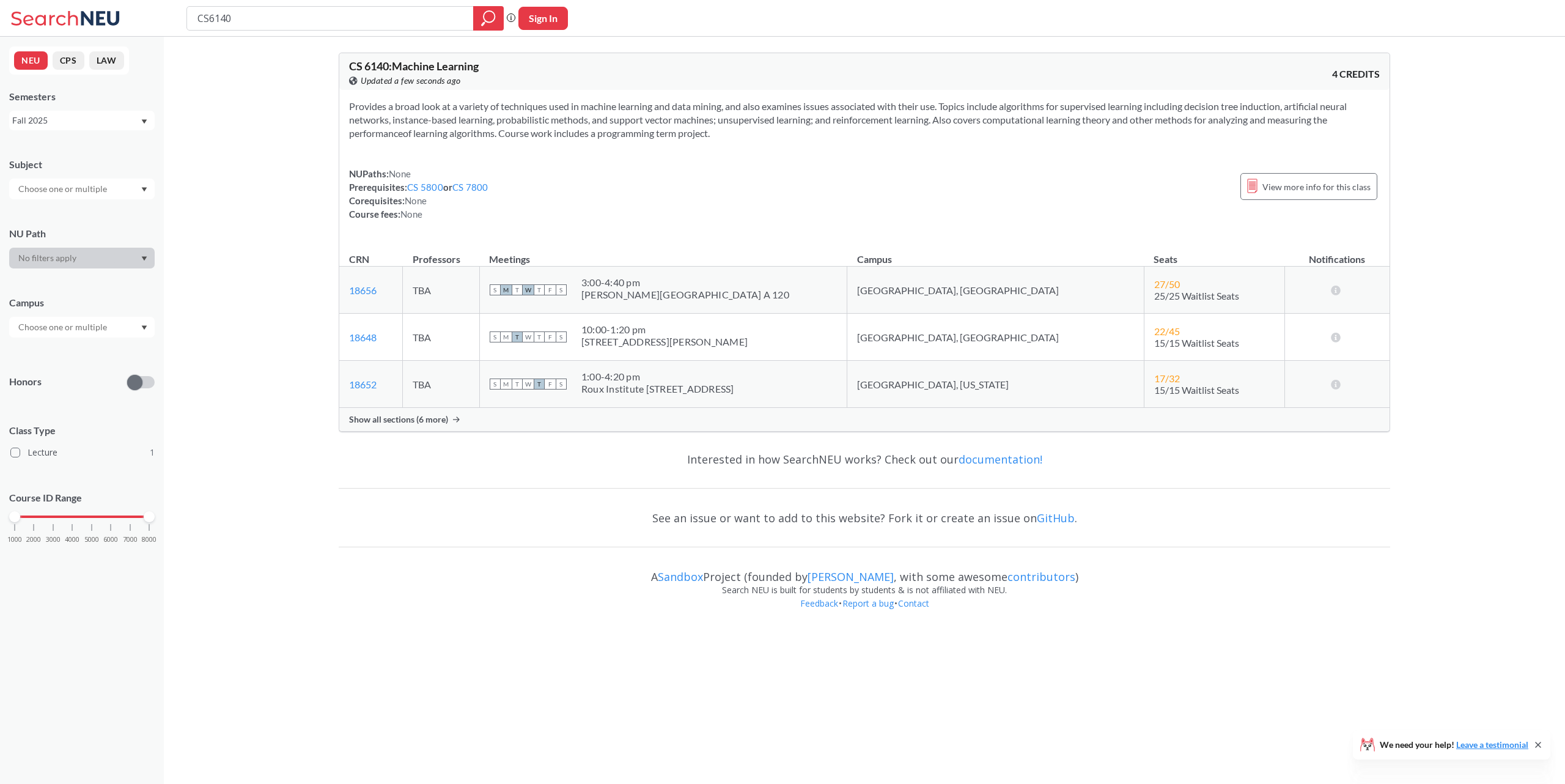
type input "computer science"
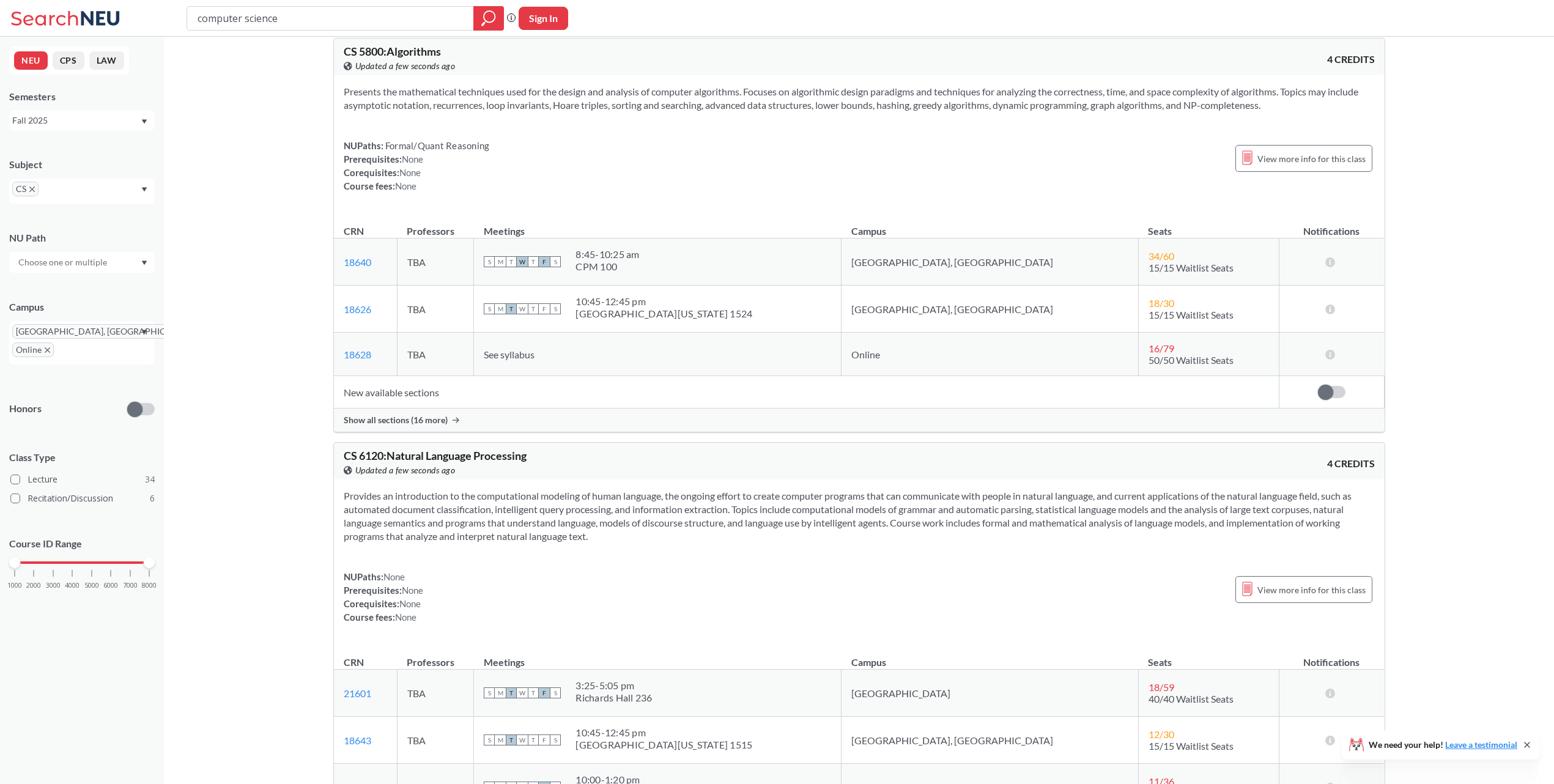
scroll to position [11222, 0]
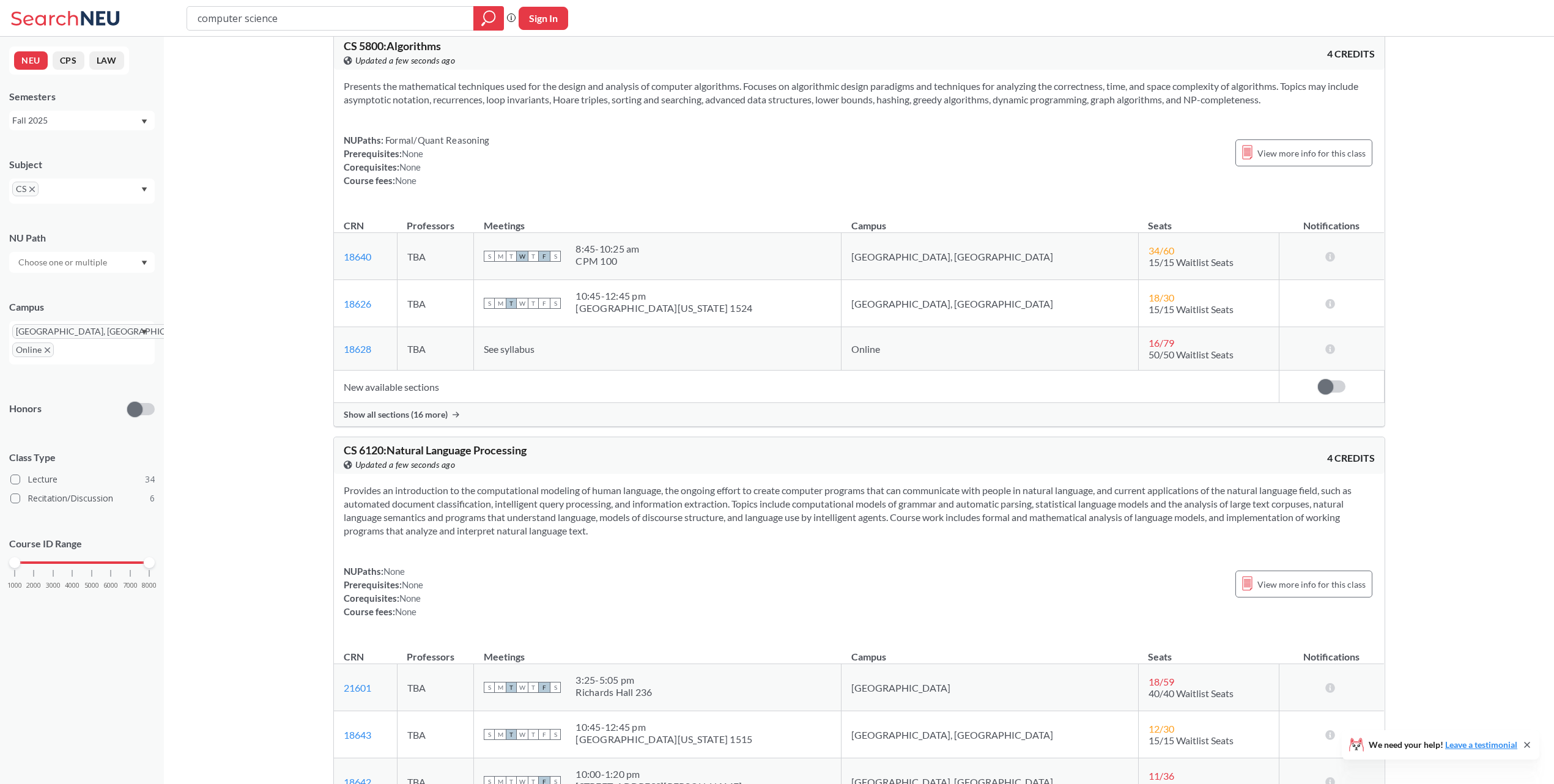
drag, startPoint x: 285, startPoint y: 460, endPoint x: 292, endPoint y: 552, distance: 92.3
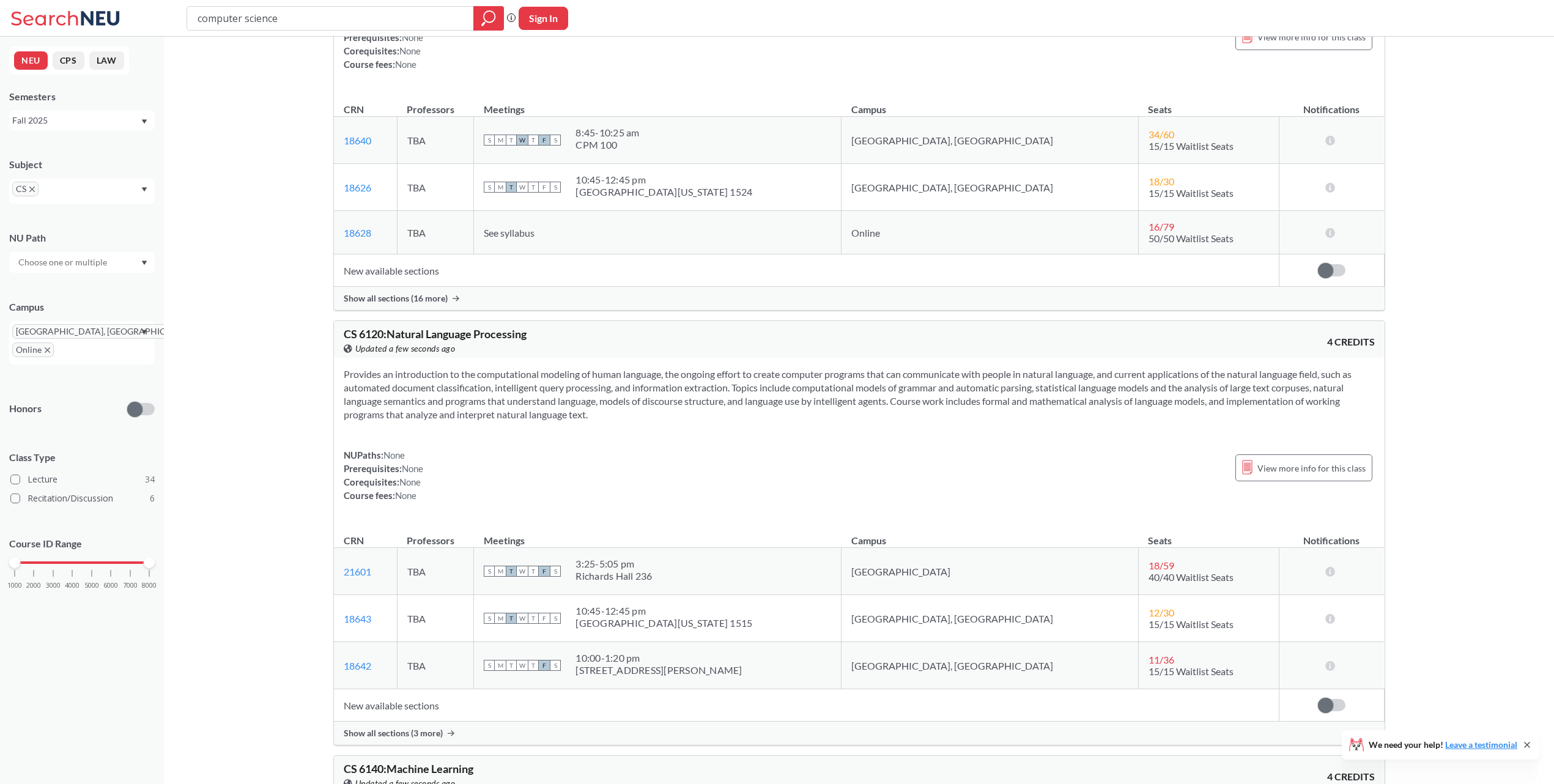
scroll to position [11375, 0]
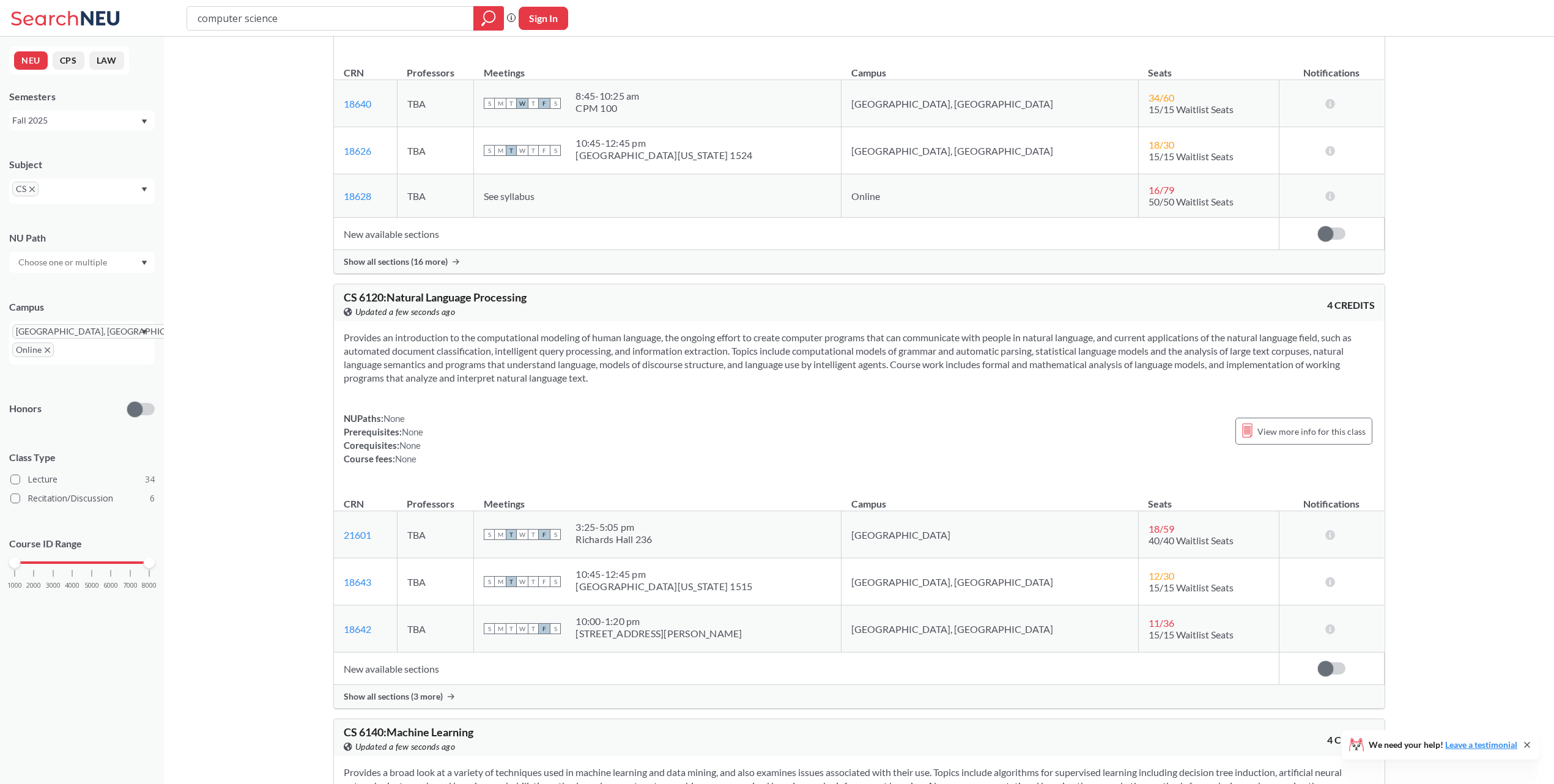
click at [377, 708] on div "Show all sections (3 more)" at bounding box center [859, 696] width 1051 height 23
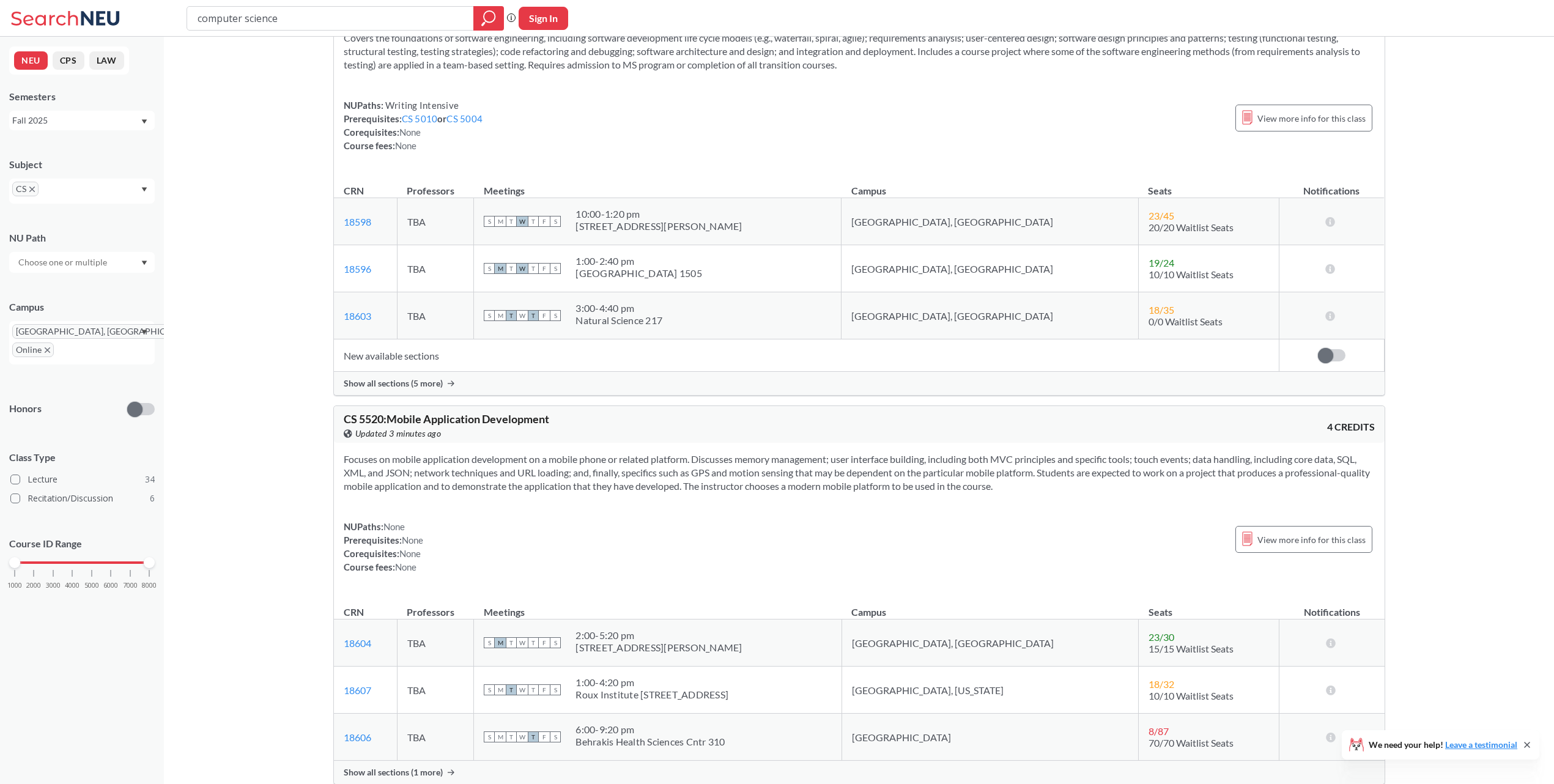
scroll to position [9988, 0]
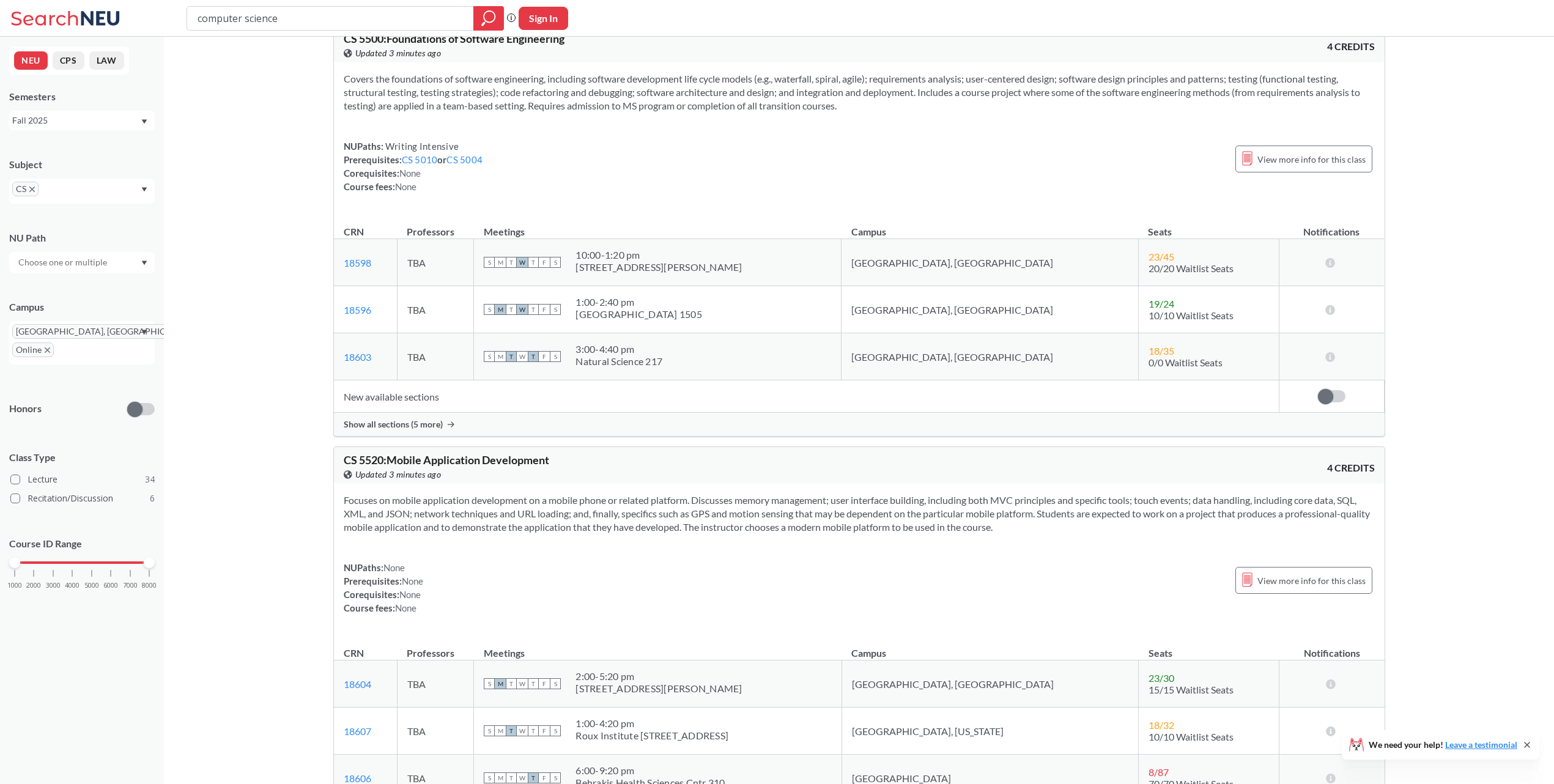
click at [466, 436] on div "Show all sections (5 more)" at bounding box center [859, 424] width 1051 height 23
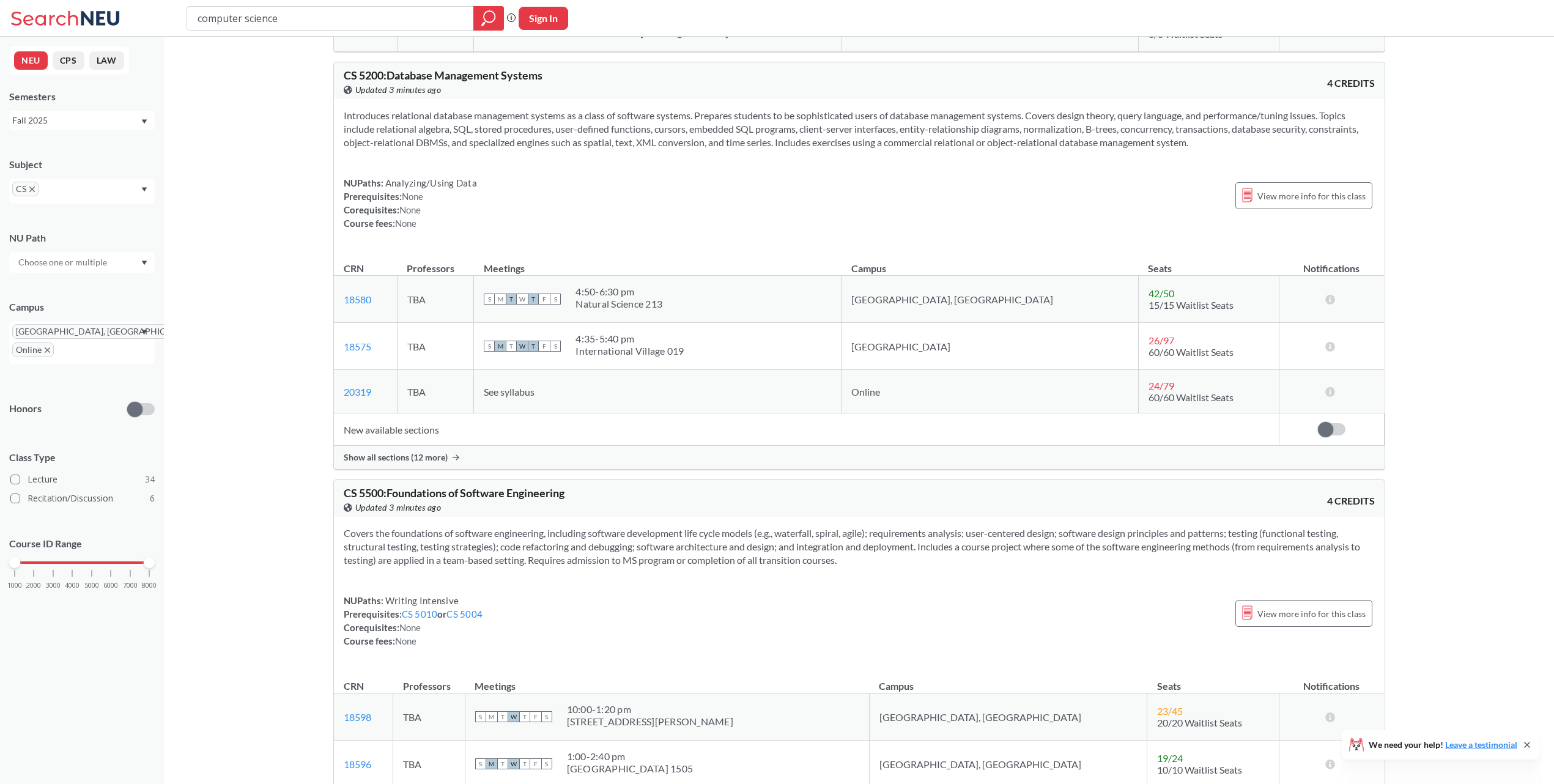
scroll to position [9530, 0]
click at [454, 473] on div "Show all sections (12 more)" at bounding box center [859, 462] width 1051 height 23
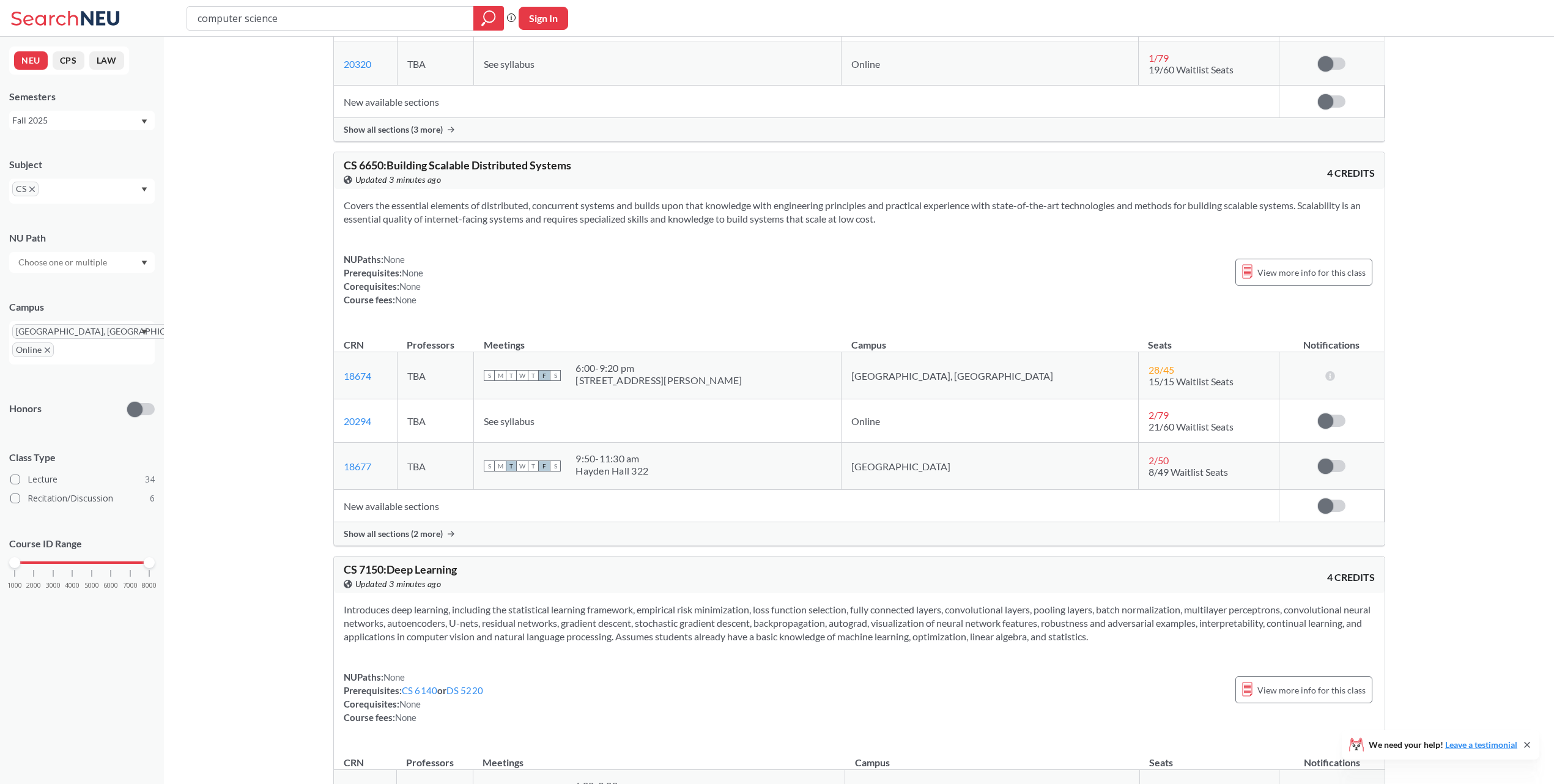
scroll to position [13976, 0]
click at [427, 537] on span "Show all sections (2 more)" at bounding box center [393, 531] width 99 height 11
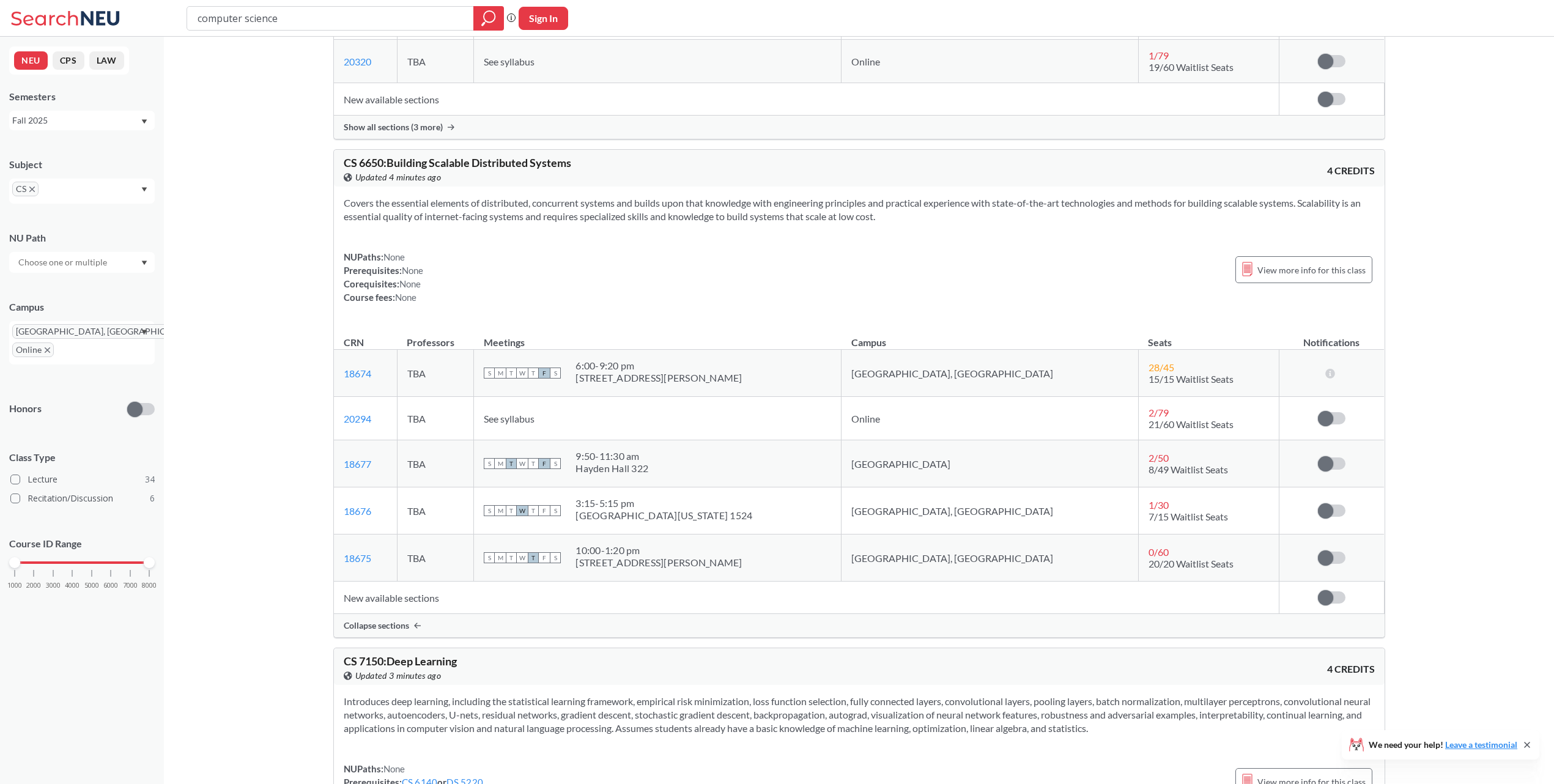
click at [373, 169] on span "CS 6650 : Building Scalable Distributed Systems" at bounding box center [457, 162] width 227 height 13
copy span "6650"
drag, startPoint x: 391, startPoint y: 462, endPoint x: 345, endPoint y: 464, distance: 46.0
click at [345, 440] on td "20294 View this section on Banner." at bounding box center [366, 418] width 64 height 43
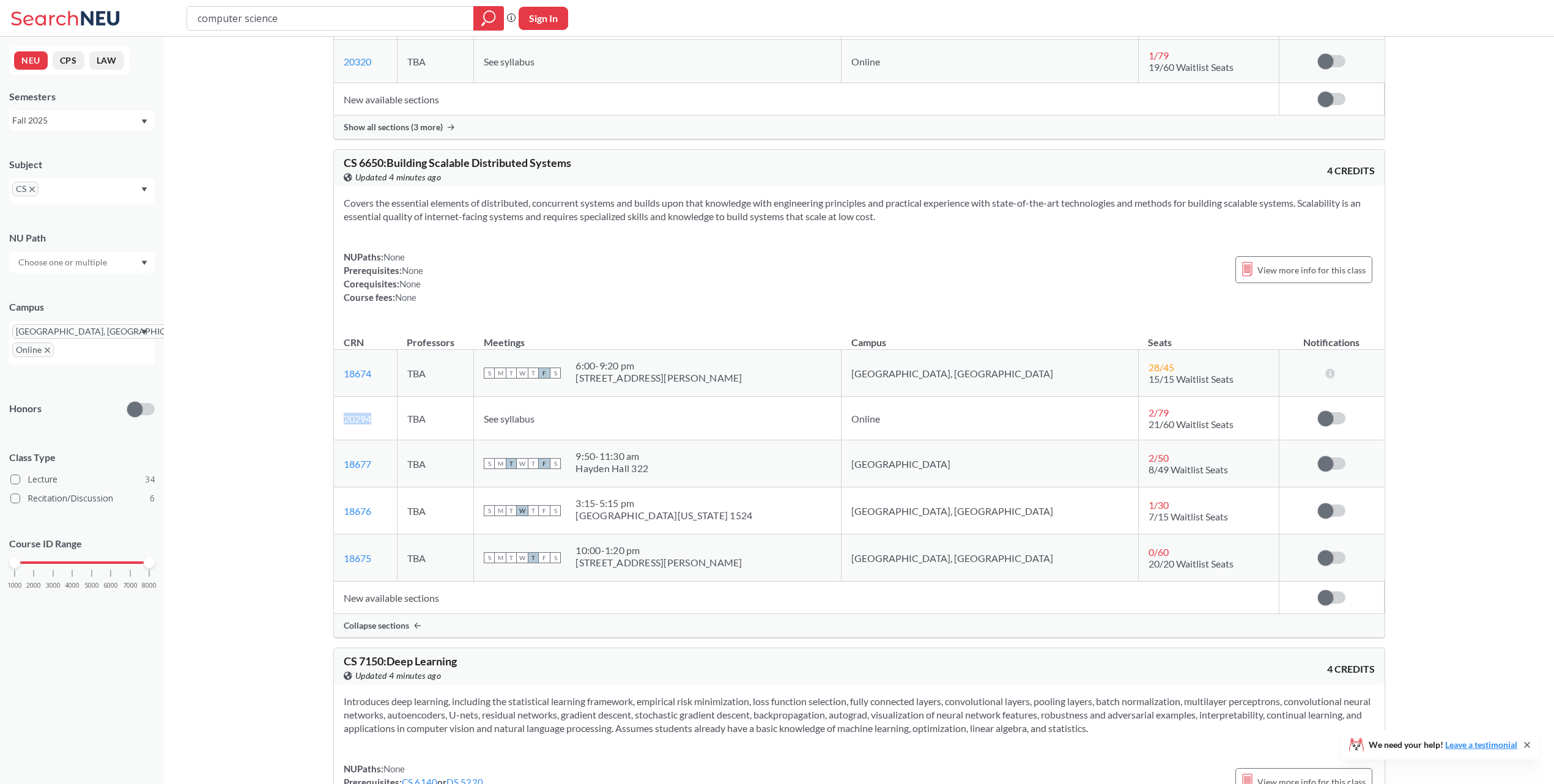
copy link "20294"
click at [424, 169] on span "CS 6650 : Building Scalable Distributed Systems" at bounding box center [457, 162] width 227 height 13
copy span "Building"
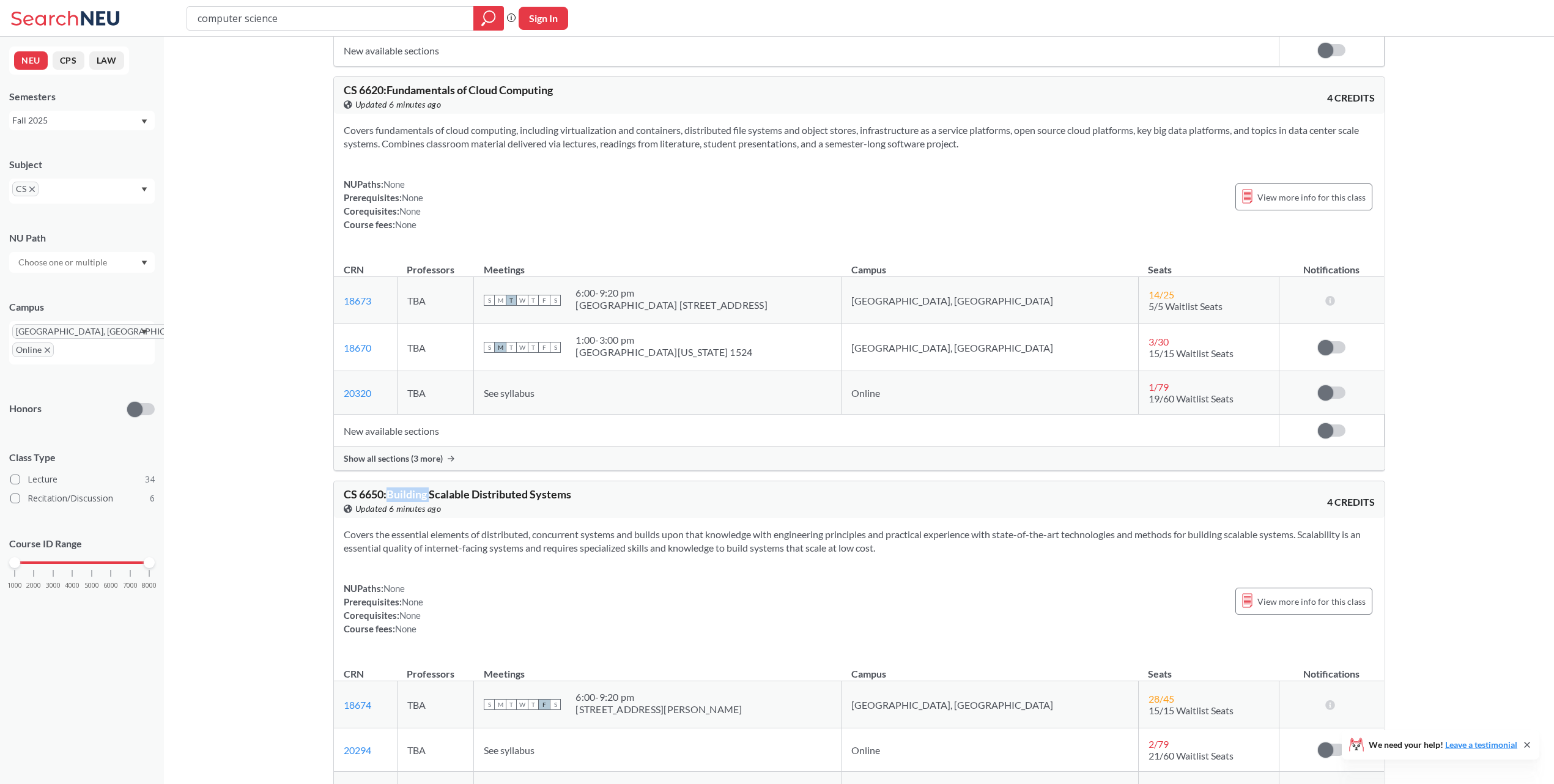
scroll to position [13511, 0]
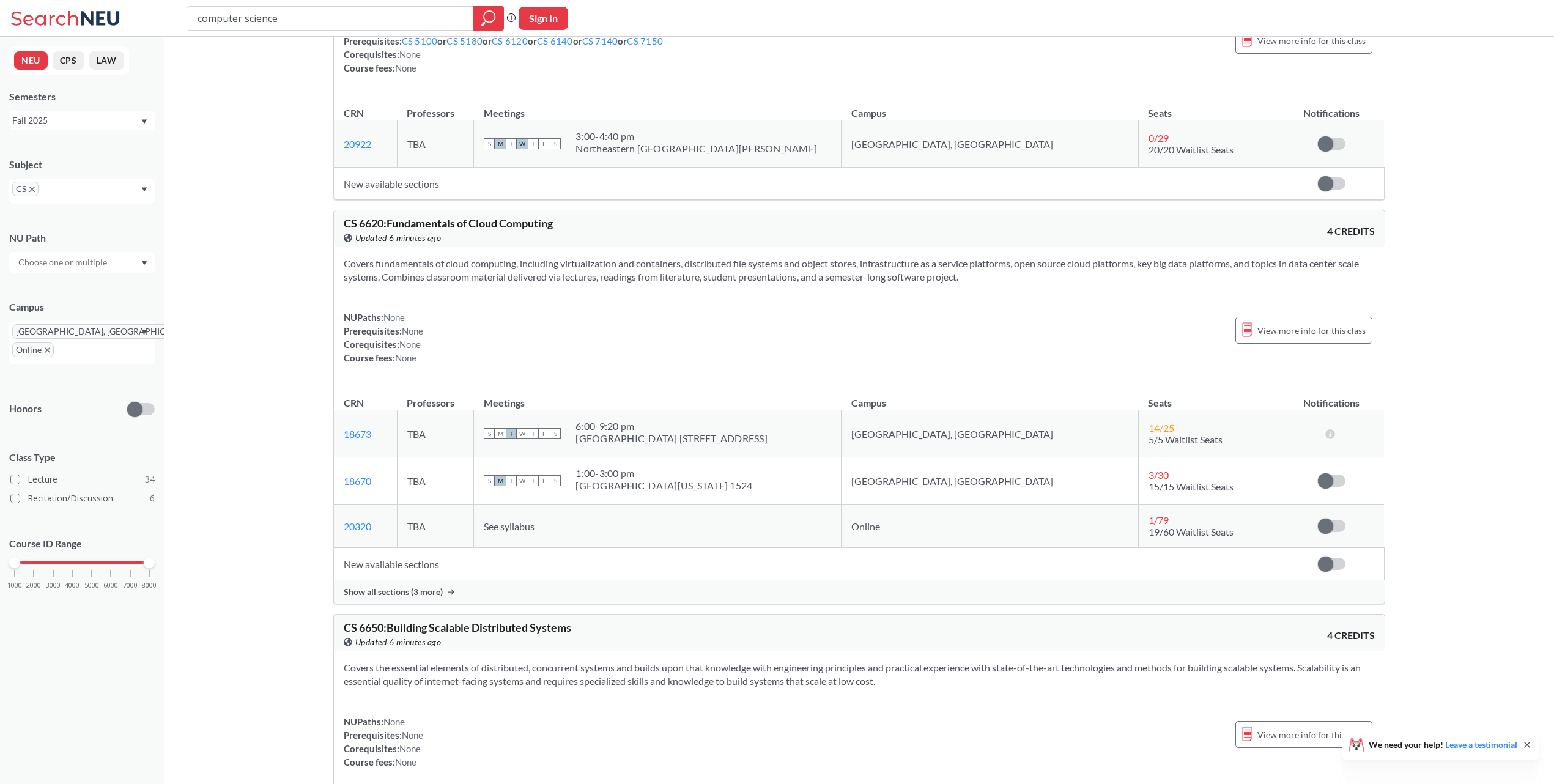
click at [442, 603] on div "Show all sections (3 more)" at bounding box center [859, 592] width 1051 height 23
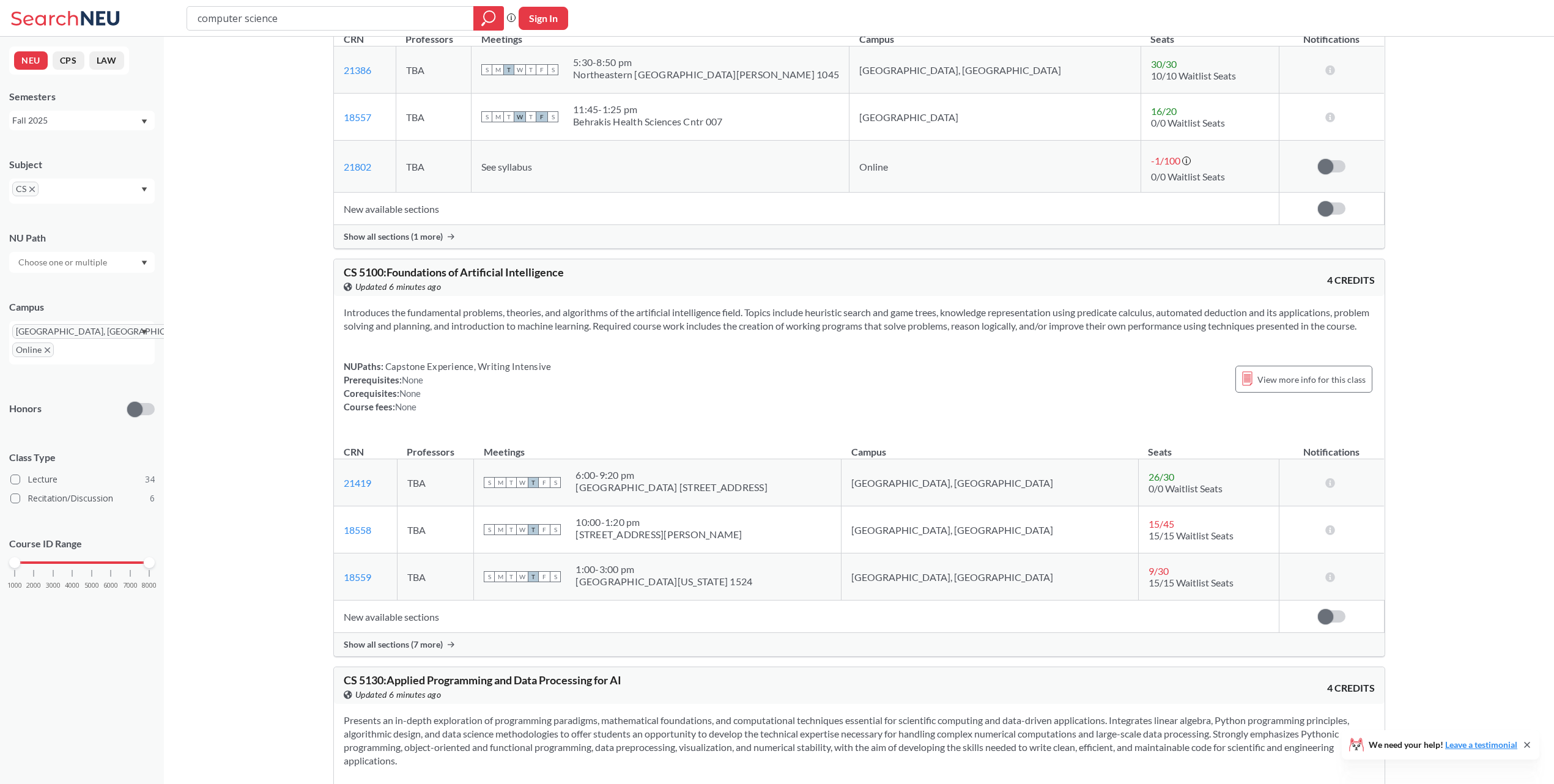
scroll to position [8411, 0]
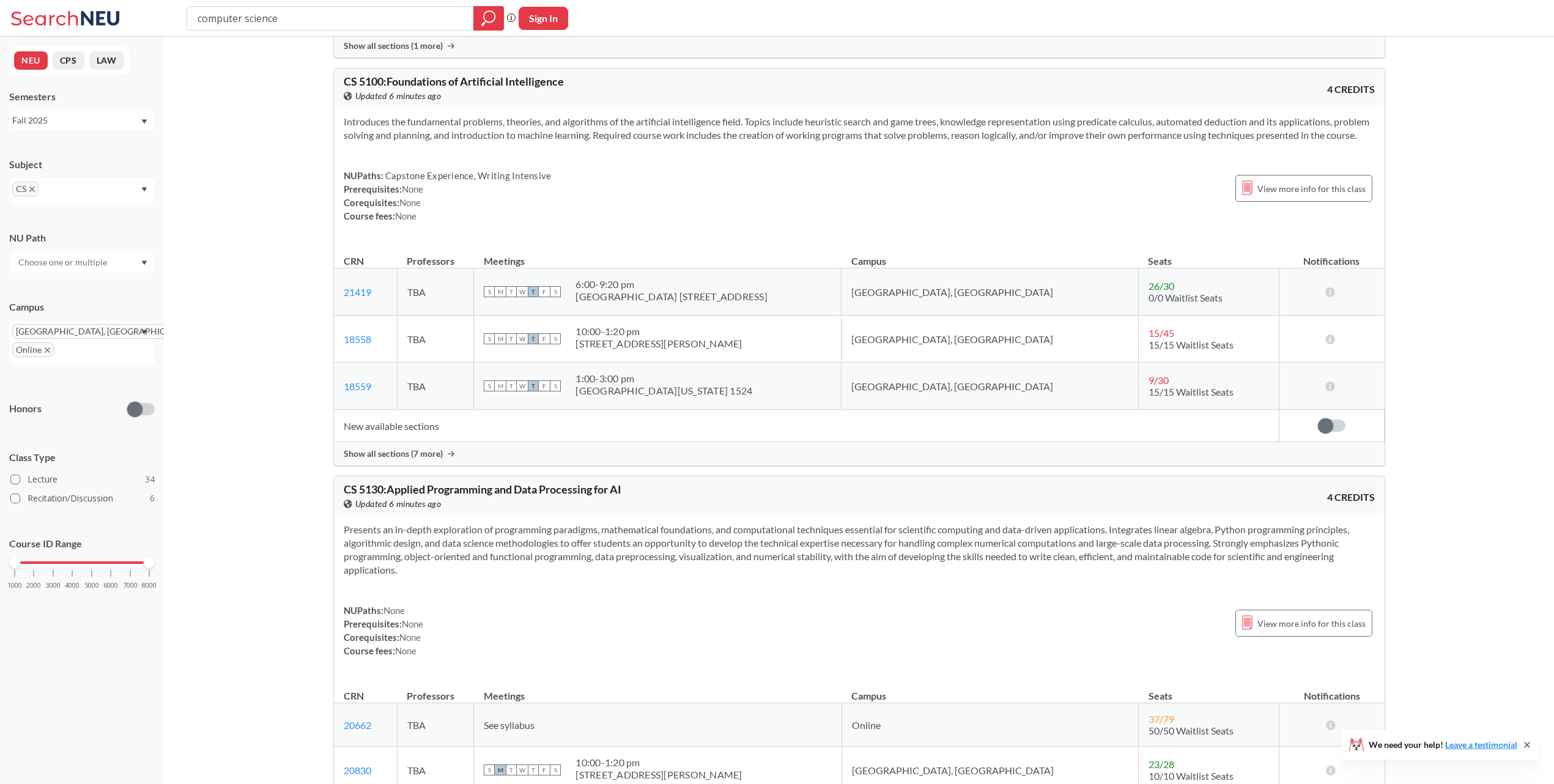
drag, startPoint x: 768, startPoint y: 455, endPoint x: 300, endPoint y: 571, distance: 482.2
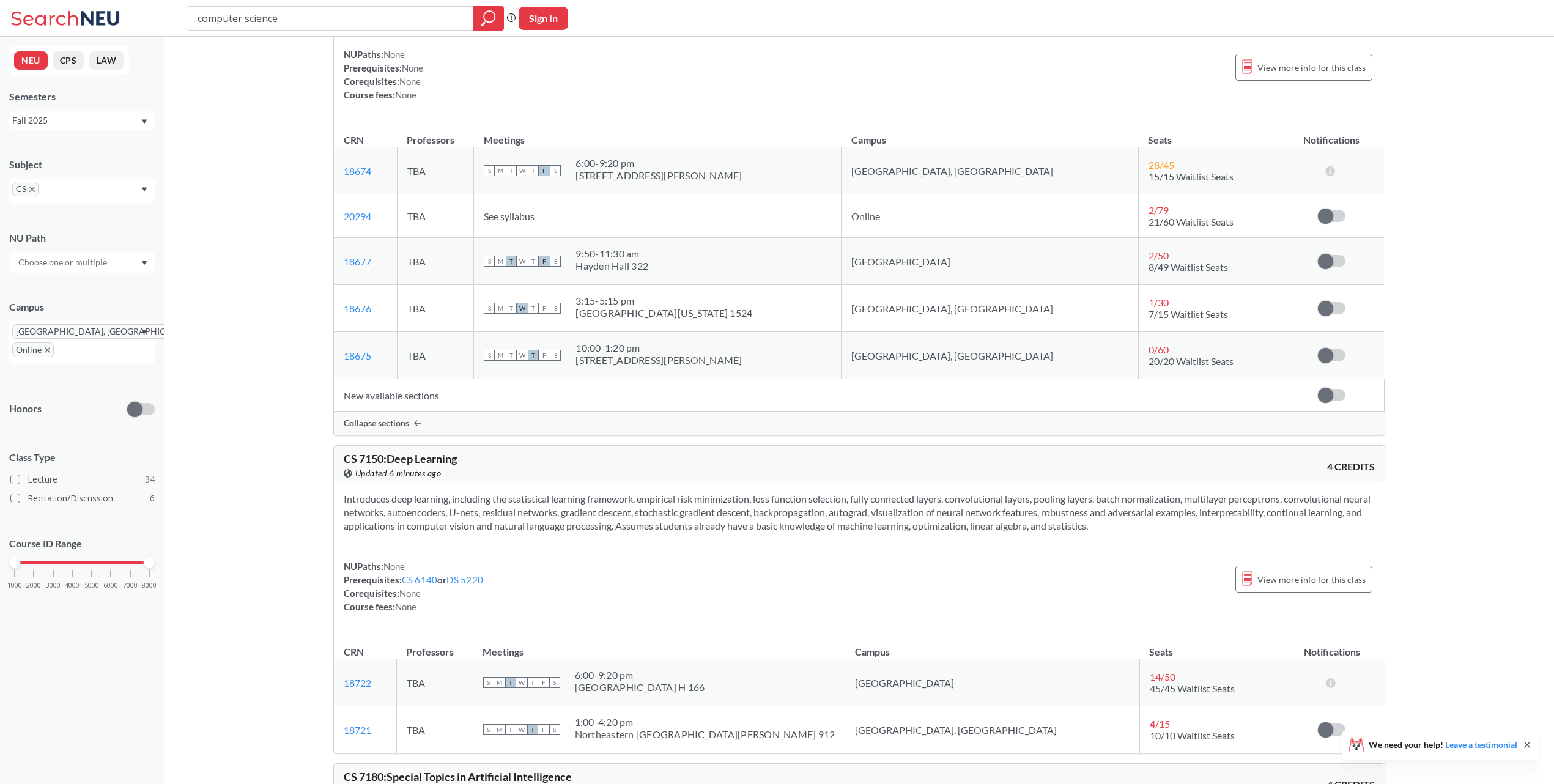
scroll to position [14664, 0]
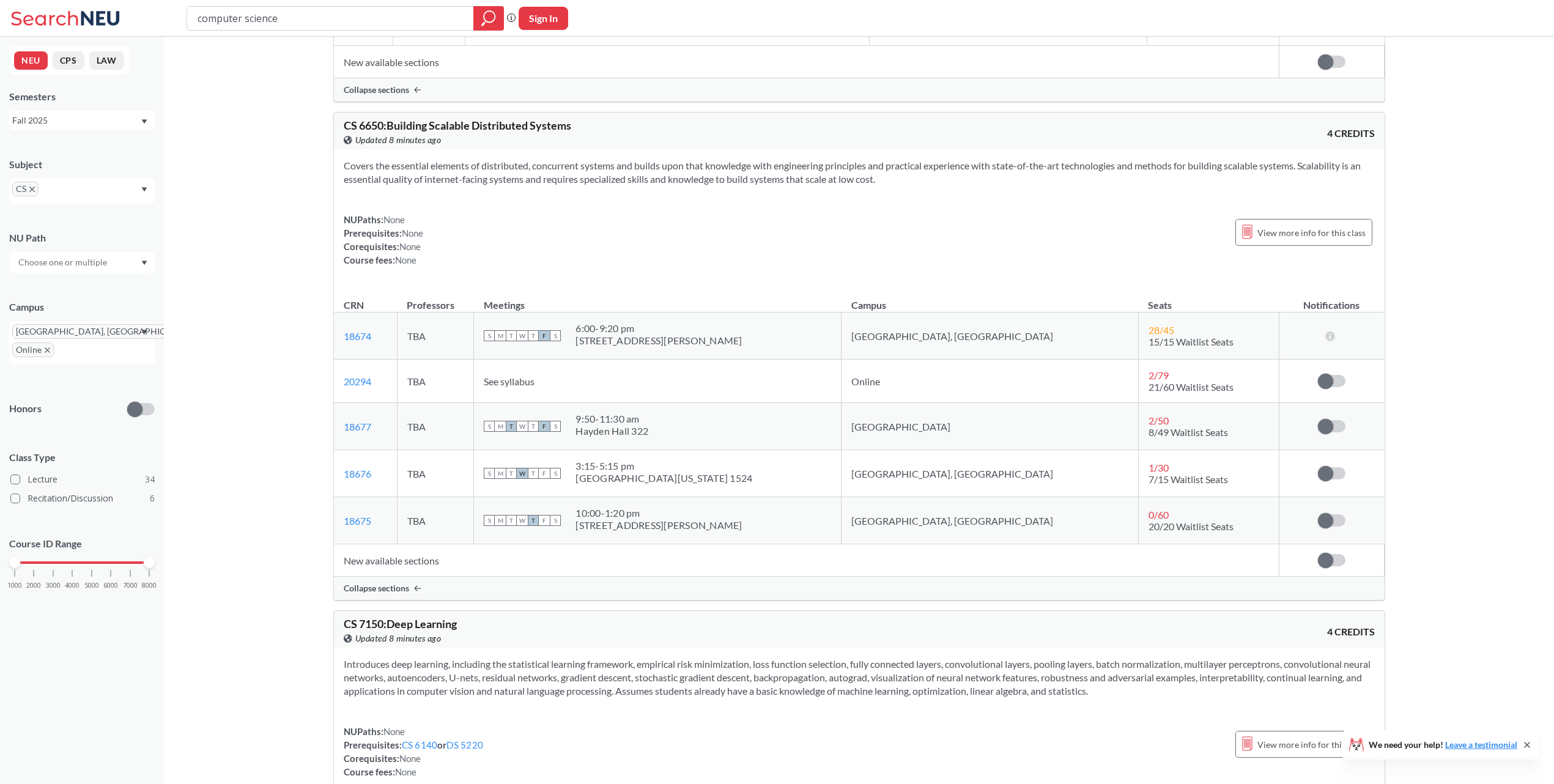
scroll to position [14153, 0]
click at [1320, 386] on span at bounding box center [1326, 378] width 15 height 15
click at [1318, 372] on input "checkbox" at bounding box center [1318, 372] width 0 height 0
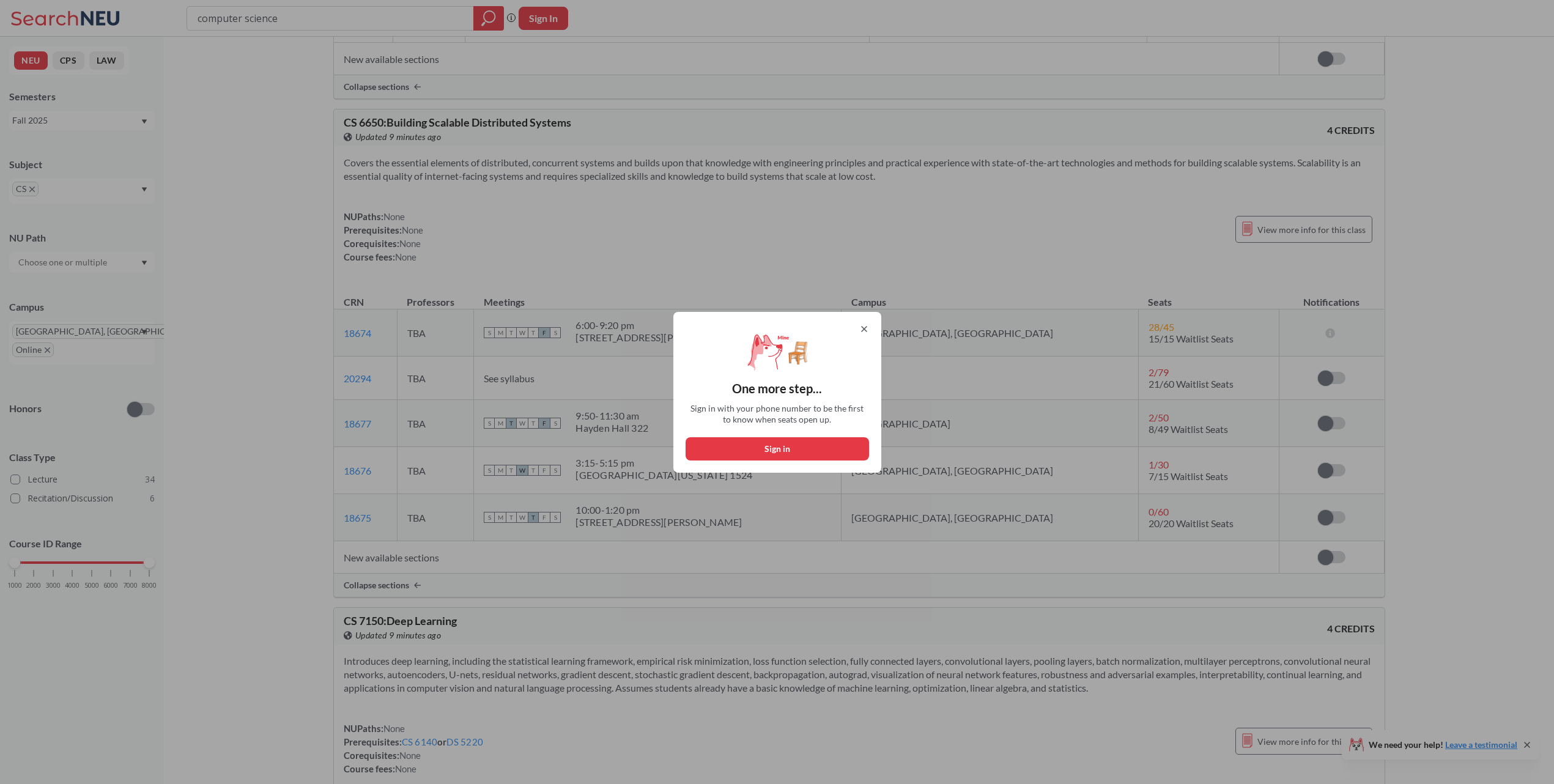
click at [817, 449] on button "Sign in" at bounding box center [777, 448] width 183 height 23
select select "US"
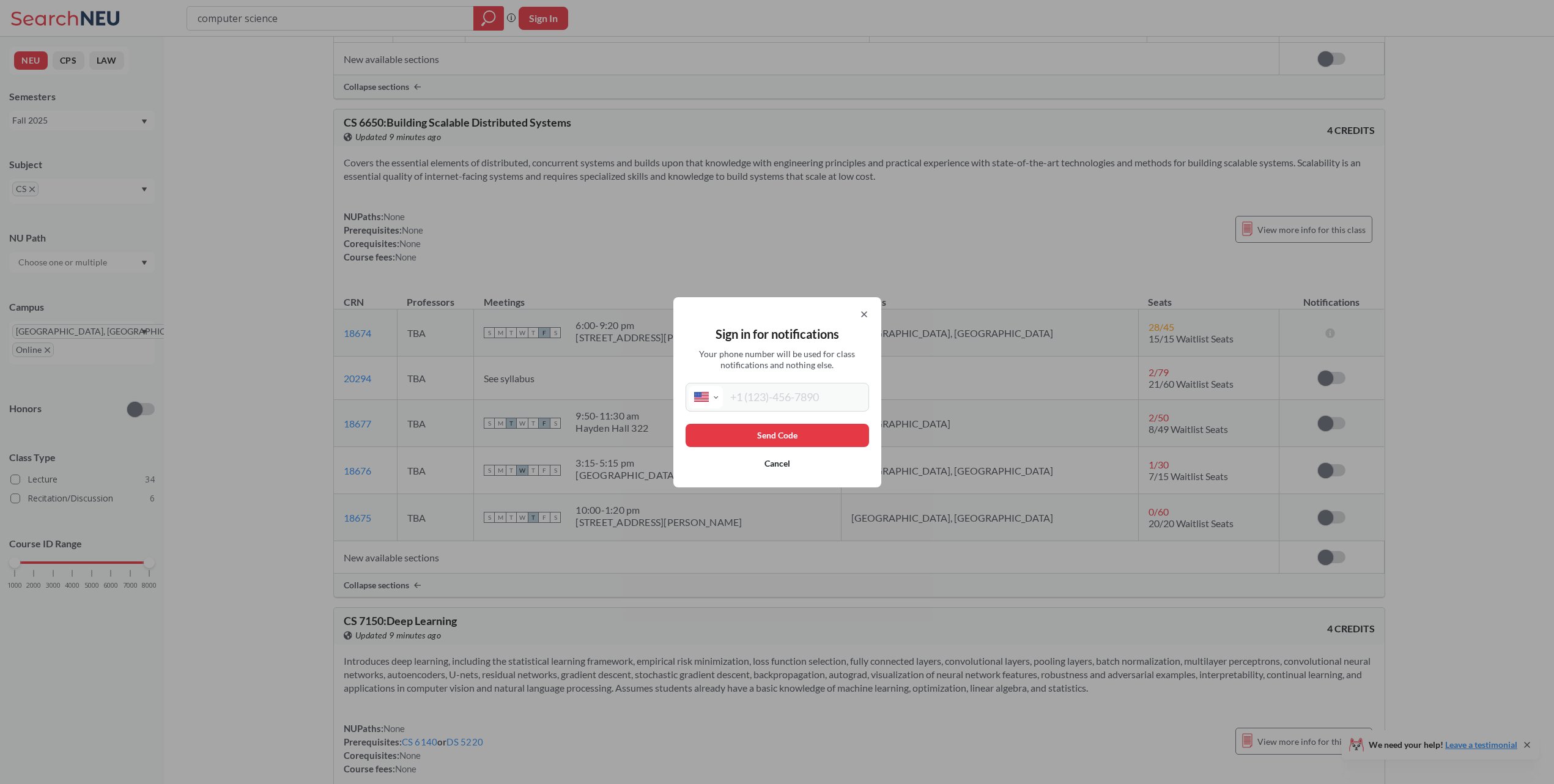
click at [776, 393] on input "tel" at bounding box center [795, 397] width 143 height 23
type input "[PHONE_NUMBER]"
click at [796, 431] on button "Send Code" at bounding box center [777, 435] width 183 height 23
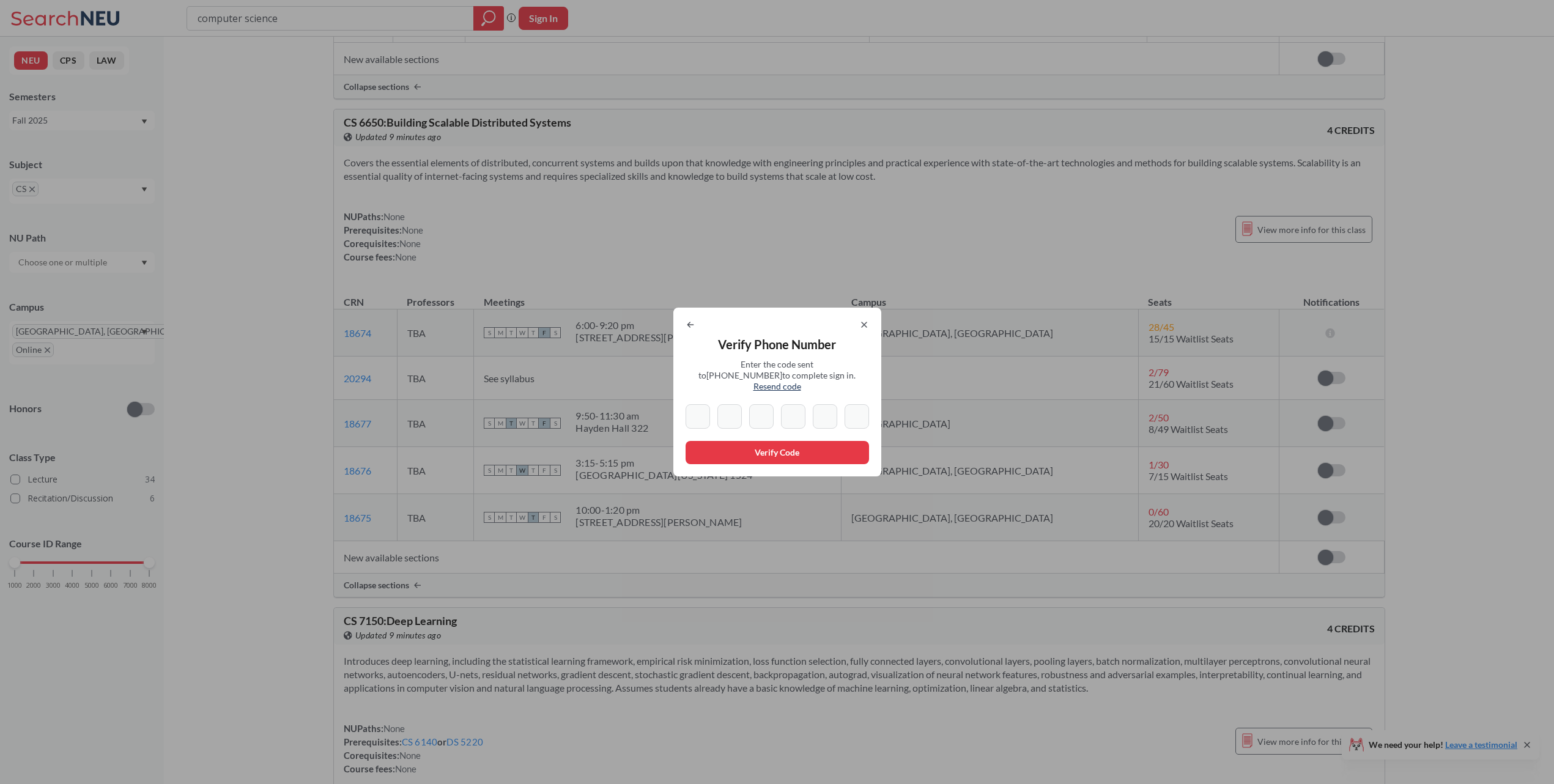
type input "5"
type input "7"
type input "1"
type input "0"
type input "8"
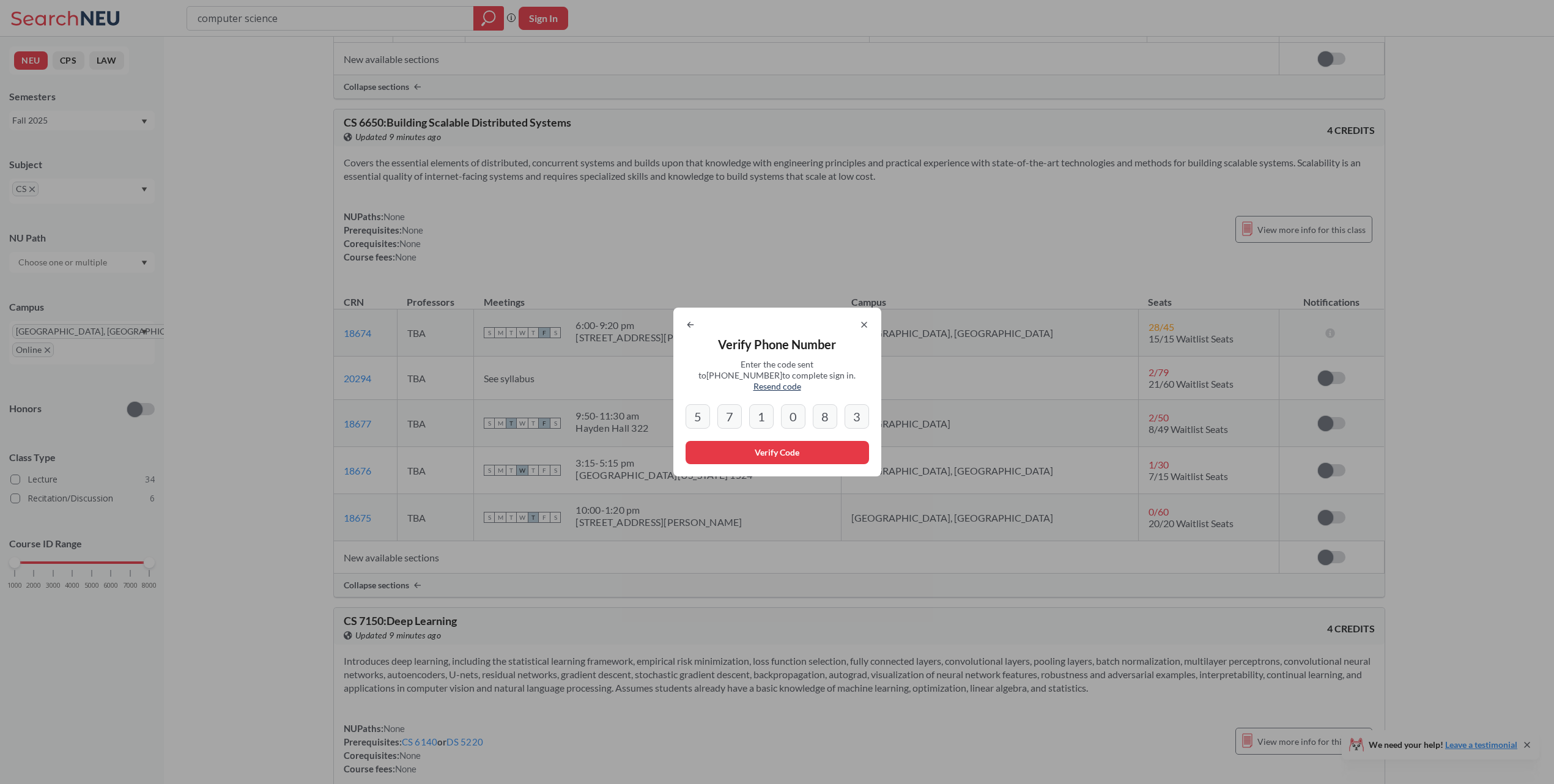
type input "3"
click at [765, 450] on button "Verify Code" at bounding box center [777, 452] width 183 height 23
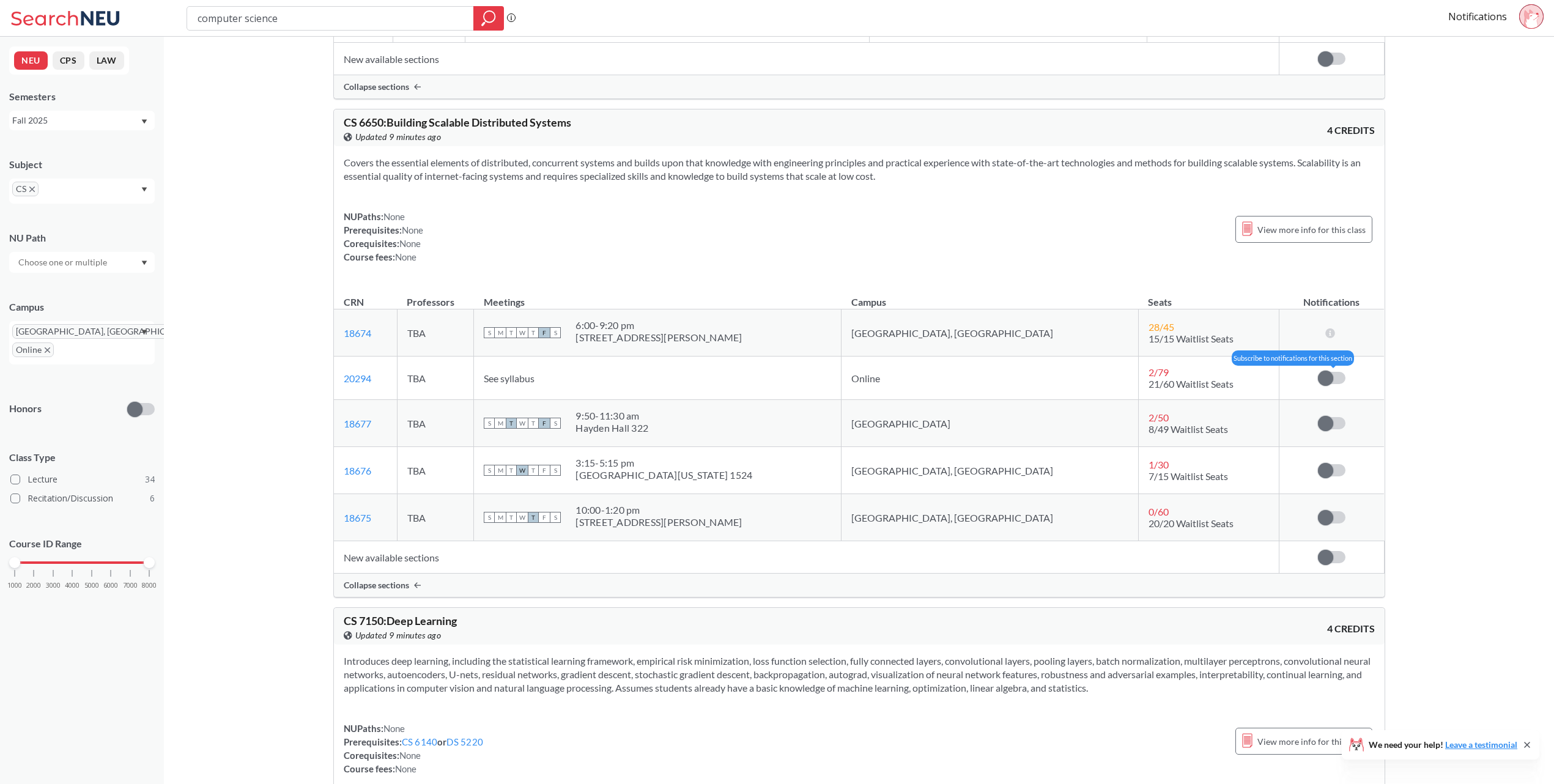
click at [1333, 384] on label at bounding box center [1332, 378] width 27 height 12
click at [1318, 372] on input "checkbox" at bounding box center [1318, 372] width 0 height 0
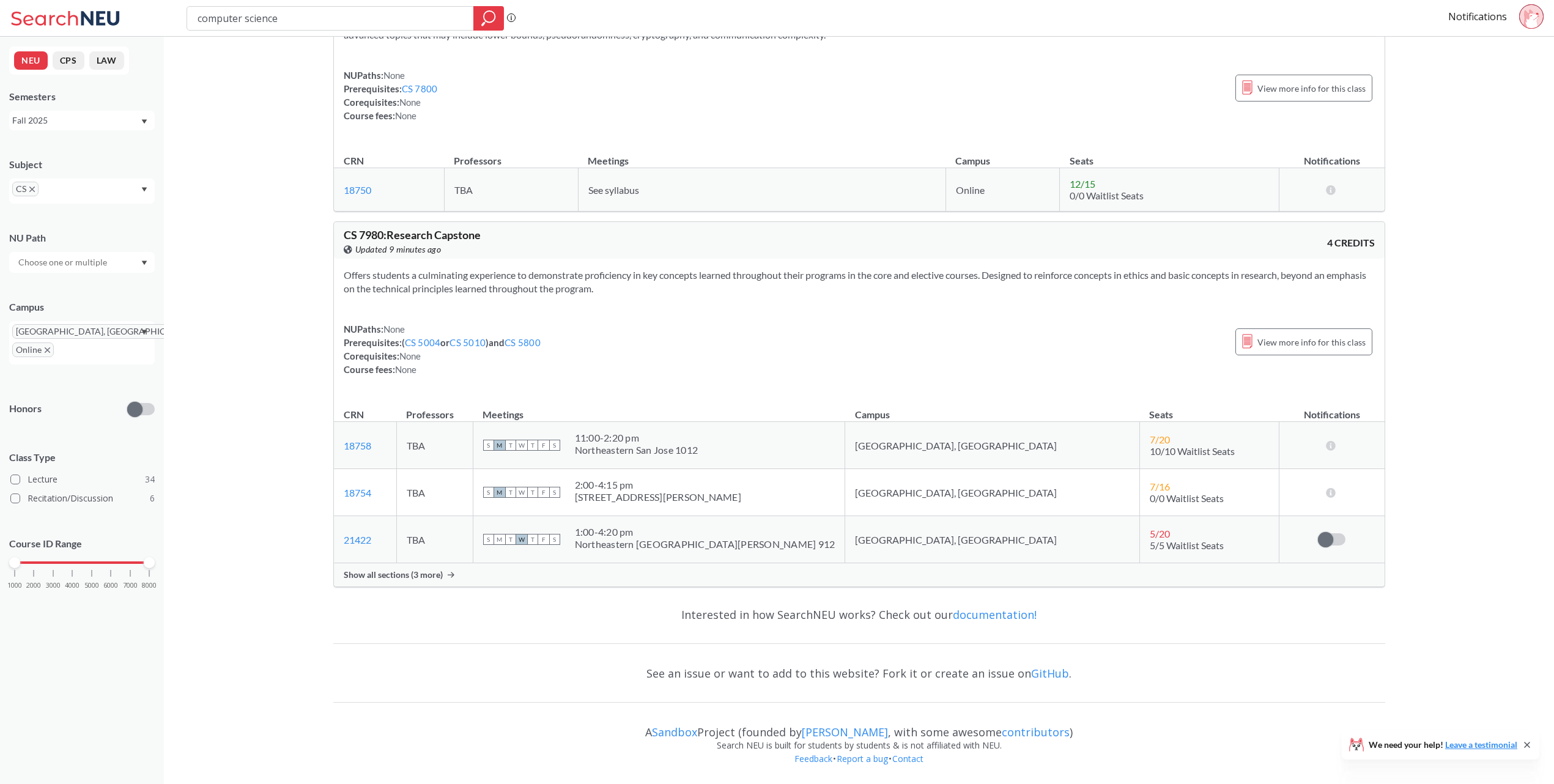
scroll to position [15769, 0]
click at [439, 565] on div "Show all sections (3 more)" at bounding box center [859, 574] width 1051 height 23
